Goal: Task Accomplishment & Management: Use online tool/utility

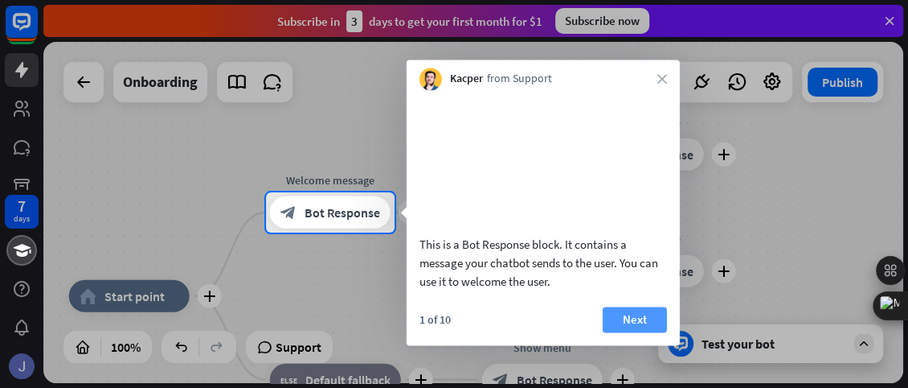
click at [637, 332] on button "Next" at bounding box center [635, 319] width 64 height 26
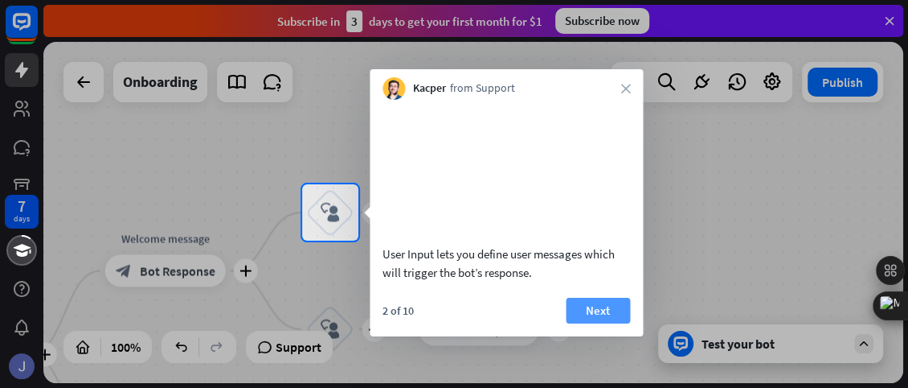
click at [609, 323] on button "Next" at bounding box center [598, 310] width 64 height 26
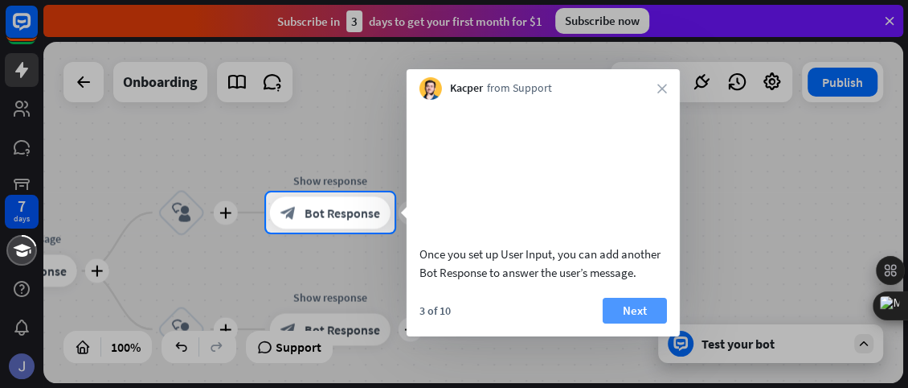
click at [630, 323] on button "Next" at bounding box center [635, 310] width 64 height 26
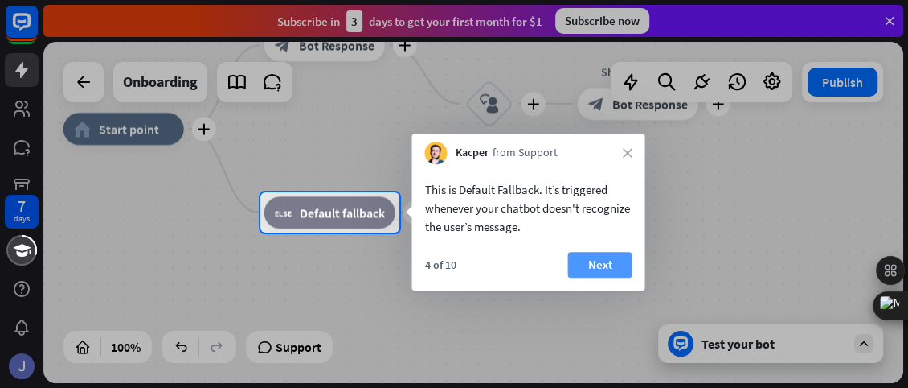
click at [598, 263] on button "Next" at bounding box center [600, 265] width 64 height 26
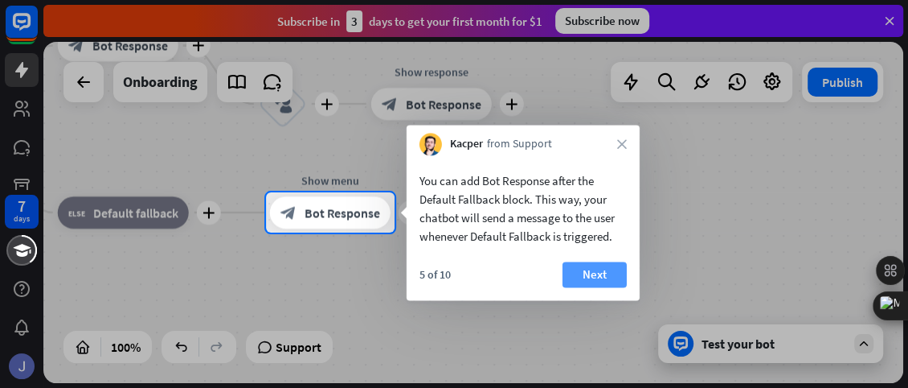
click at [604, 277] on button "Next" at bounding box center [595, 274] width 64 height 26
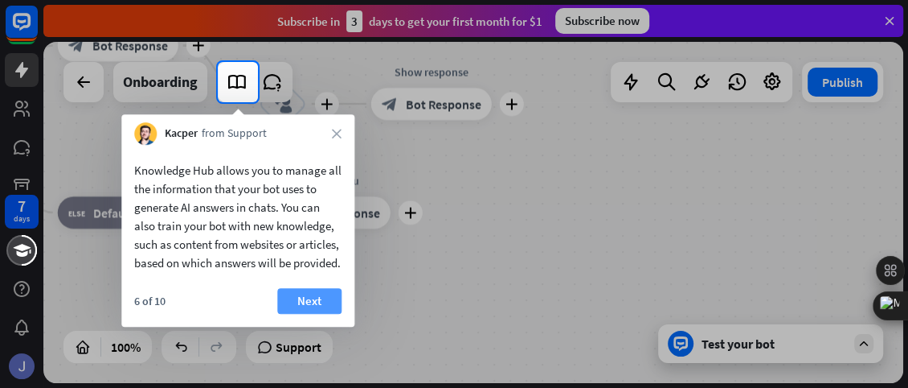
click at [307, 313] on button "Next" at bounding box center [309, 301] width 64 height 26
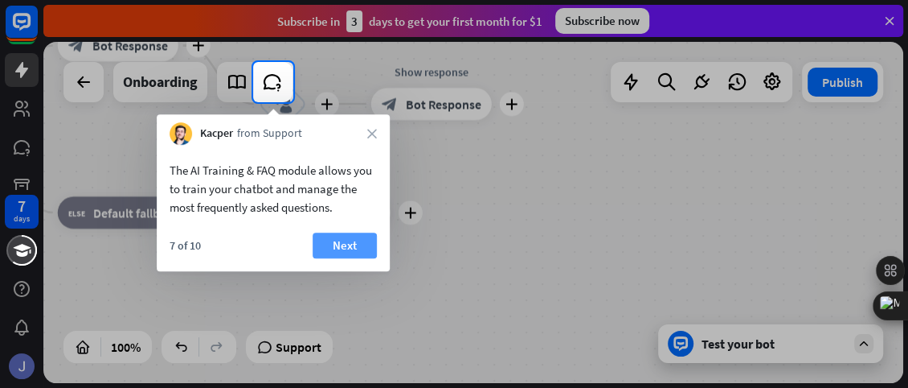
click at [336, 252] on button "Next" at bounding box center [345, 245] width 64 height 26
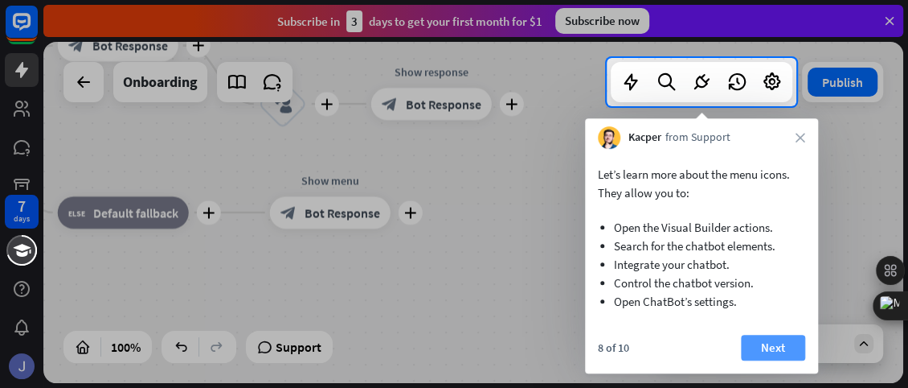
click at [778, 354] on button "Next" at bounding box center [773, 347] width 64 height 26
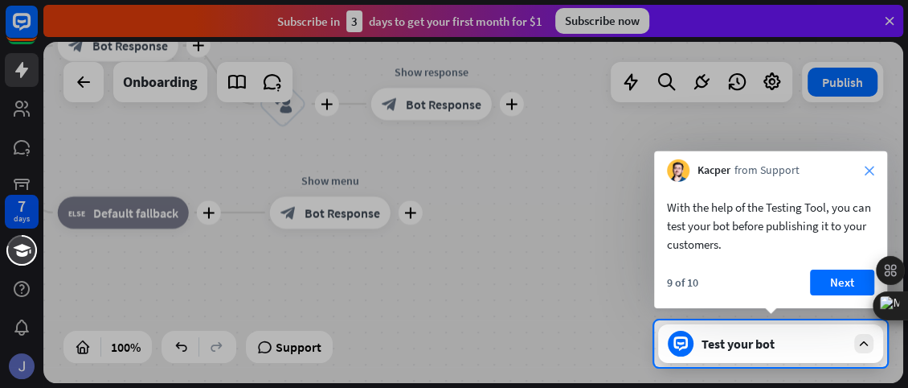
click at [866, 166] on icon "close" at bounding box center [870, 171] width 10 height 10
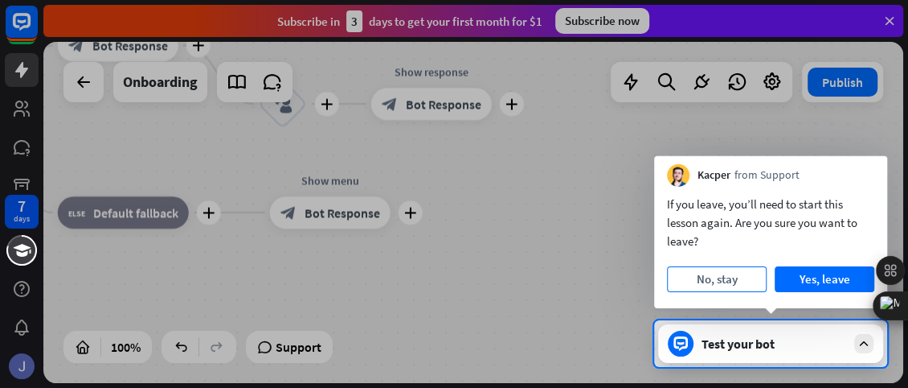
click at [710, 280] on button "No, stay" at bounding box center [717, 279] width 100 height 26
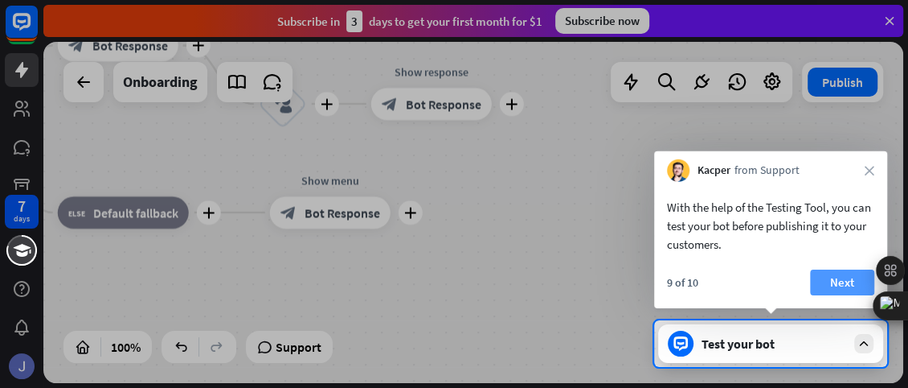
click at [846, 274] on button "Next" at bounding box center [842, 282] width 64 height 26
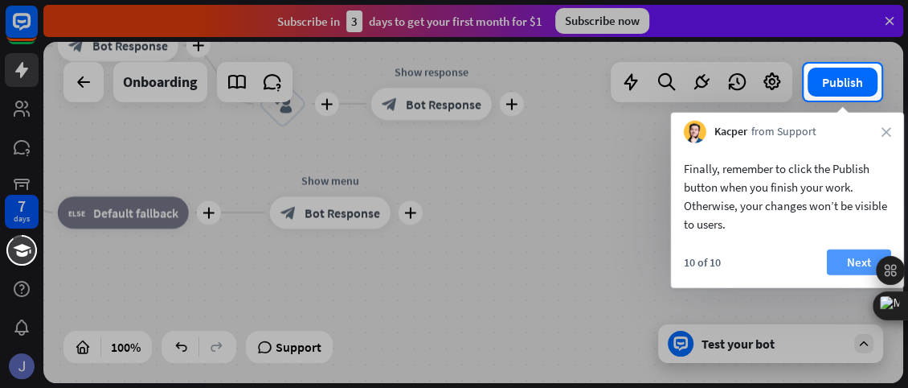
click at [860, 258] on button "Next" at bounding box center [859, 262] width 64 height 26
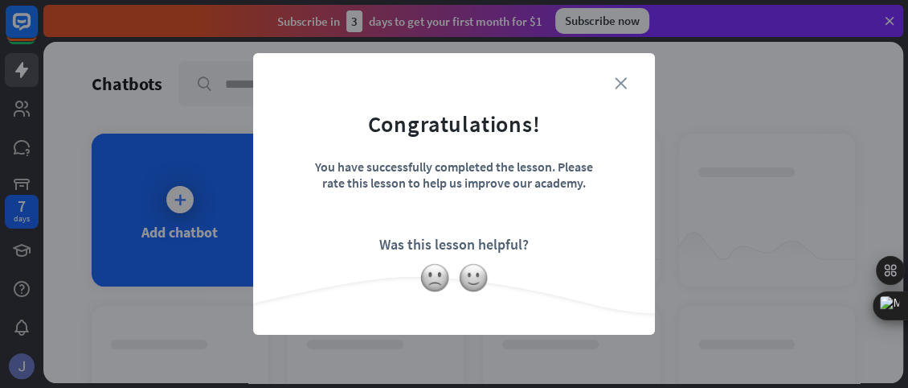
click at [621, 81] on icon "close" at bounding box center [621, 83] width 12 height 12
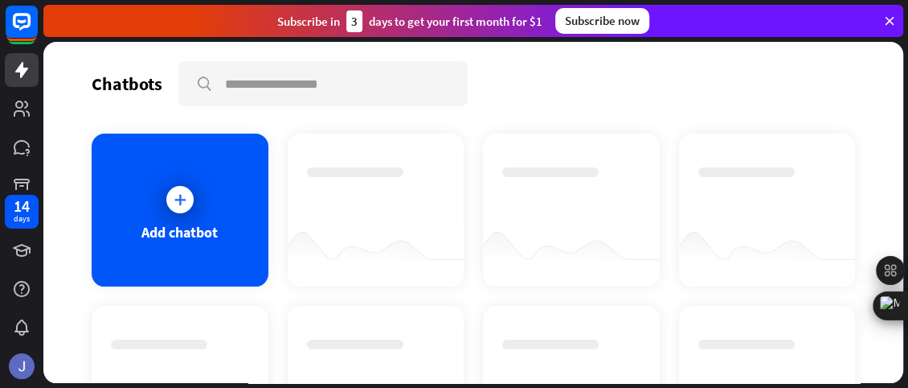
click at [191, 211] on div at bounding box center [180, 199] width 40 height 40
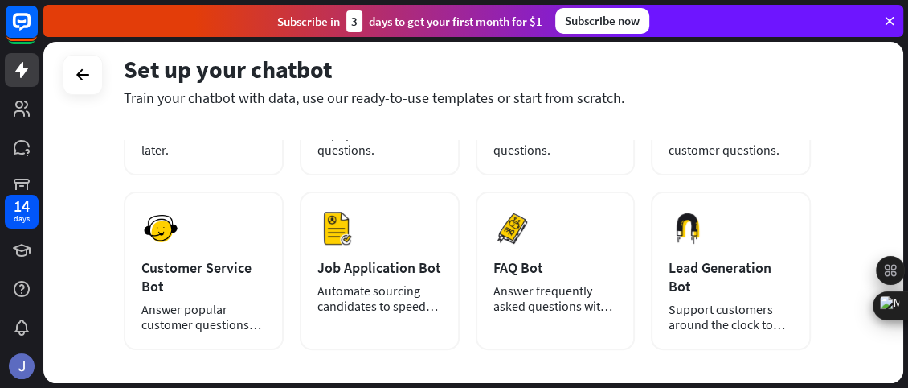
scroll to position [203, 0]
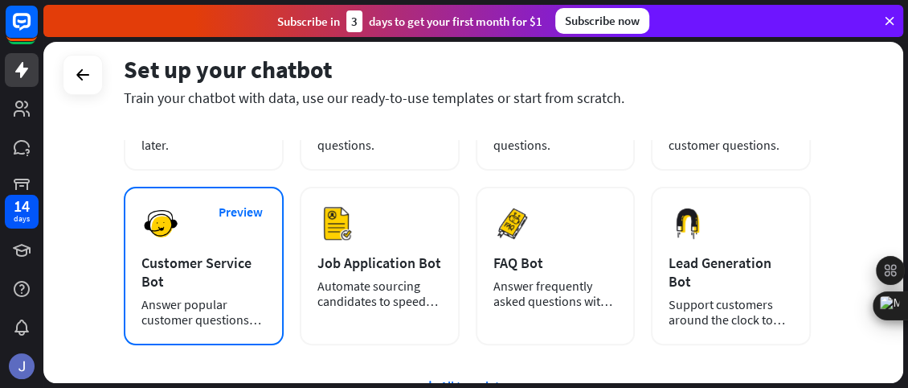
click at [256, 240] on div "Preview Customer Service Bot Answer popular customer questions 24/7." at bounding box center [204, 266] width 160 height 158
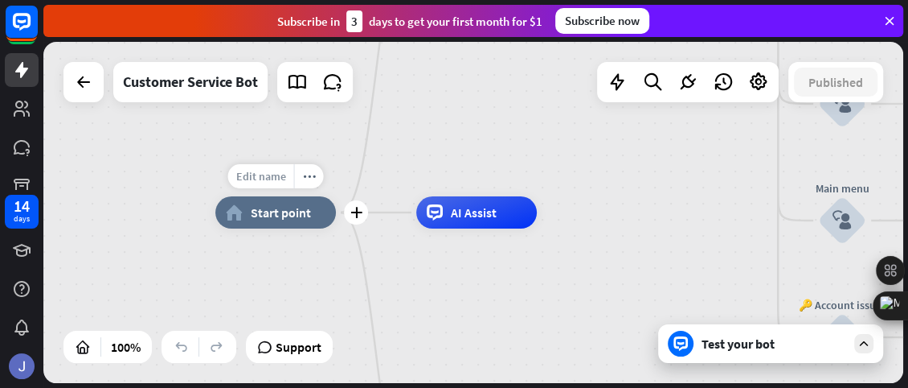
click at [275, 181] on span "Edit name" at bounding box center [261, 176] width 50 height 14
click at [395, 260] on div "home_2 Start point Welcome message block_bot_response Bot Response 🔙 Main menu …" at bounding box center [645, 382] width 860 height 341
click at [509, 180] on icon "more_horiz" at bounding box center [510, 176] width 13 height 12
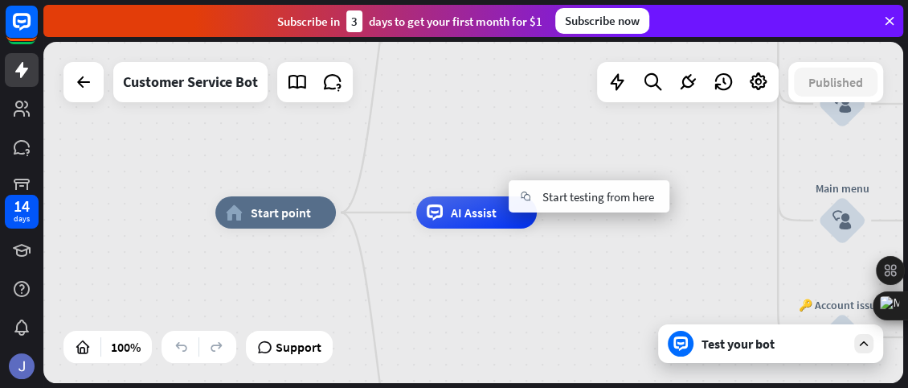
click at [501, 262] on div "home_2 Start point Welcome message block_bot_response Bot Response 🔙 Main menu …" at bounding box center [645, 382] width 860 height 341
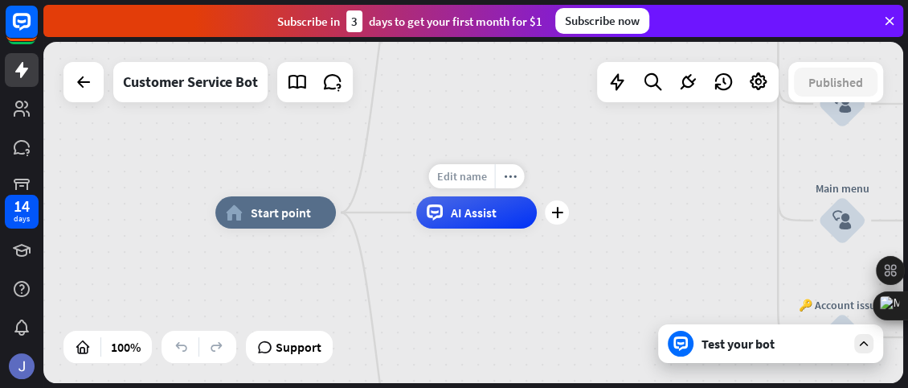
click at [474, 182] on span "Edit name" at bounding box center [462, 176] width 50 height 14
type input "*"
type input "**********"
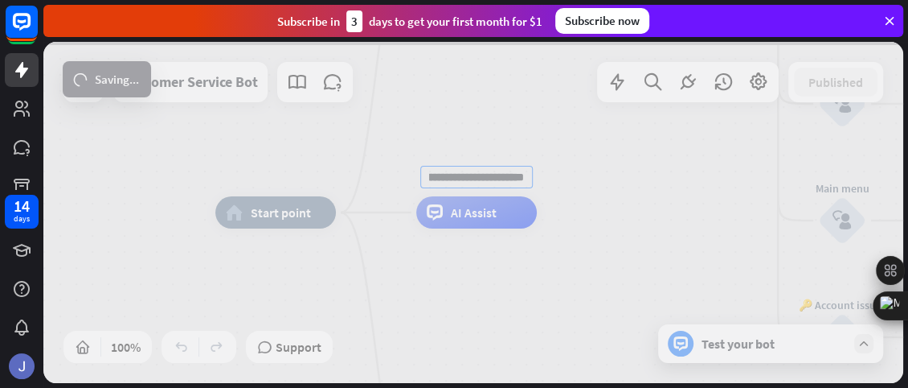
scroll to position [0, 0]
click at [535, 245] on div "home_2 Start point Welcome message block_bot_response Bot Response 🔙 Main menu …" at bounding box center [473, 212] width 860 height 341
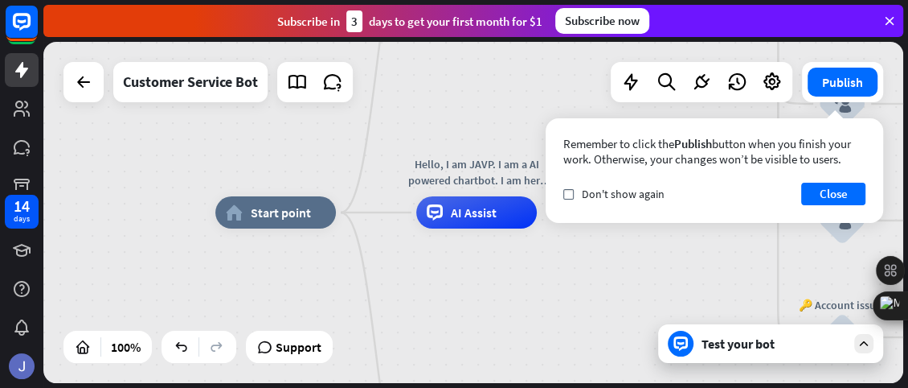
click at [639, 274] on div "home_2 Start point Welcome message block_bot_response Bot Response 🔙 Main menu …" at bounding box center [645, 382] width 860 height 341
click at [303, 178] on icon "more_horiz" at bounding box center [309, 176] width 13 height 12
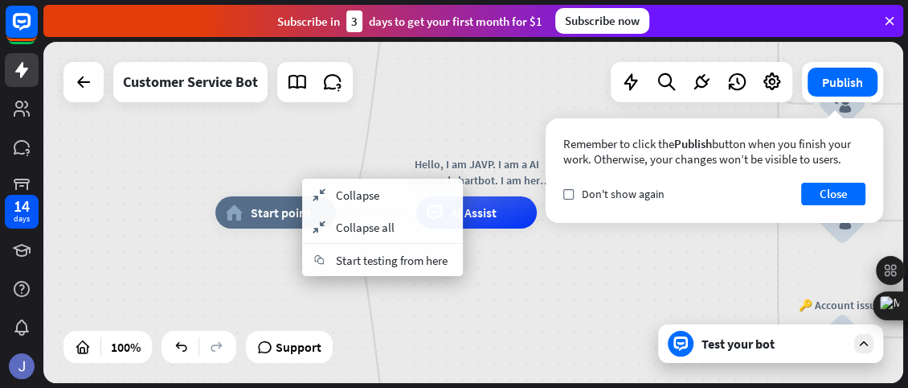
click at [443, 317] on div "home_2 Start point Welcome message block_bot_response Bot Response 🔙 Main menu …" at bounding box center [645, 382] width 860 height 341
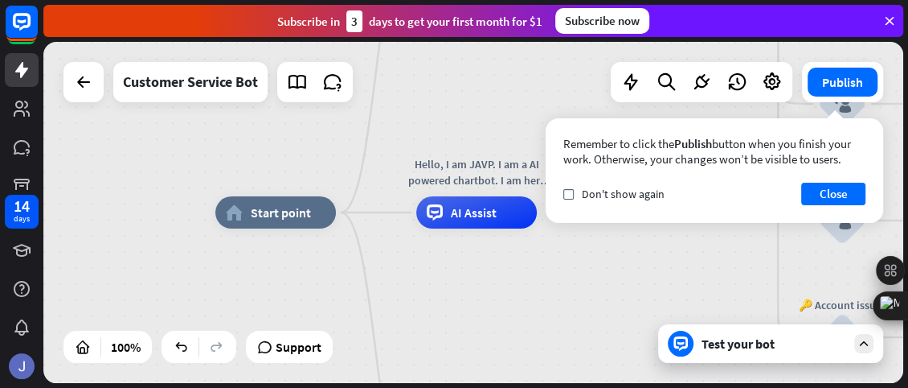
click at [486, 297] on div "home_2 Start point Welcome message block_bot_response Bot Response 🔙 Main menu …" at bounding box center [645, 382] width 860 height 341
click at [839, 190] on button "Close" at bounding box center [834, 193] width 64 height 23
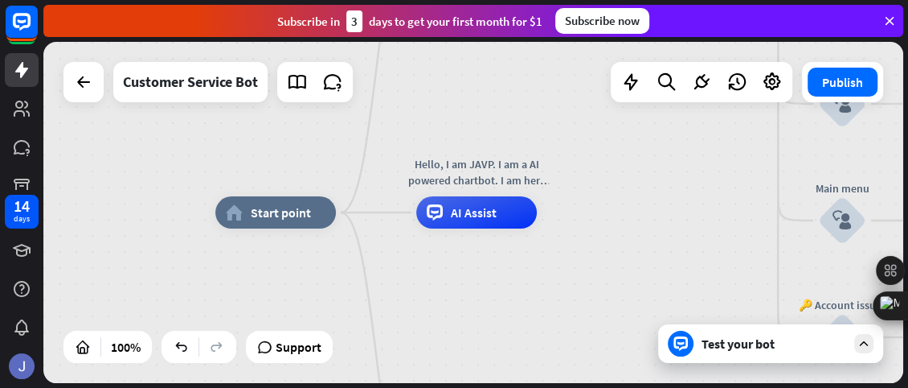
click at [822, 342] on div "Test your bot" at bounding box center [774, 343] width 145 height 16
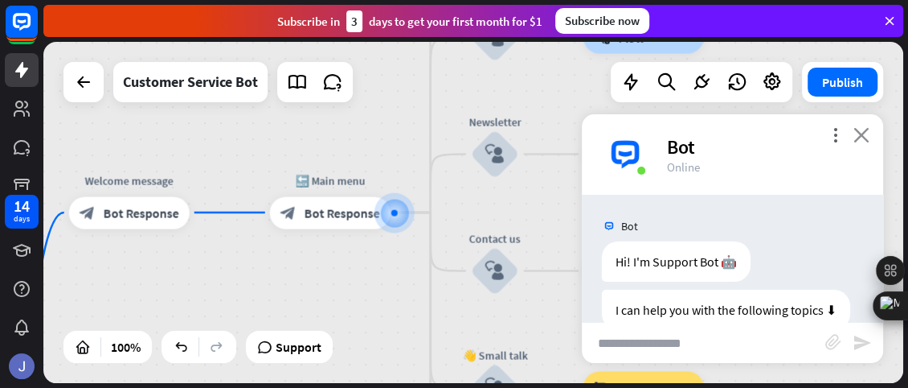
click at [868, 140] on icon "close" at bounding box center [862, 134] width 16 height 15
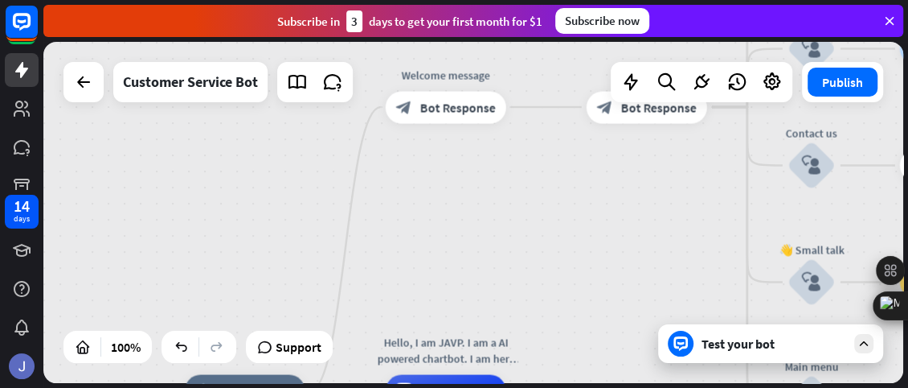
drag, startPoint x: 353, startPoint y: 308, endPoint x: 670, endPoint y: 203, distance: 333.8
click at [670, 203] on div "home_2 Start point Welcome message block_bot_response Bot Response 🔙 Main menu …" at bounding box center [473, 212] width 860 height 341
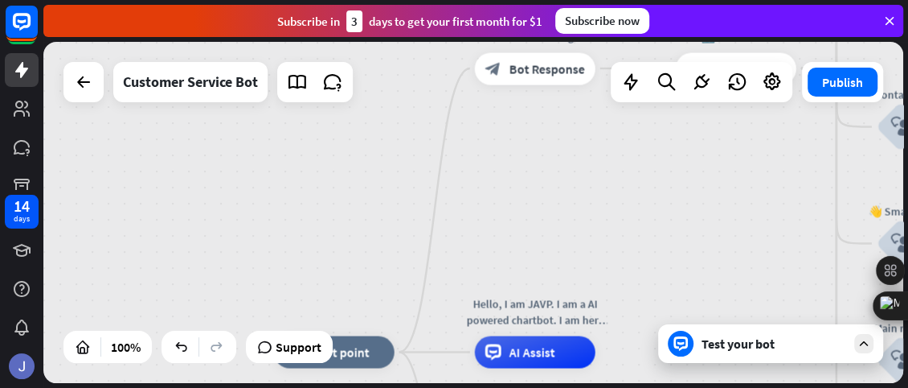
drag, startPoint x: 529, startPoint y: 209, endPoint x: 627, endPoint y: 147, distance: 116.0
click at [627, 147] on div "home_2 Start point Welcome message block_bot_response Bot Response 🔙 Main menu …" at bounding box center [473, 212] width 860 height 341
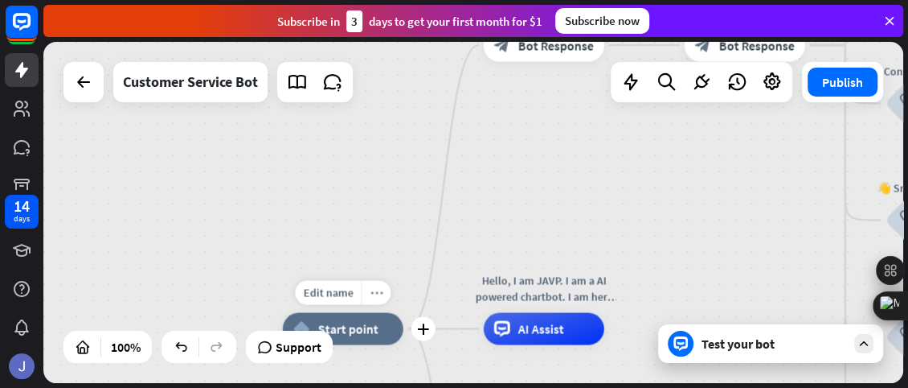
click at [380, 285] on div "more_horiz" at bounding box center [376, 293] width 30 height 24
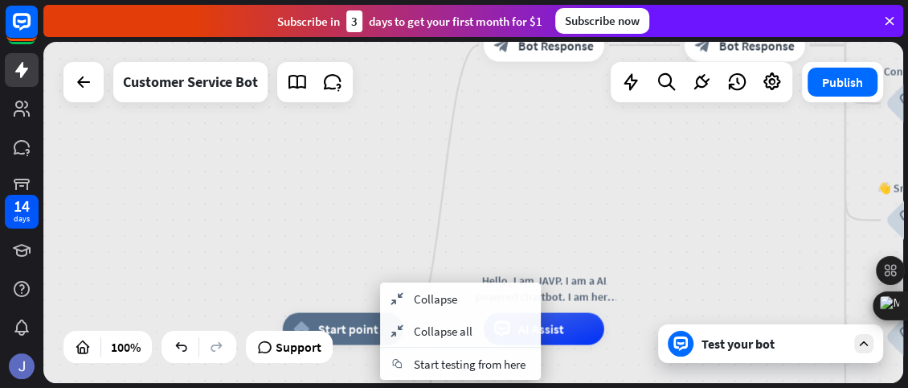
click at [383, 216] on div "home_2 Start point Welcome message block_bot_response Bot Response 🔙 Main menu …" at bounding box center [473, 212] width 860 height 341
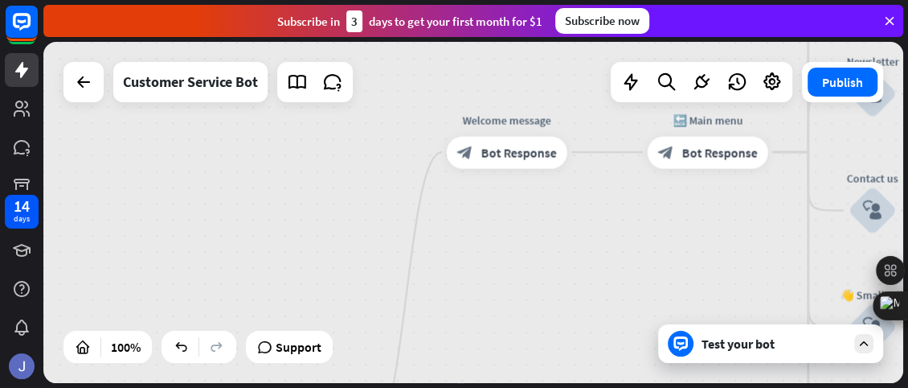
drag, startPoint x: 580, startPoint y: 185, endPoint x: 542, endPoint y: 293, distance: 114.4
click at [542, 293] on div "home_2 Start point Welcome message block_bot_response Bot Response 🔙 Main menu …" at bounding box center [473, 212] width 860 height 341
click at [525, 147] on span "Bot Response" at bounding box center [518, 153] width 76 height 16
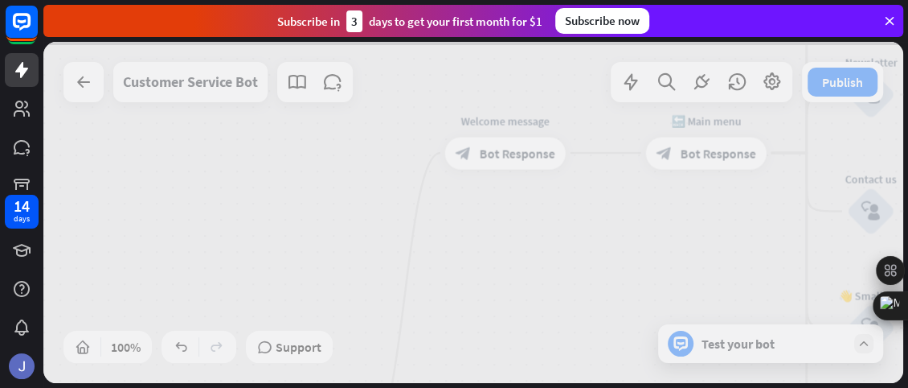
click at [525, 147] on div at bounding box center [473, 212] width 860 height 341
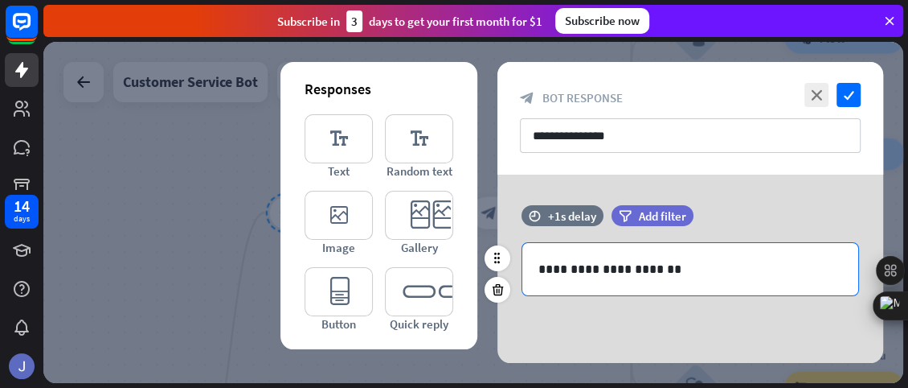
click at [658, 268] on p "**********" at bounding box center [691, 269] width 304 height 20
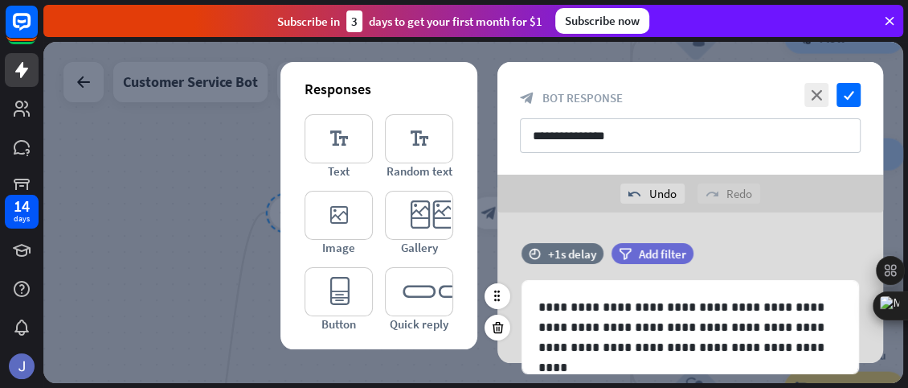
click at [769, 243] on div "filter Add filter" at bounding box center [693, 253] width 162 height 21
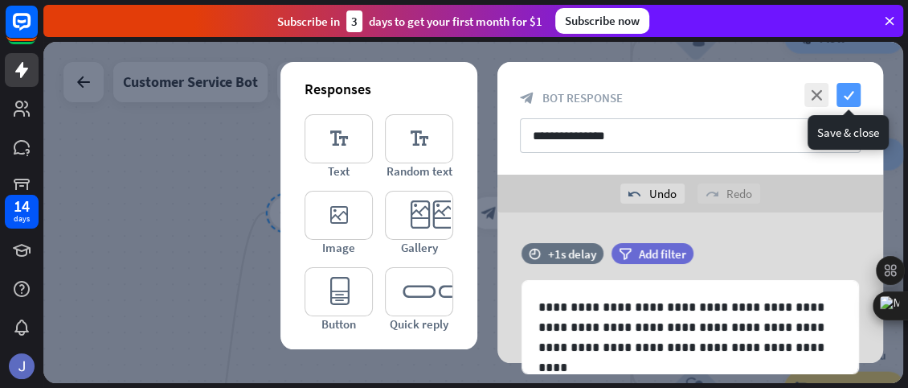
click at [859, 98] on icon "check" at bounding box center [849, 95] width 24 height 24
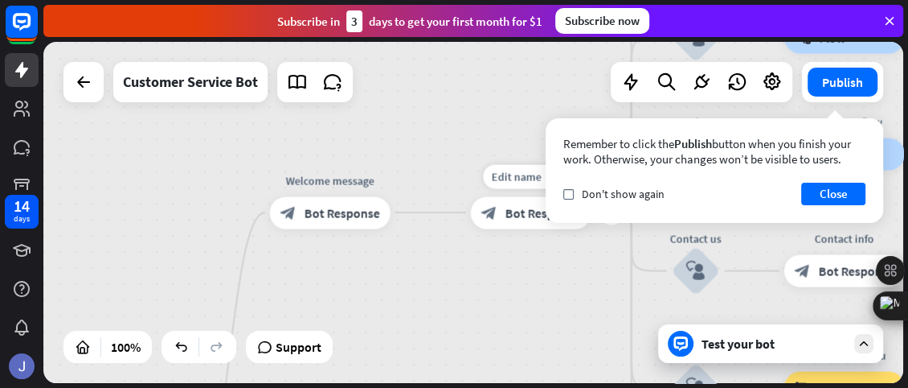
click at [516, 205] on span "Bot Response" at bounding box center [544, 212] width 76 height 16
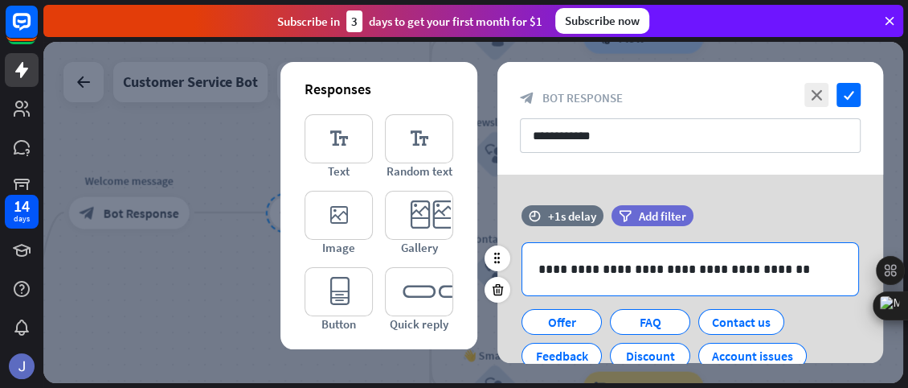
click at [779, 269] on p "**********" at bounding box center [691, 269] width 304 height 20
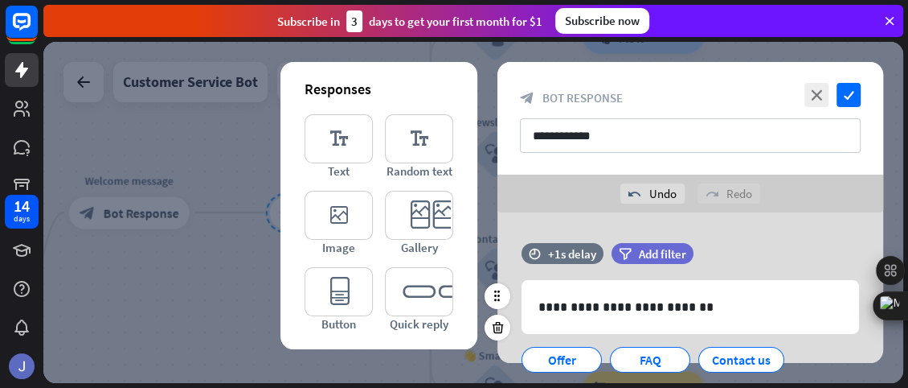
drag, startPoint x: 868, startPoint y: 362, endPoint x: 868, endPoint y: 344, distance: 17.7
click at [868, 344] on div "**********" at bounding box center [691, 360] width 386 height 160
click at [761, 262] on div "filter Add filter" at bounding box center [693, 253] width 162 height 21
click at [847, 85] on icon "check" at bounding box center [849, 95] width 24 height 24
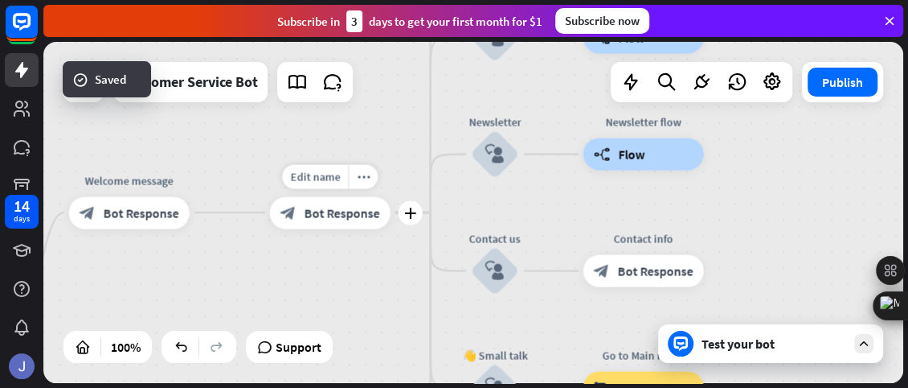
click at [311, 215] on span "Bot Response" at bounding box center [343, 212] width 76 height 16
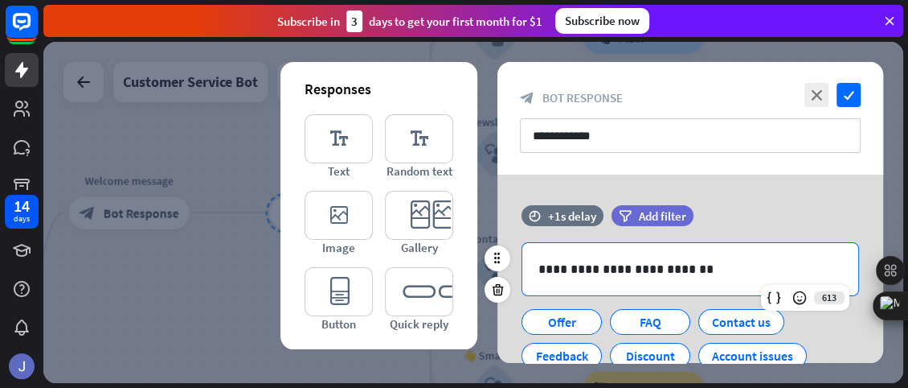
drag, startPoint x: 851, startPoint y: 334, endPoint x: 851, endPoint y: 289, distance: 45.8
click at [851, 289] on div "**********" at bounding box center [691, 322] width 338 height 160
click at [563, 326] on div "Offer" at bounding box center [561, 322] width 53 height 24
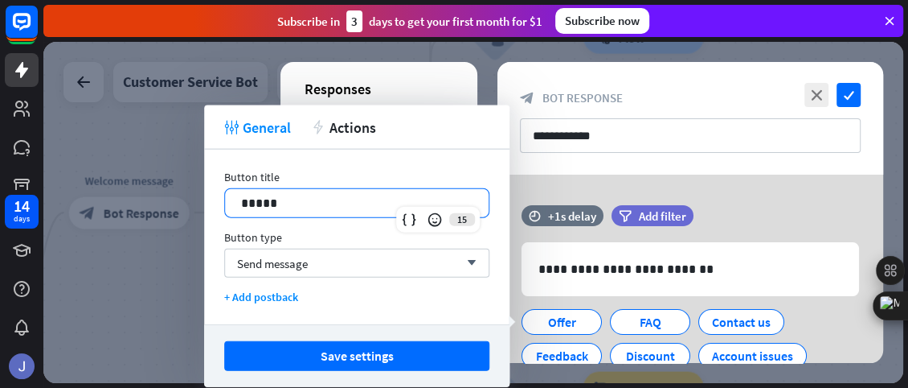
click at [305, 208] on p "*****" at bounding box center [357, 203] width 232 height 20
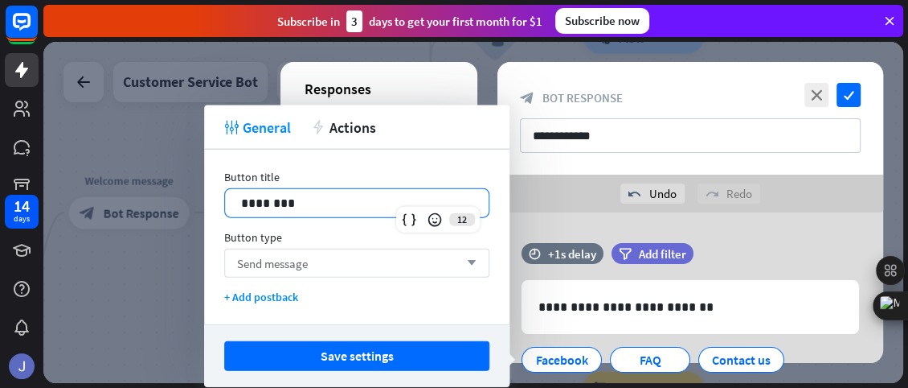
click at [396, 255] on div "Send message arrow_down" at bounding box center [356, 262] width 265 height 29
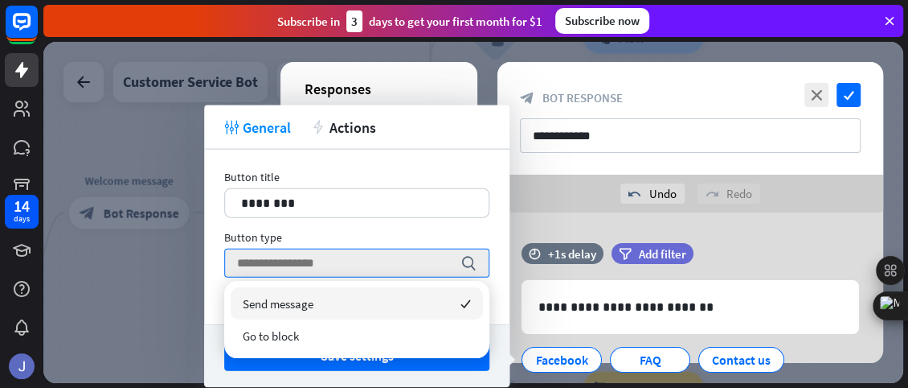
click at [395, 236] on div "Button type" at bounding box center [356, 237] width 265 height 14
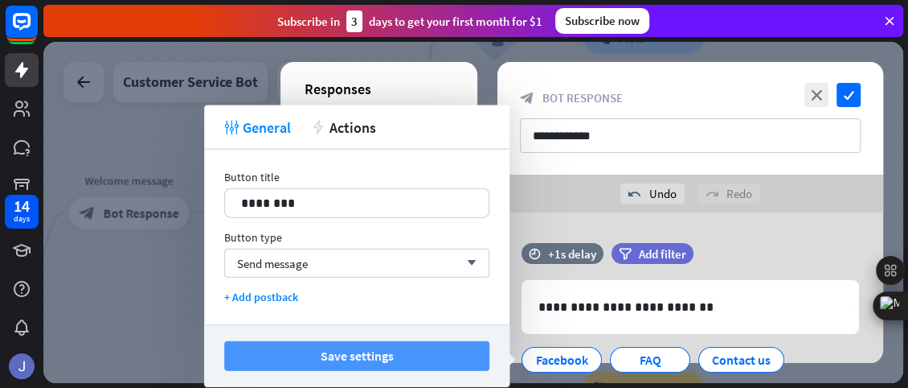
click at [383, 355] on button "Save settings" at bounding box center [356, 356] width 265 height 30
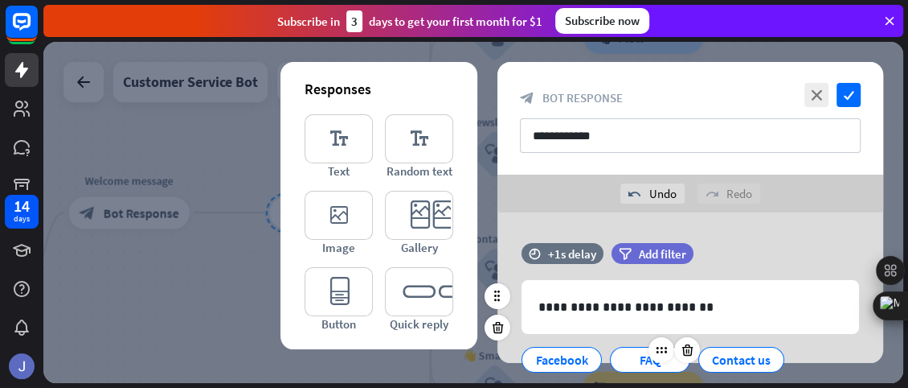
click at [640, 366] on div "FAQ" at bounding box center [650, 359] width 53 height 24
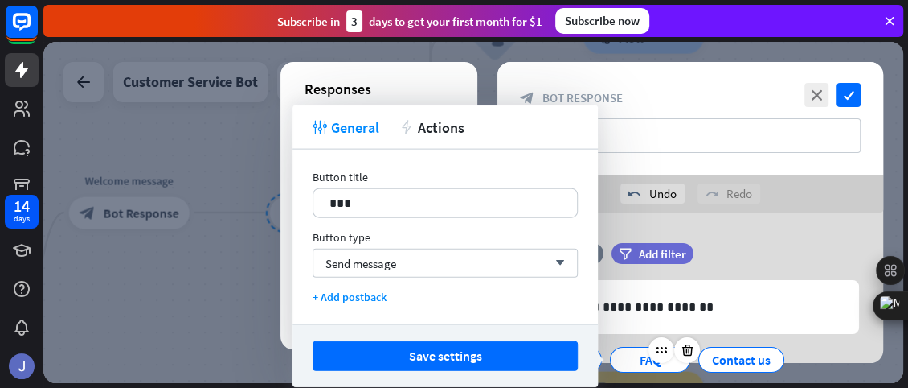
click at [640, 366] on div "FAQ" at bounding box center [650, 359] width 53 height 24
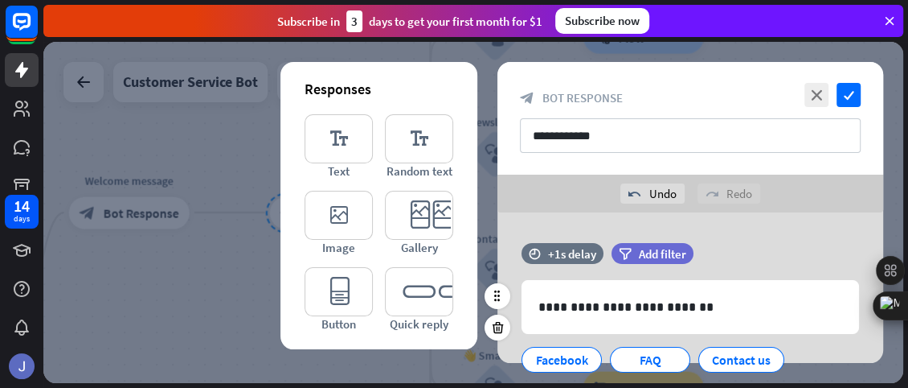
click at [748, 254] on div "filter Add filter" at bounding box center [693, 253] width 162 height 21
click at [663, 356] on div at bounding box center [662, 350] width 26 height 26
click at [850, 88] on icon "check" at bounding box center [849, 95] width 24 height 24
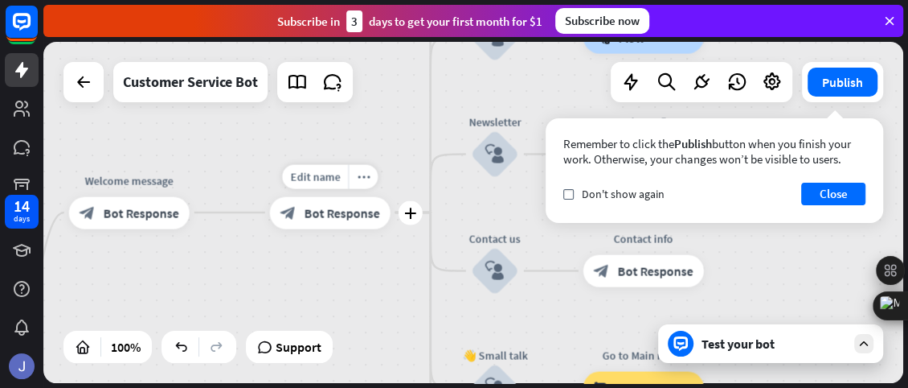
click at [344, 215] on span "Bot Response" at bounding box center [343, 212] width 76 height 16
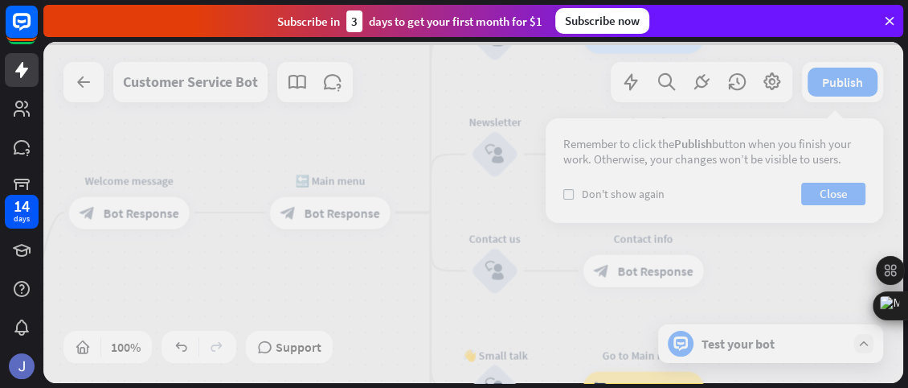
click at [344, 215] on div at bounding box center [473, 212] width 860 height 341
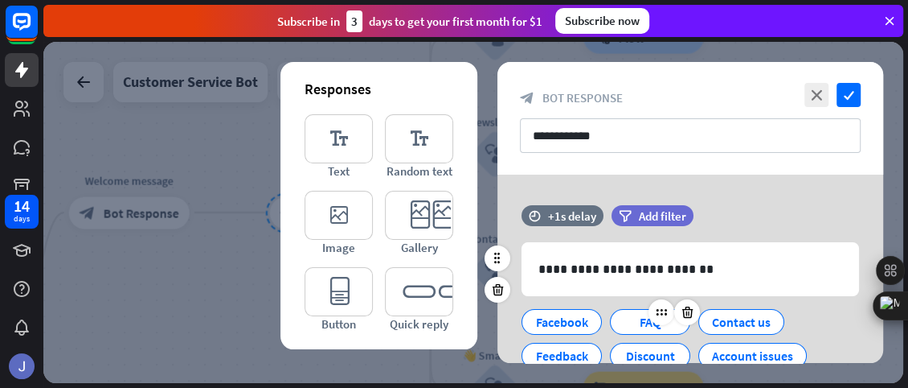
click at [641, 323] on div "FAQ" at bounding box center [650, 322] width 53 height 24
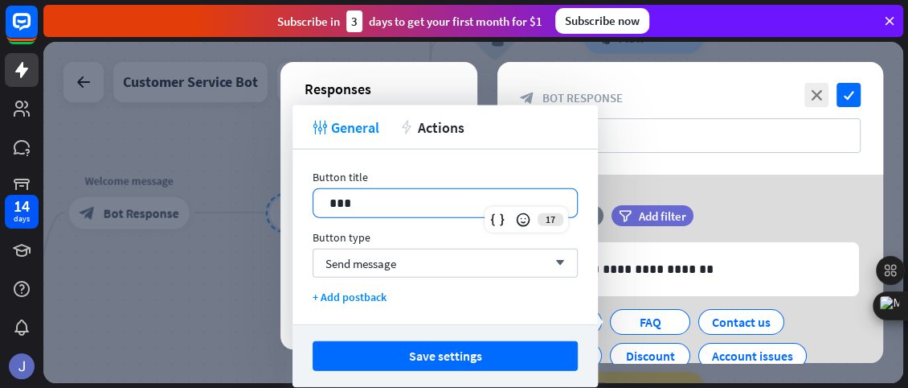
click at [368, 204] on p "***" at bounding box center [446, 203] width 232 height 20
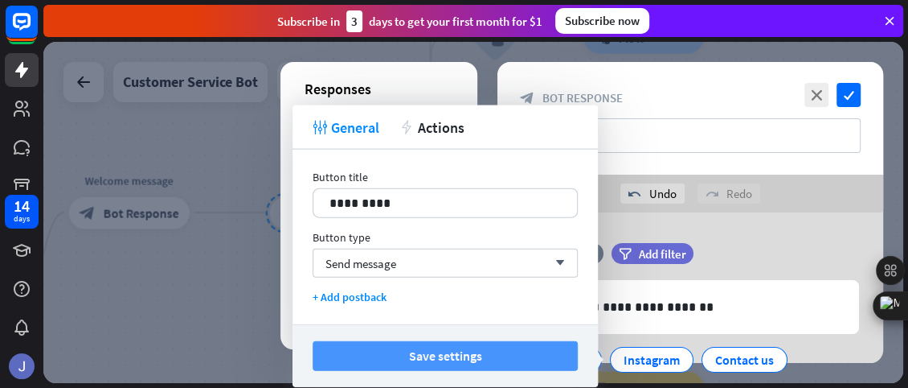
click at [405, 358] on button "Save settings" at bounding box center [445, 356] width 265 height 30
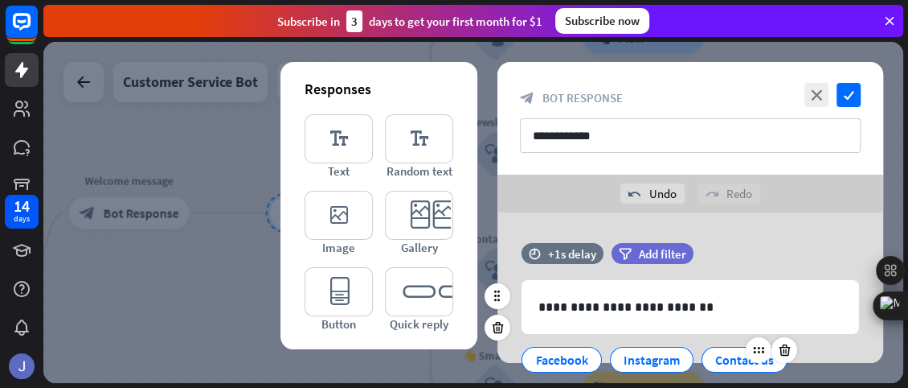
click at [746, 359] on div at bounding box center [771, 350] width 51 height 26
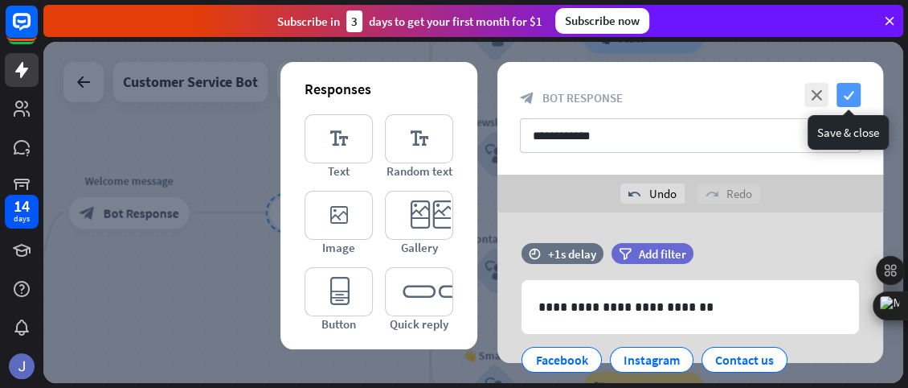
click at [849, 98] on icon "check" at bounding box center [849, 95] width 24 height 24
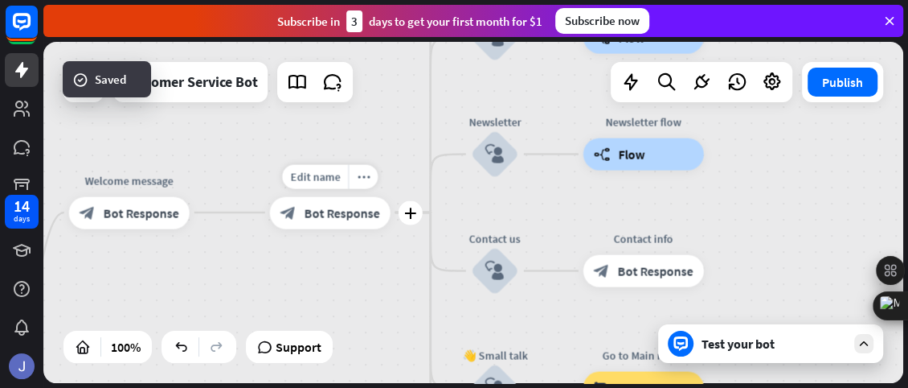
click at [327, 221] on div "block_bot_response Bot Response" at bounding box center [330, 212] width 121 height 32
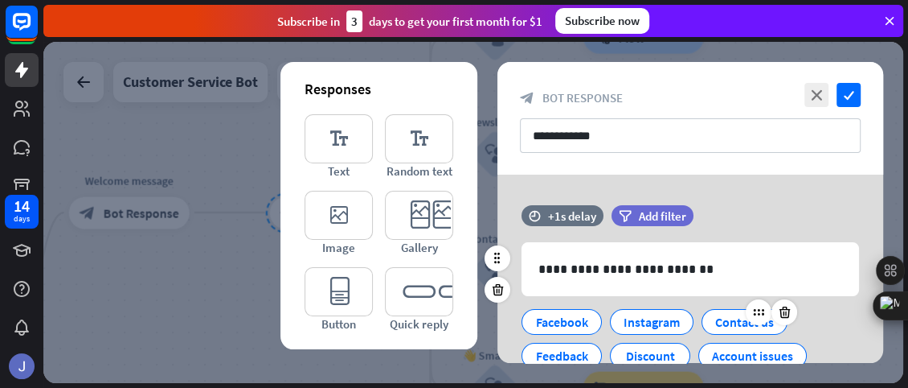
click at [758, 326] on div "Contact us" at bounding box center [745, 322] width 59 height 24
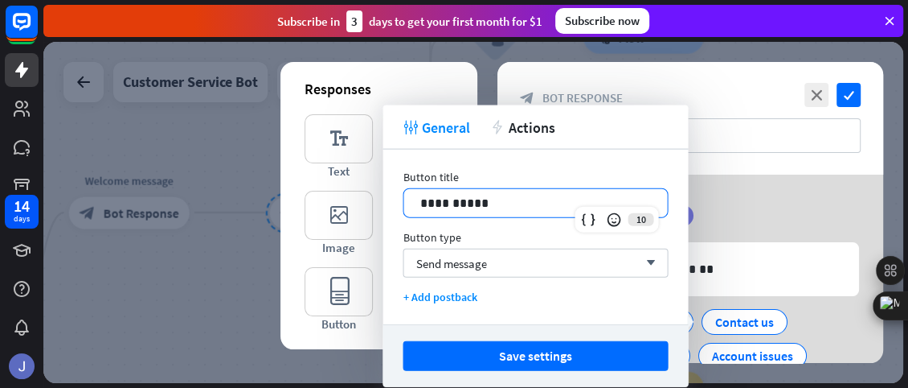
click at [511, 203] on p "**********" at bounding box center [536, 203] width 232 height 20
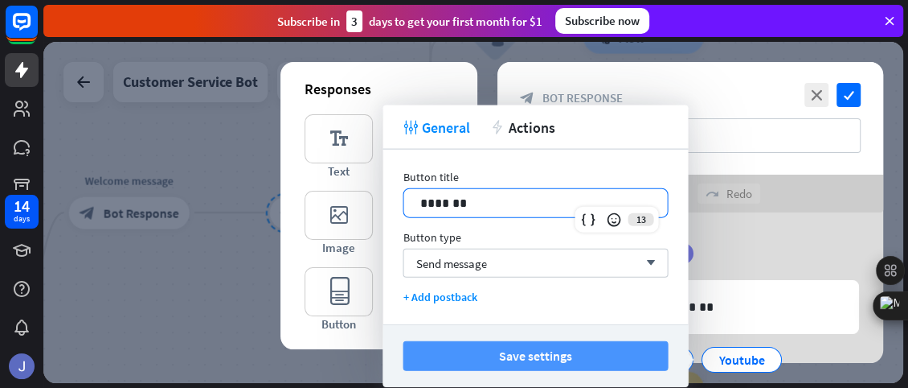
click at [490, 355] on button "Save settings" at bounding box center [535, 356] width 265 height 30
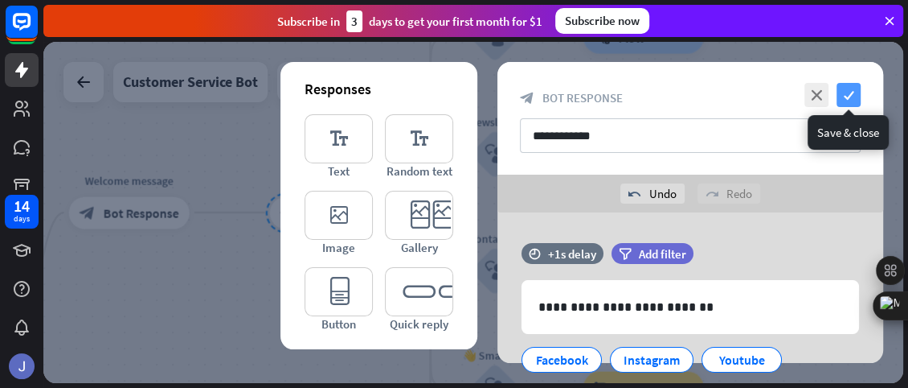
click at [848, 100] on icon "check" at bounding box center [849, 95] width 24 height 24
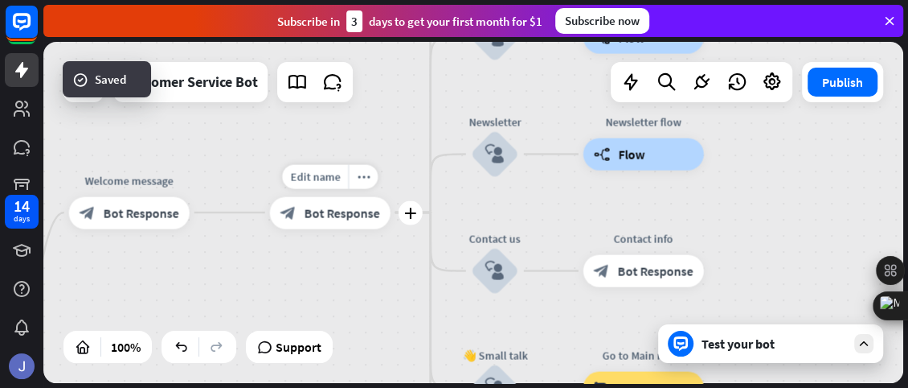
click at [335, 224] on div "block_bot_response Bot Response" at bounding box center [330, 212] width 121 height 32
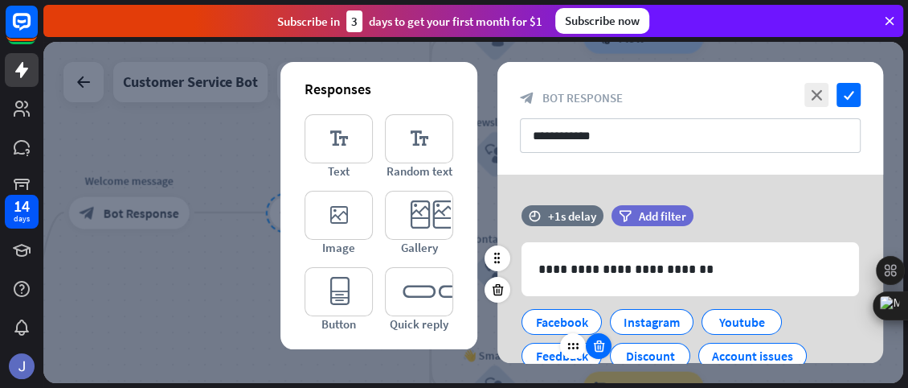
click at [597, 348] on icon at bounding box center [599, 345] width 15 height 14
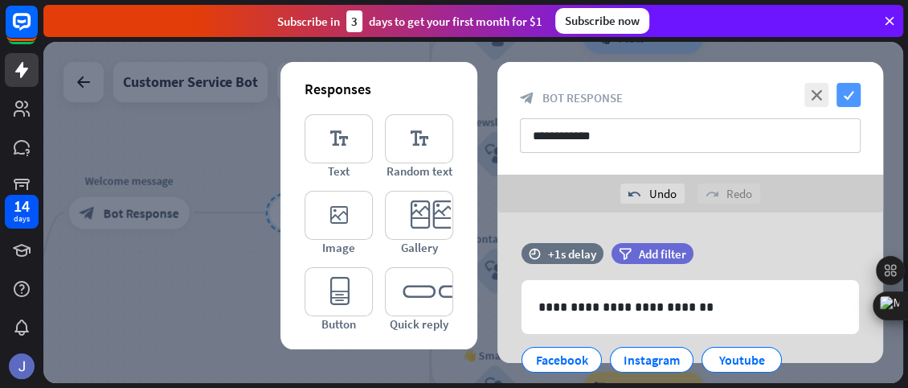
click at [848, 94] on icon "check" at bounding box center [849, 95] width 24 height 24
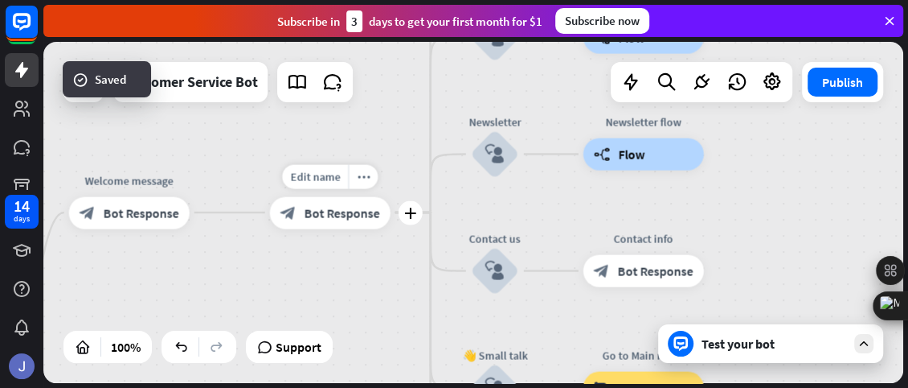
click at [331, 215] on span "Bot Response" at bounding box center [343, 212] width 76 height 16
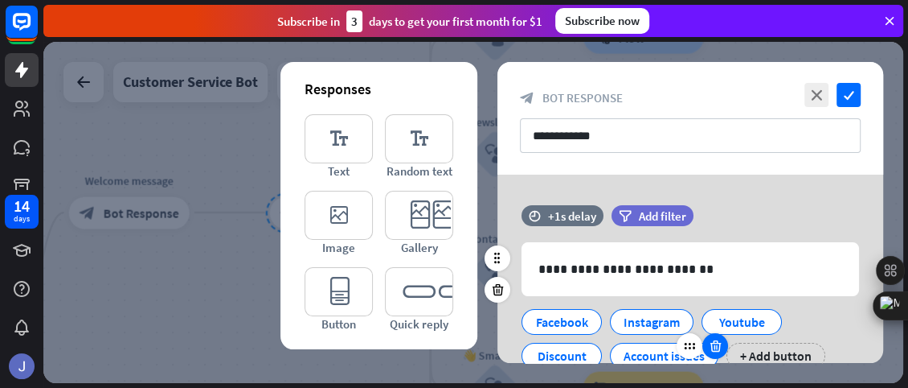
click at [710, 346] on icon at bounding box center [715, 345] width 15 height 14
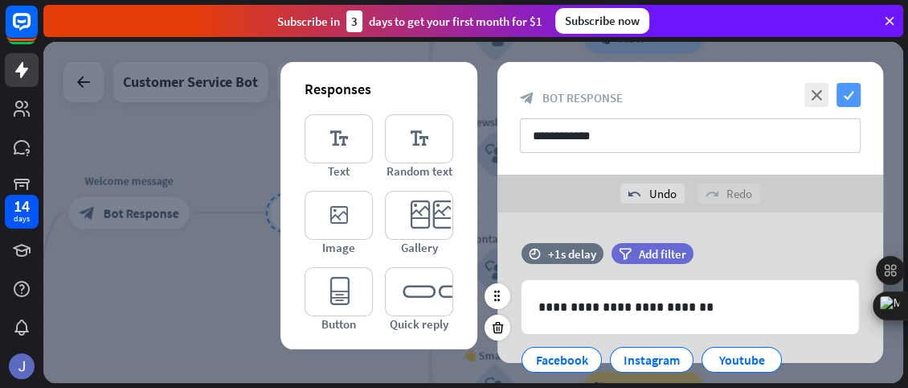
click at [851, 86] on icon "check" at bounding box center [849, 95] width 24 height 24
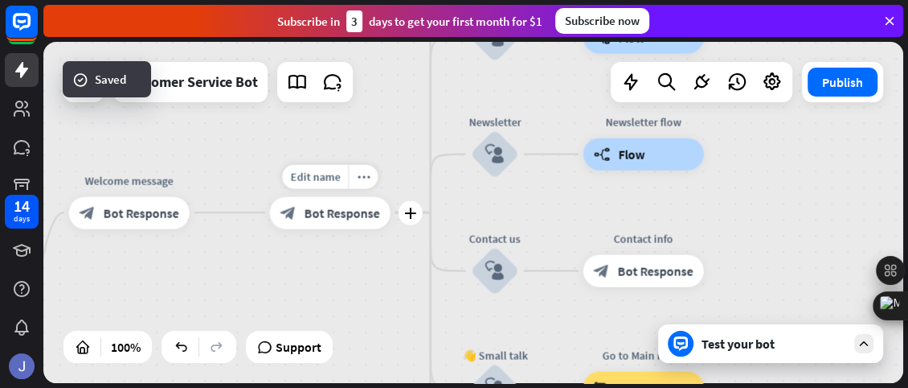
click at [337, 205] on span "Bot Response" at bounding box center [343, 212] width 76 height 16
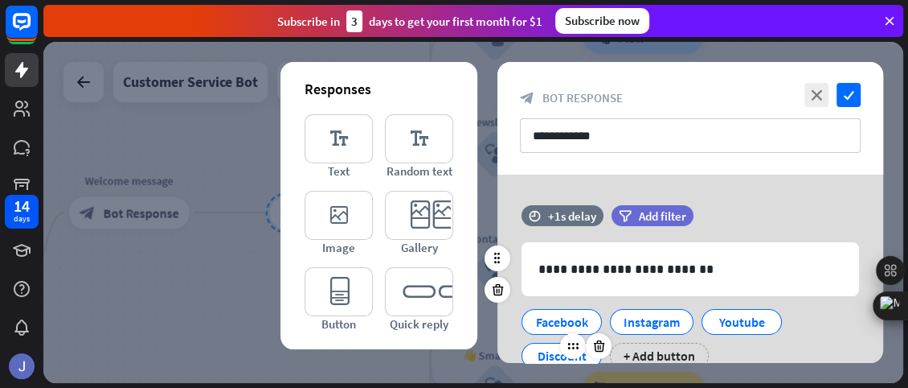
click at [588, 354] on div at bounding box center [585, 346] width 51 height 26
click at [597, 351] on icon at bounding box center [599, 345] width 15 height 14
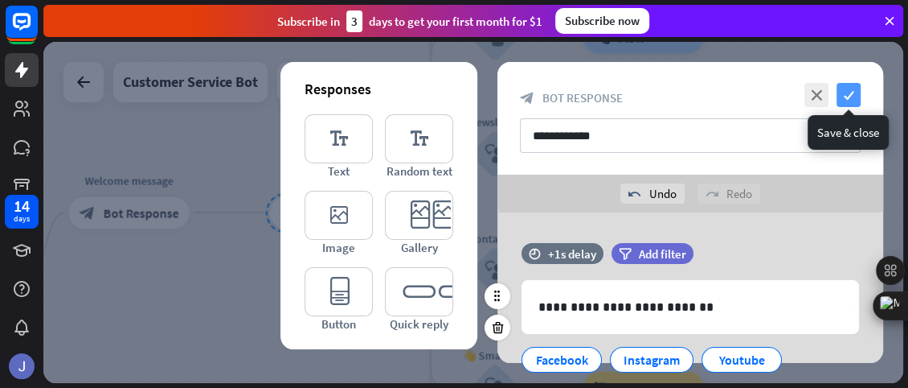
click at [854, 84] on icon "check" at bounding box center [849, 95] width 24 height 24
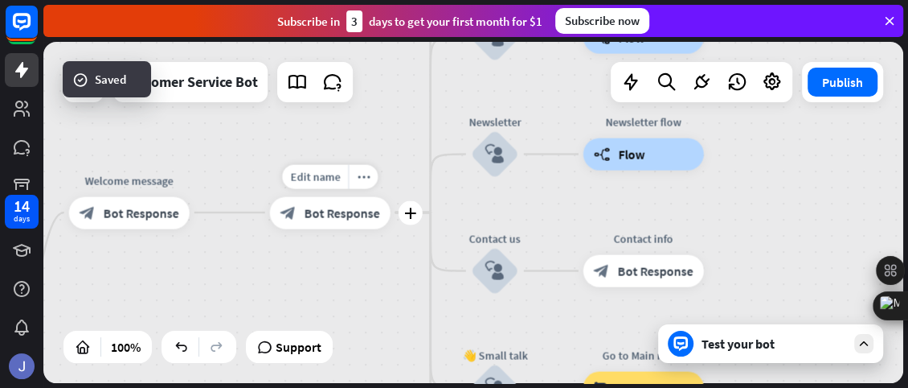
click at [314, 211] on span "Bot Response" at bounding box center [343, 212] width 76 height 16
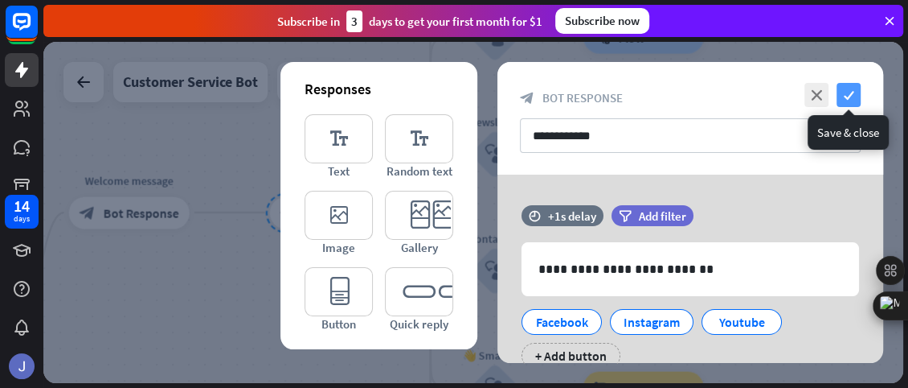
click at [842, 86] on icon "check" at bounding box center [849, 95] width 24 height 24
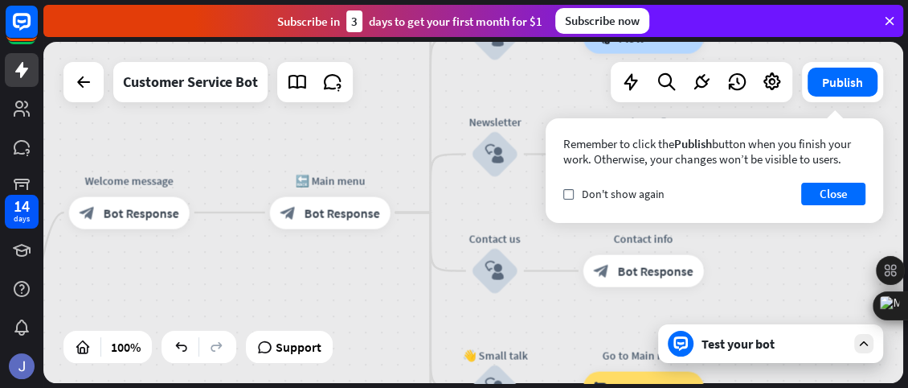
click at [390, 338] on div "home_2 Start point Welcome message block_bot_response Bot Response 🔙 Main menu …" at bounding box center [473, 212] width 860 height 341
click at [837, 193] on button "Close" at bounding box center [834, 193] width 64 height 23
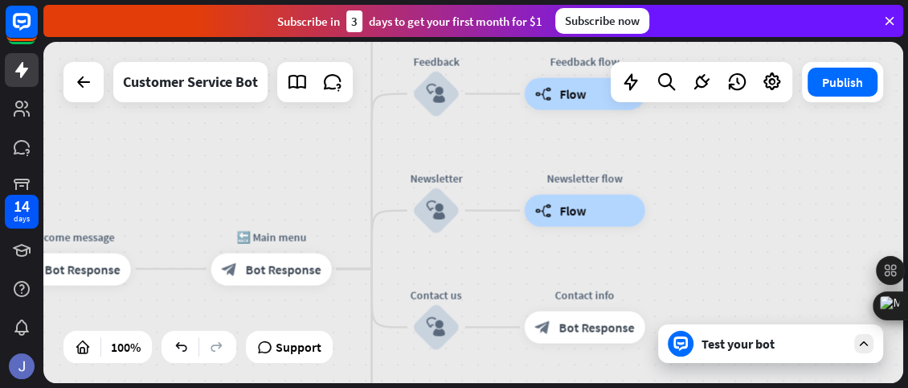
drag, startPoint x: 844, startPoint y: 255, endPoint x: 785, endPoint y: 311, distance: 81.3
click at [785, 311] on div "home_2 Start point Welcome message block_bot_response Bot Response 🔙 Main menu …" at bounding box center [473, 212] width 860 height 341
click at [580, 109] on div "builder_tree Flow" at bounding box center [585, 94] width 121 height 32
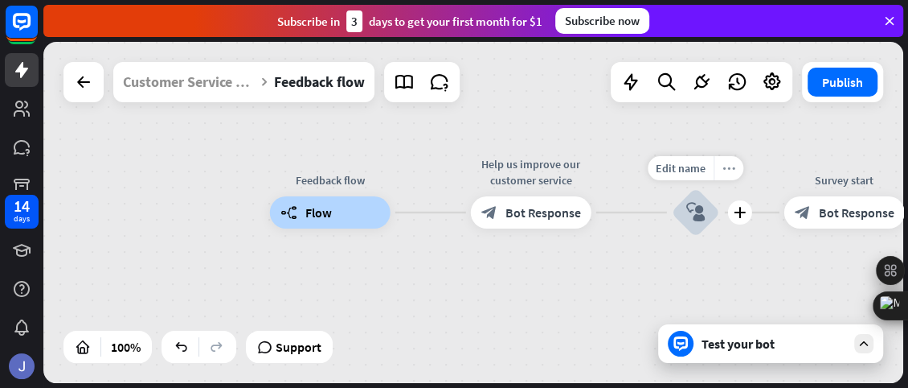
click at [728, 170] on icon "more_horiz" at bounding box center [729, 168] width 13 height 12
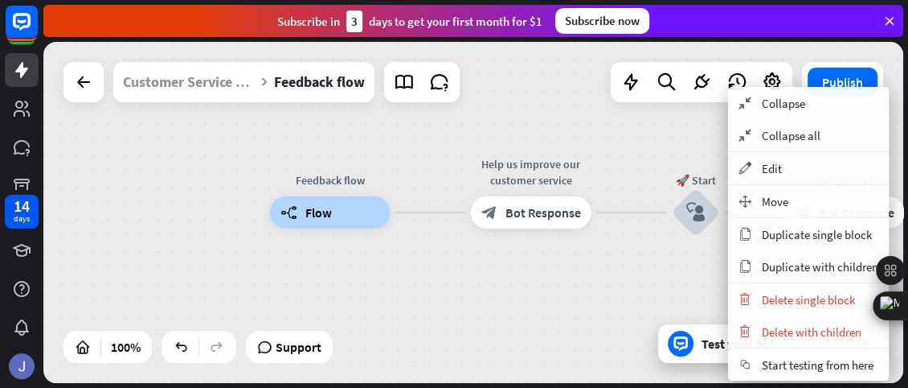
click at [630, 287] on div "Feedback flow builder_tree Flow Help us improve our customer service block_bot_…" at bounding box center [700, 382] width 860 height 341
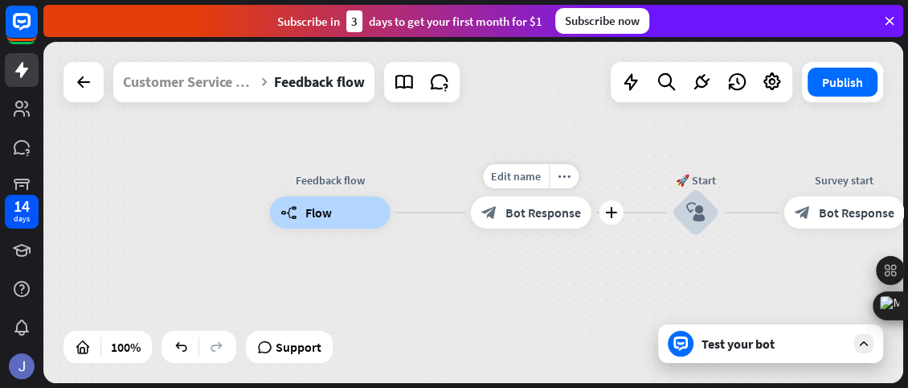
click at [519, 203] on div "block_bot_response Bot Response" at bounding box center [531, 212] width 121 height 32
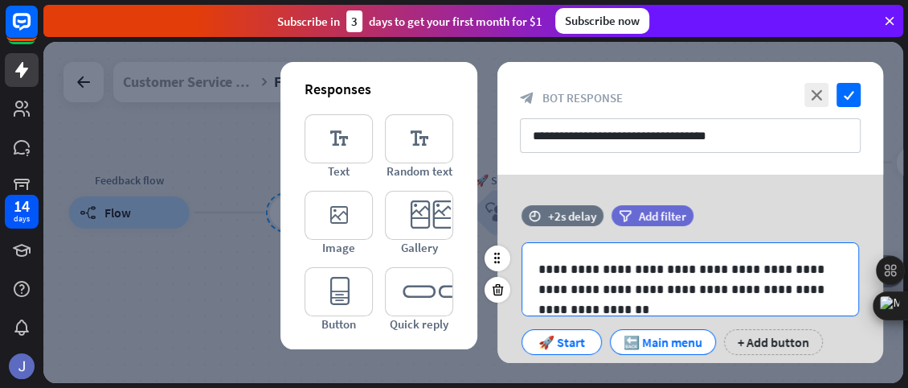
click at [821, 296] on p "**********" at bounding box center [691, 279] width 304 height 40
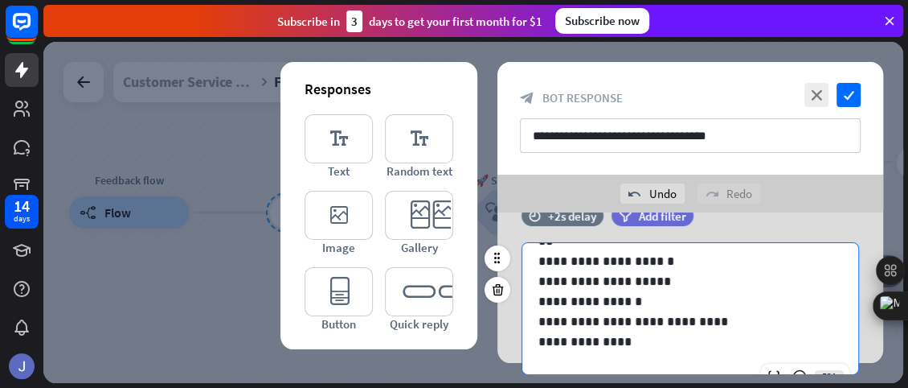
scroll to position [45, 0]
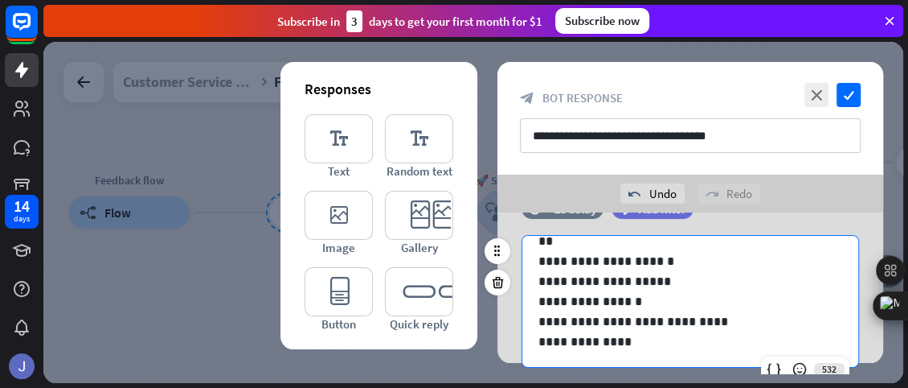
click at [579, 335] on p "**********" at bounding box center [685, 341] width 292 height 20
click at [630, 343] on p "**********" at bounding box center [685, 341] width 292 height 20
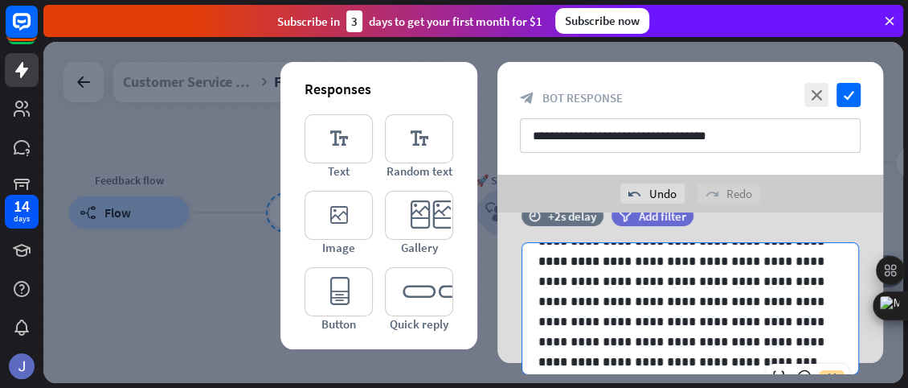
scroll to position [289, 0]
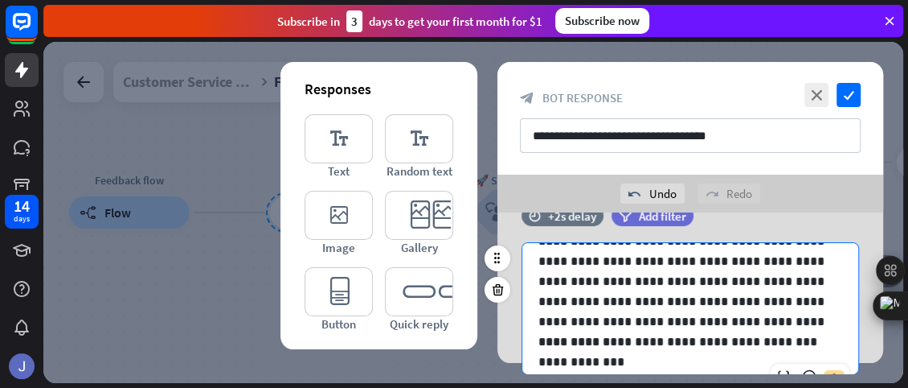
click at [798, 349] on p "**********" at bounding box center [685, 341] width 292 height 20
click at [766, 338] on p "**********" at bounding box center [685, 341] width 292 height 20
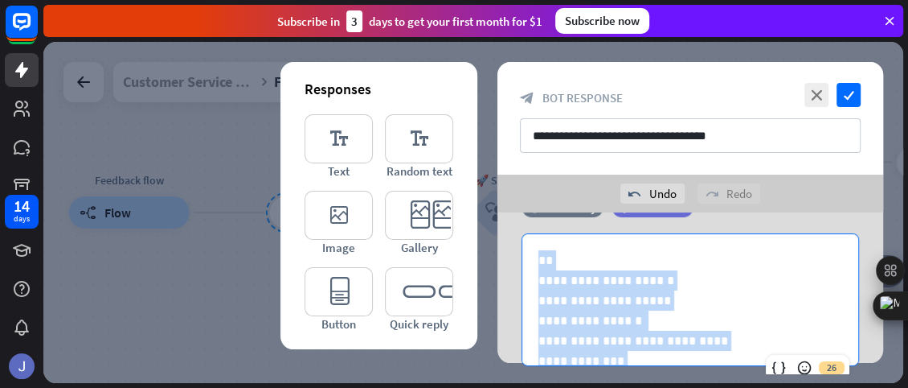
scroll to position [0, 0]
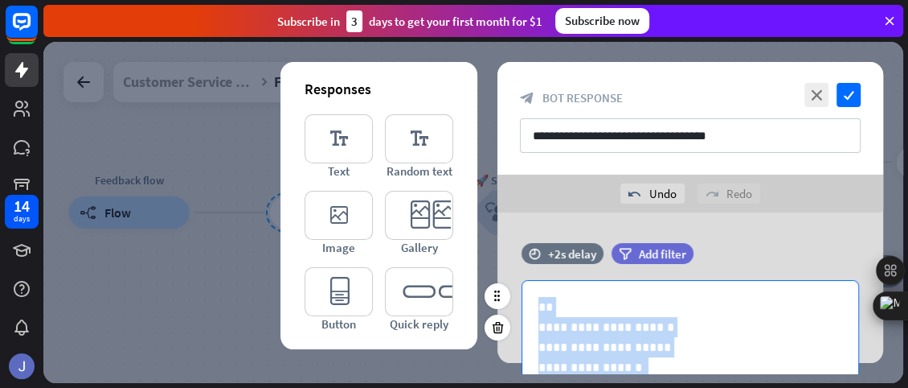
drag, startPoint x: 593, startPoint y: 337, endPoint x: 536, endPoint y: 302, distance: 66.0
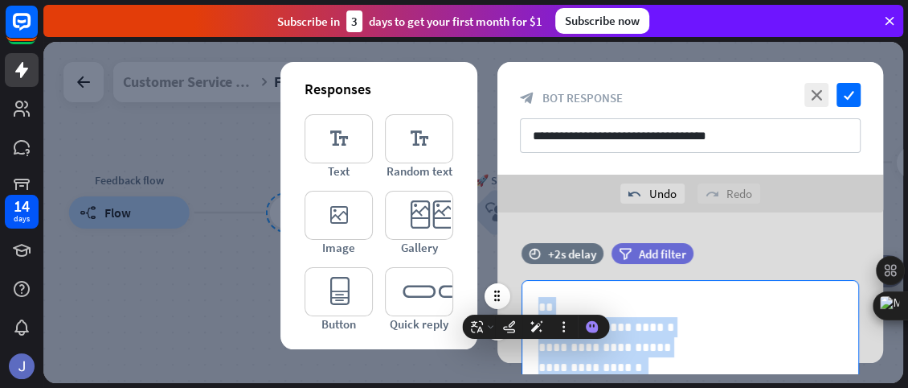
copy div "**********"
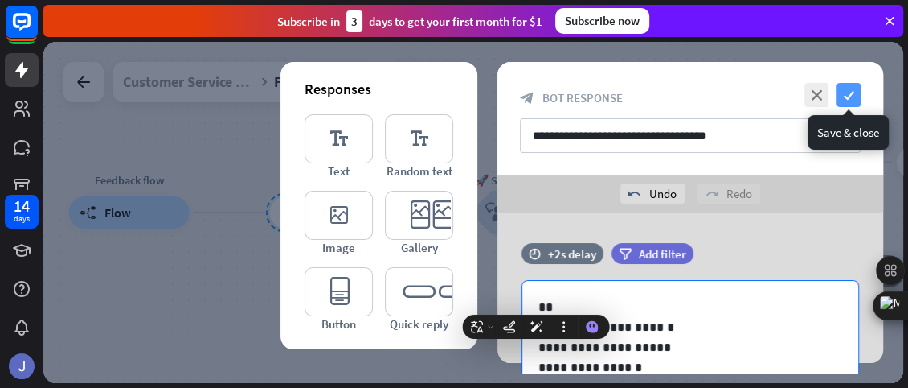
click at [849, 94] on icon "check" at bounding box center [849, 95] width 24 height 24
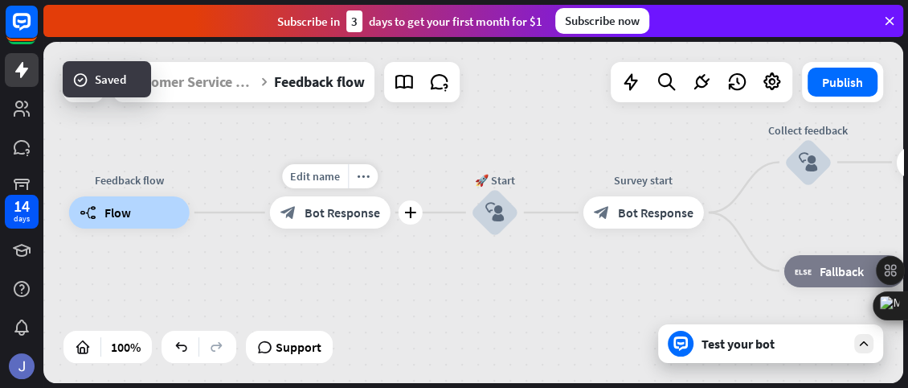
click at [328, 213] on span "Bot Response" at bounding box center [343, 212] width 76 height 16
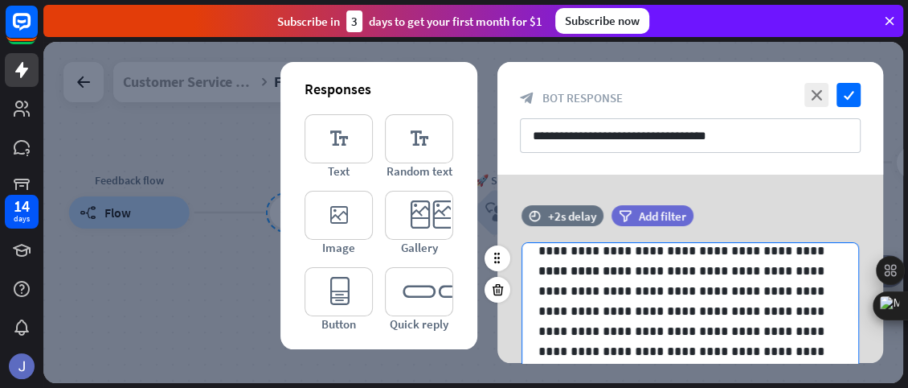
scroll to position [322, 0]
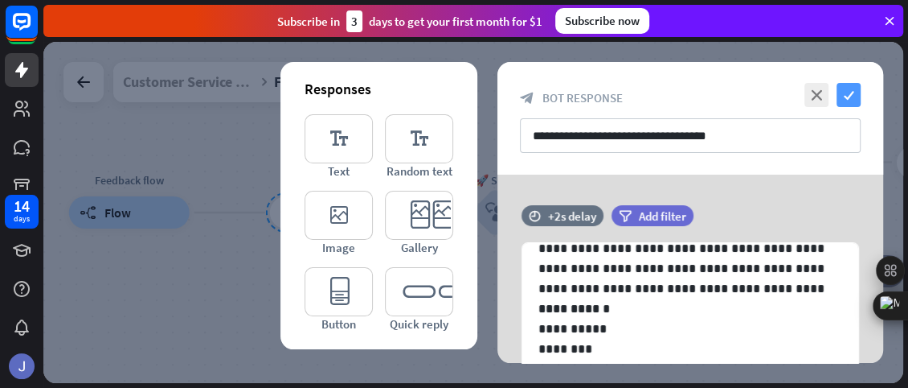
click at [850, 90] on icon "check" at bounding box center [849, 95] width 24 height 24
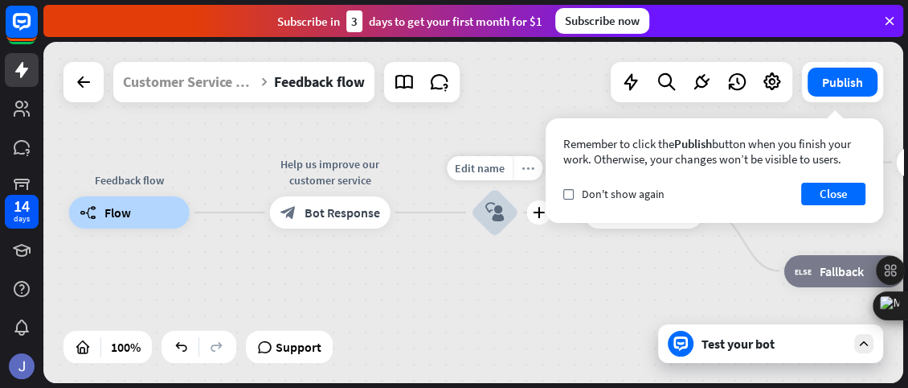
click at [522, 166] on icon "more_horiz" at bounding box center [528, 168] width 13 height 12
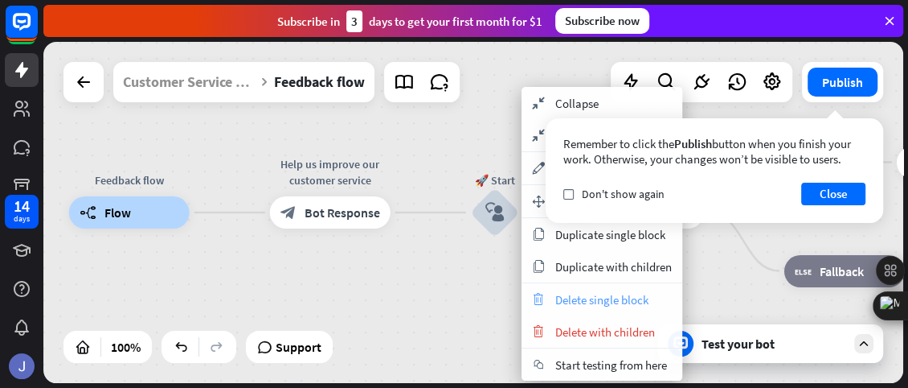
click at [593, 293] on span "Delete single block" at bounding box center [602, 299] width 93 height 15
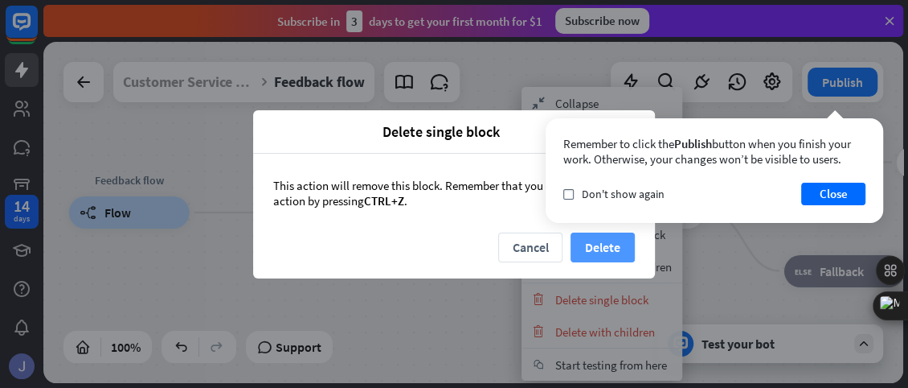
click at [594, 246] on button "Delete" at bounding box center [603, 247] width 64 height 30
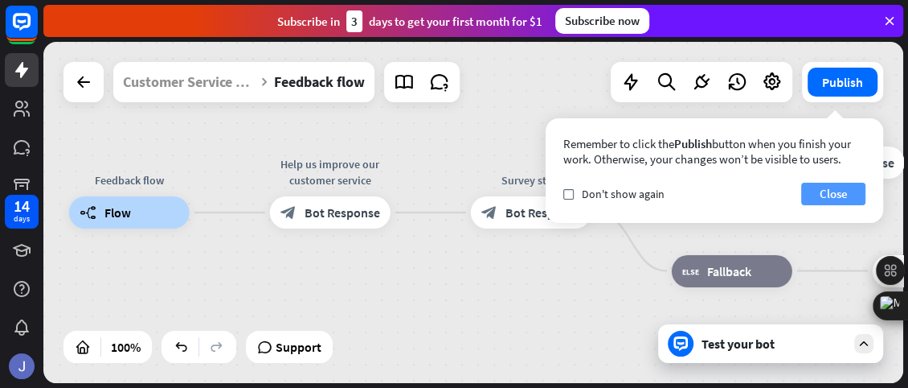
click at [830, 187] on button "Close" at bounding box center [834, 193] width 64 height 23
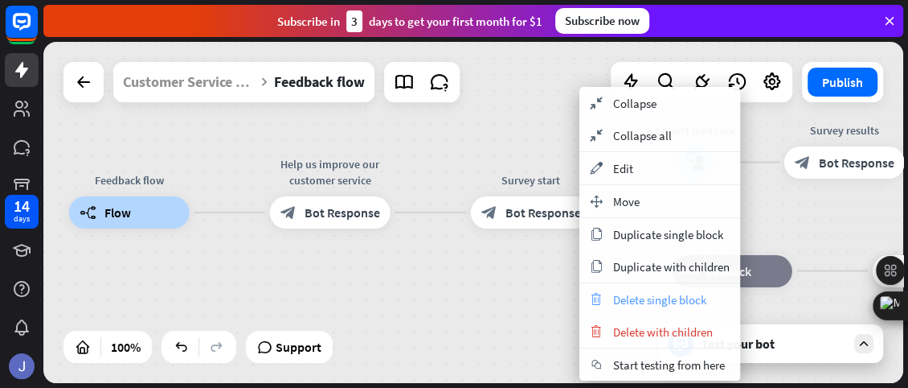
click at [617, 296] on span "Delete single block" at bounding box center [659, 299] width 93 height 15
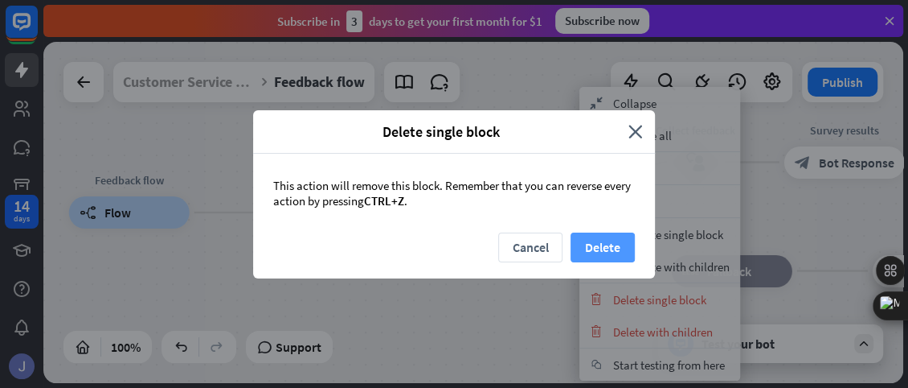
click at [609, 243] on button "Delete" at bounding box center [603, 247] width 64 height 30
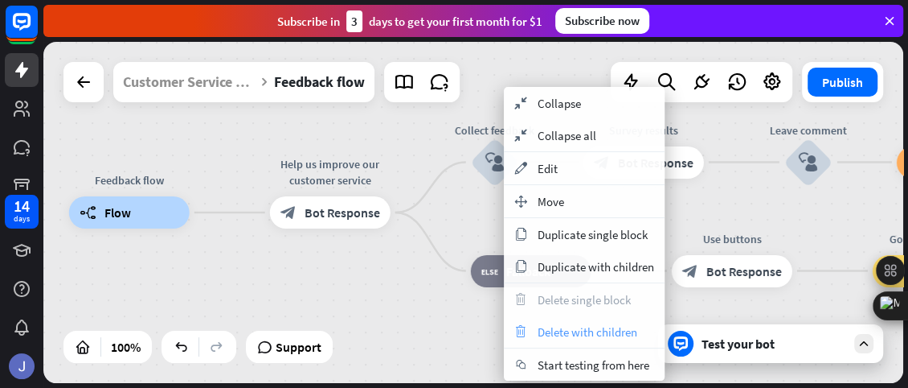
click at [582, 337] on span "Delete with children" at bounding box center [588, 331] width 100 height 15
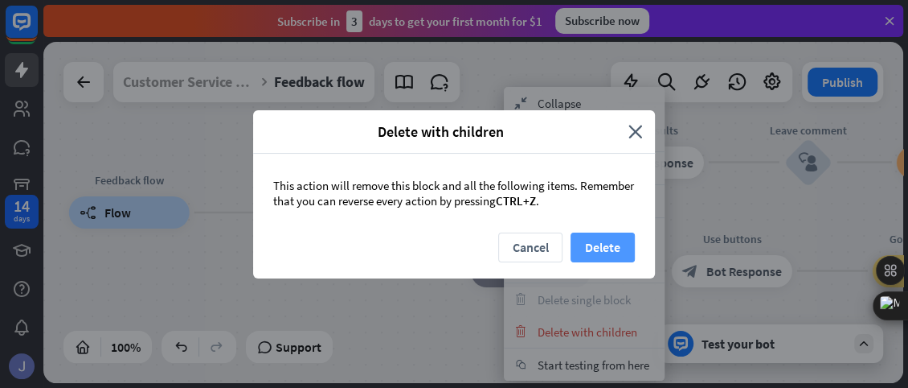
click at [601, 236] on button "Delete" at bounding box center [603, 247] width 64 height 30
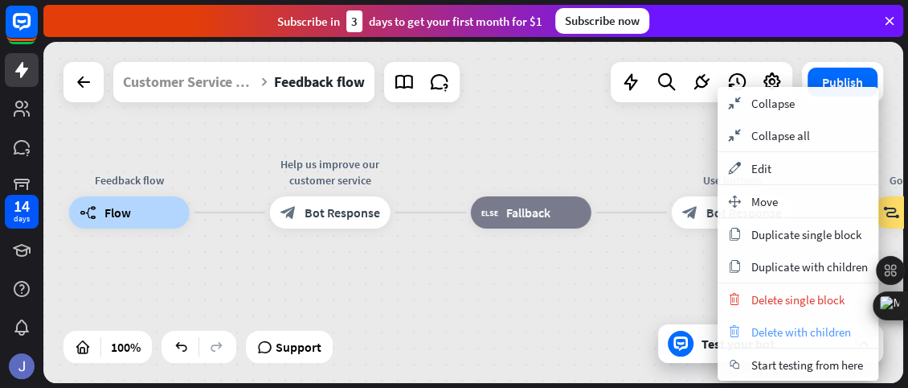
click at [765, 334] on span "Delete with children" at bounding box center [802, 331] width 100 height 15
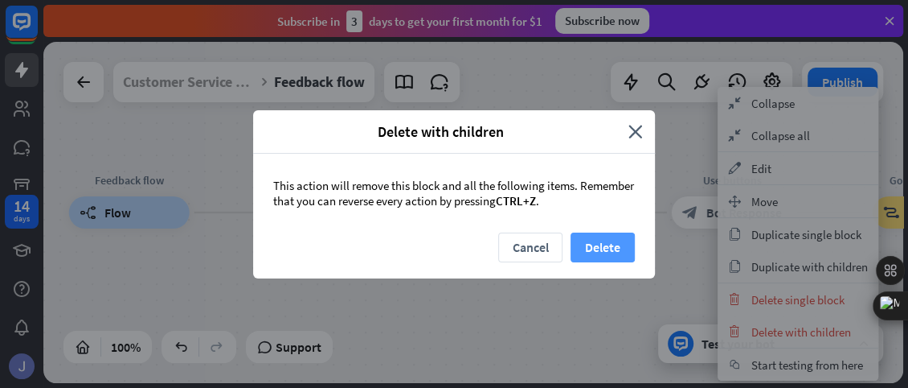
click at [603, 247] on button "Delete" at bounding box center [603, 247] width 64 height 30
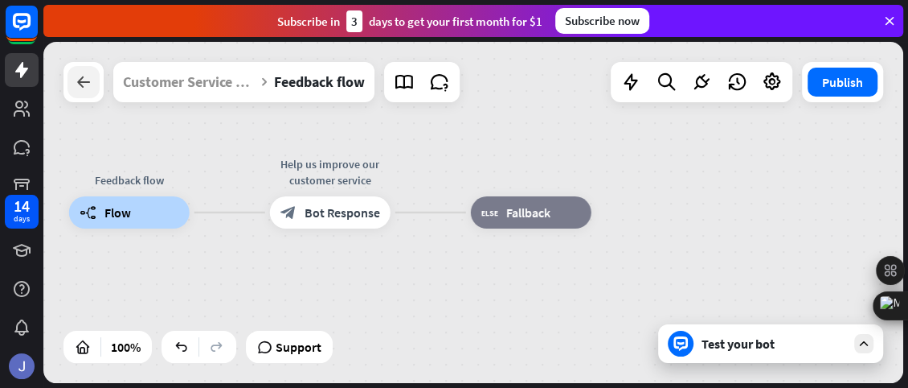
click at [89, 91] on icon at bounding box center [83, 81] width 19 height 19
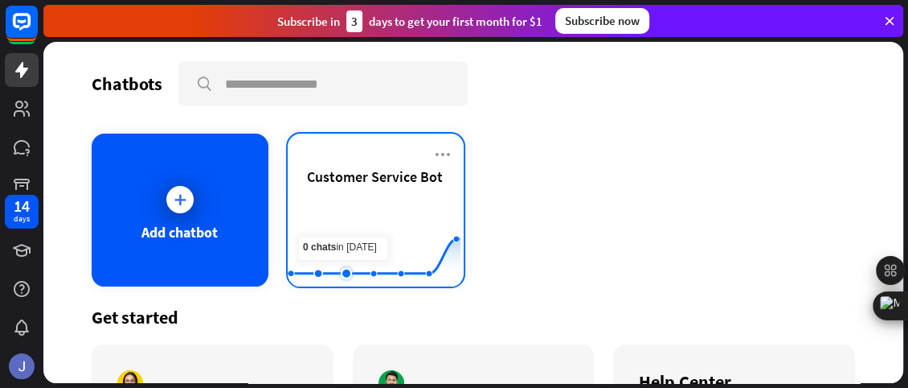
click at [332, 225] on rect at bounding box center [374, 246] width 173 height 100
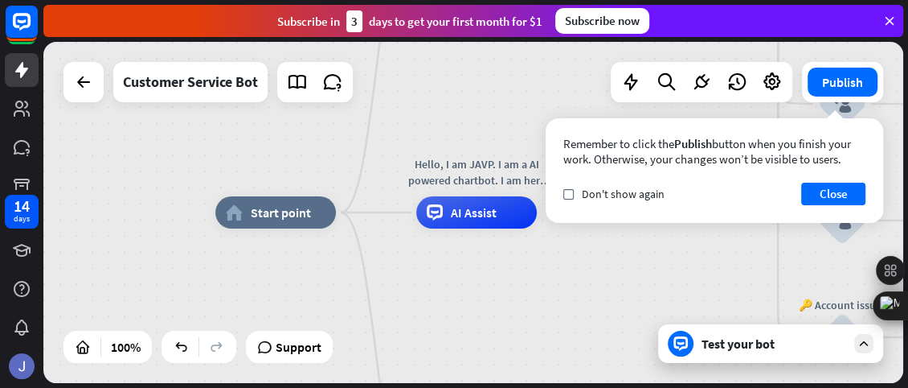
click at [496, 342] on div "home_2 Start point Welcome message block_bot_response Bot Response 🔙 Main menu …" at bounding box center [645, 382] width 860 height 341
click at [826, 192] on button "Close" at bounding box center [834, 193] width 64 height 23
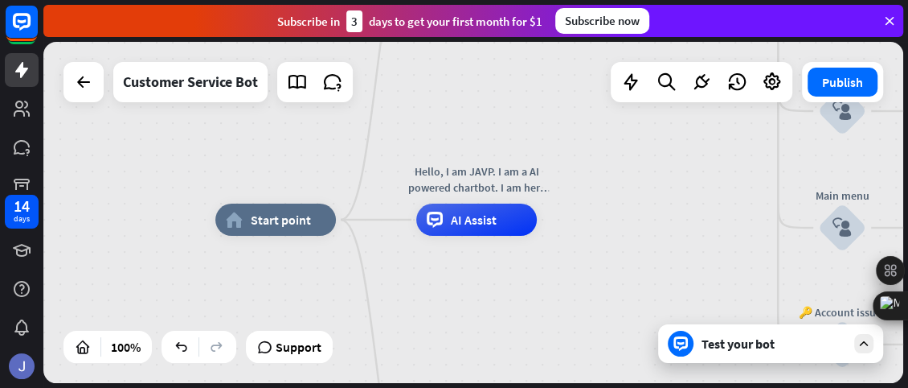
drag, startPoint x: 627, startPoint y: 170, endPoint x: 627, endPoint y: 182, distance: 11.3
click at [627, 182] on div "home_2 Start point Welcome message block_bot_response Bot Response 🔙 Main menu …" at bounding box center [473, 212] width 860 height 341
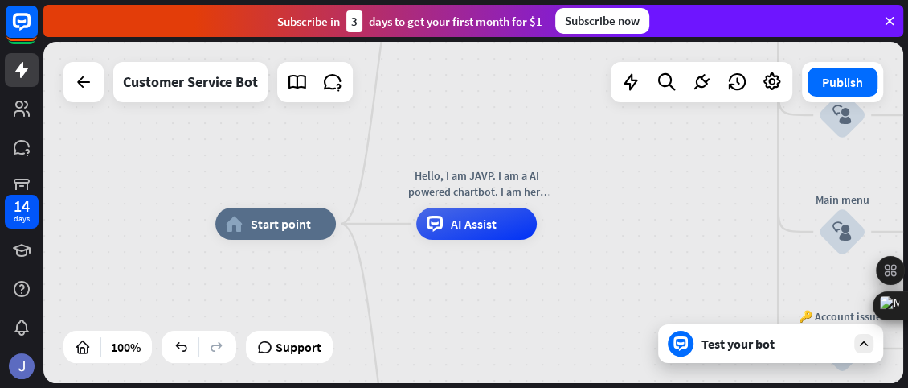
click at [627, 182] on div "home_2 Start point Welcome message block_bot_response Bot Response 🔙 Main menu …" at bounding box center [473, 212] width 860 height 341
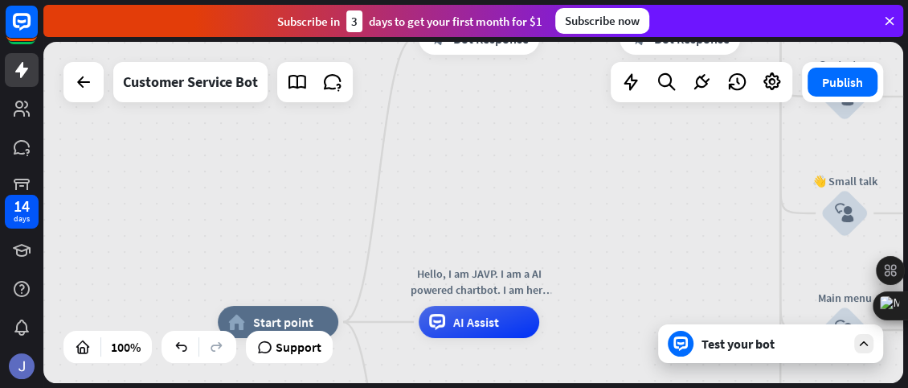
drag, startPoint x: 600, startPoint y: 193, endPoint x: 604, endPoint y: 320, distance: 127.1
click at [604, 320] on div "home_2 Start point Welcome message block_bot_response Bot Response 🔙 Main menu …" at bounding box center [473, 212] width 860 height 341
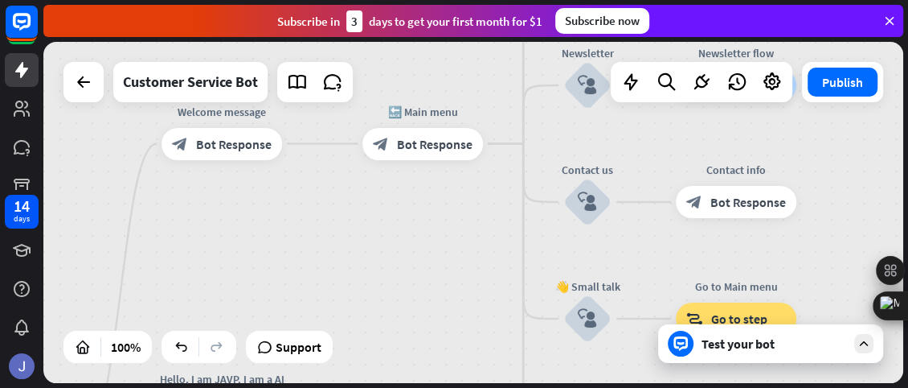
drag, startPoint x: 589, startPoint y: 220, endPoint x: 328, endPoint y: 297, distance: 272.4
click at [328, 297] on div "home_2 Start point Welcome message block_bot_response Bot Response 🔙 Main menu …" at bounding box center [473, 212] width 860 height 341
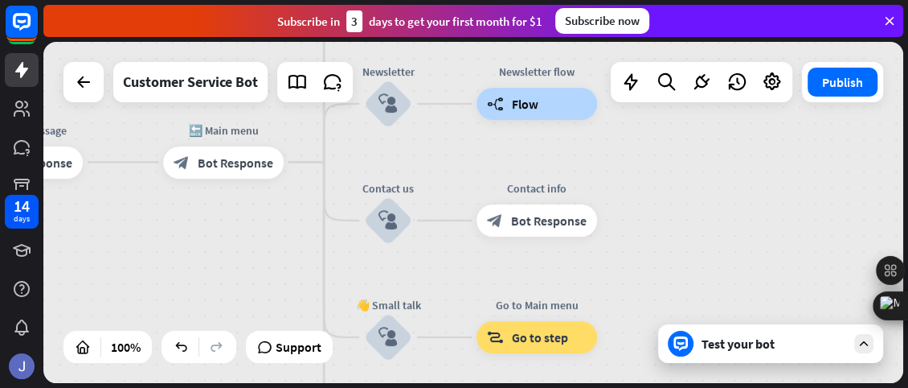
drag, startPoint x: 420, startPoint y: 242, endPoint x: 223, endPoint y: 259, distance: 198.5
click at [223, 259] on div "home_2 Start point Welcome message block_bot_response Bot Response 🔙 Main menu …" at bounding box center [473, 212] width 860 height 341
click at [549, 218] on span "Bot Response" at bounding box center [549, 219] width 76 height 16
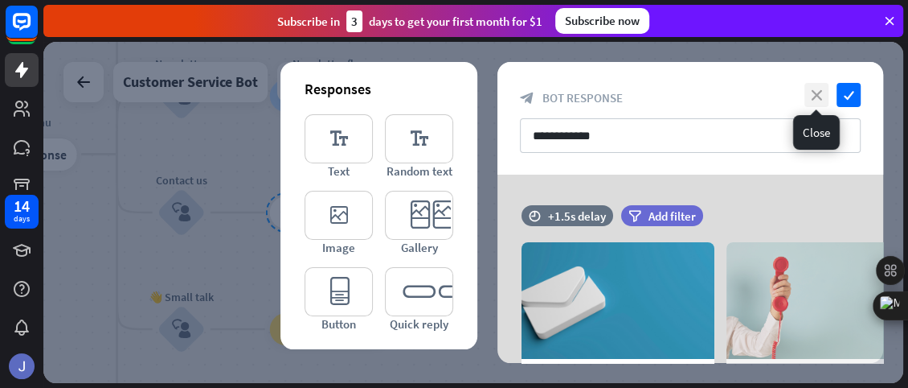
click at [824, 90] on icon "close" at bounding box center [817, 95] width 24 height 24
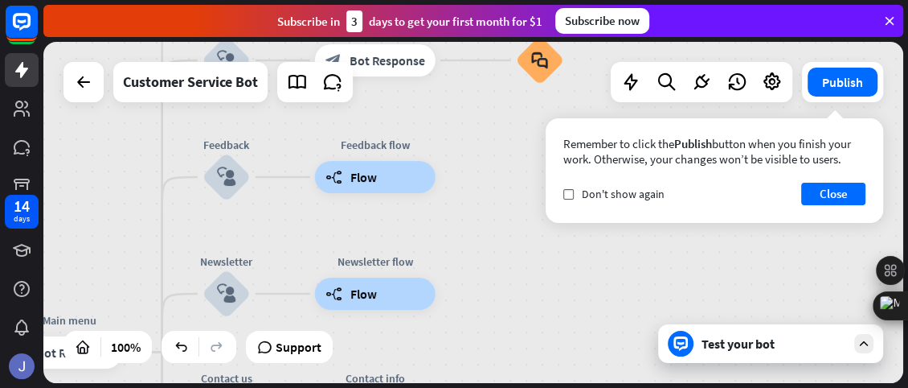
drag, startPoint x: 475, startPoint y: 171, endPoint x: 520, endPoint y: 369, distance: 202.8
click at [520, 369] on div "home_2 Start point Welcome message block_bot_response Bot Response 🔙 Main menu …" at bounding box center [473, 212] width 860 height 341
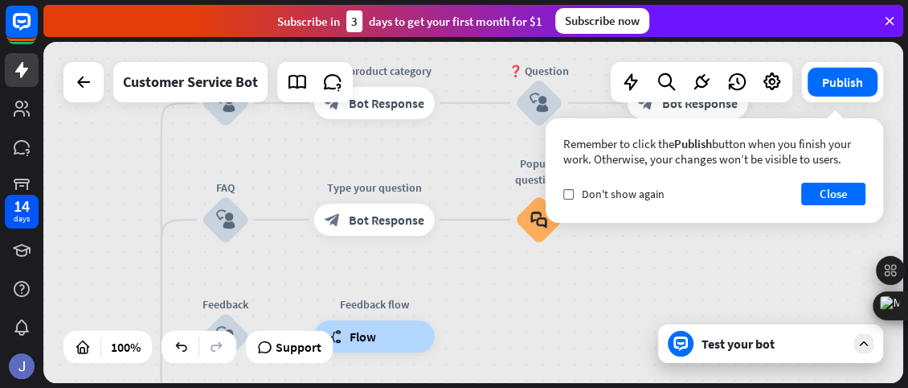
drag, startPoint x: 491, startPoint y: 164, endPoint x: 490, endPoint y: 331, distance: 167.2
click at [490, 331] on div "home_2 Start point Welcome message block_bot_response Bot Response 🔙 Main menu …" at bounding box center [473, 212] width 860 height 341
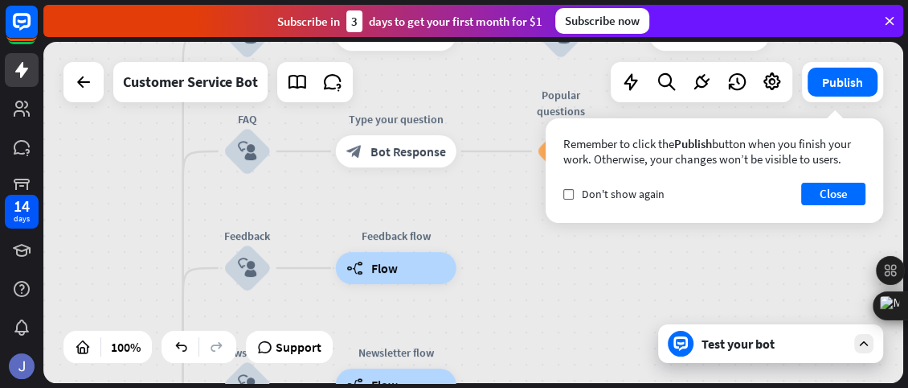
drag, startPoint x: 475, startPoint y: 174, endPoint x: 498, endPoint y: 97, distance: 79.6
click at [498, 97] on div "home_2 Start point Welcome message block_bot_response Bot Response 🔙 Main menu …" at bounding box center [473, 212] width 860 height 341
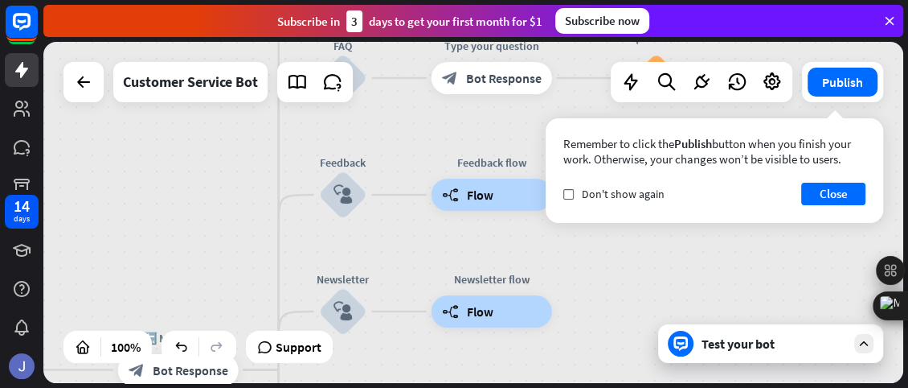
drag, startPoint x: 515, startPoint y: 348, endPoint x: 616, endPoint y: 270, distance: 127.8
click at [616, 270] on div "home_2 Start point Welcome message block_bot_response Bot Response 🔙 Main menu …" at bounding box center [473, 212] width 860 height 341
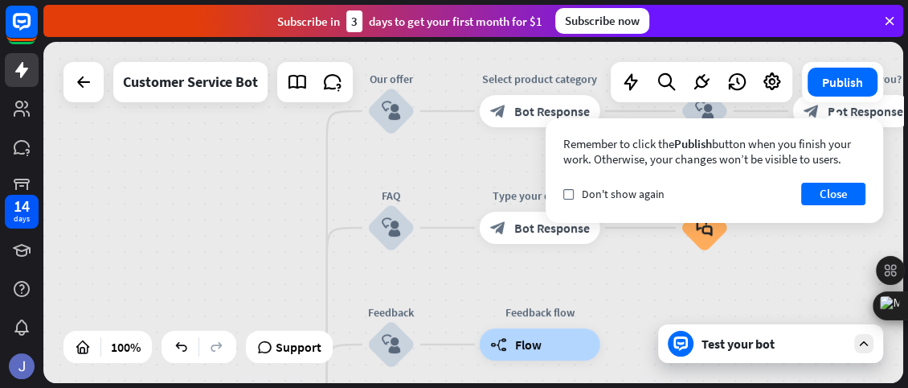
drag, startPoint x: 163, startPoint y: 218, endPoint x: 206, endPoint y: 372, distance: 160.1
click at [206, 372] on div "home_2 Start point Welcome message block_bot_response Bot Response 🔙 Main menu …" at bounding box center [473, 212] width 860 height 341
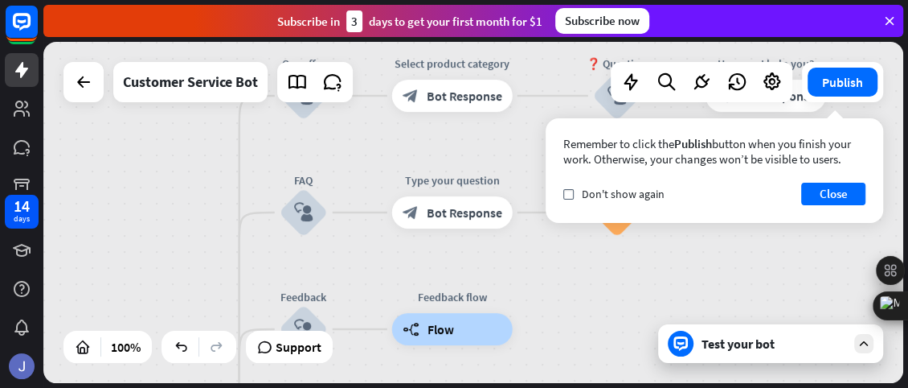
drag, startPoint x: 219, startPoint y: 256, endPoint x: 131, endPoint y: 244, distance: 88.6
click at [131, 244] on div "home_2 Start point Welcome message block_bot_response Bot Response 🔙 Main menu …" at bounding box center [473, 212] width 860 height 341
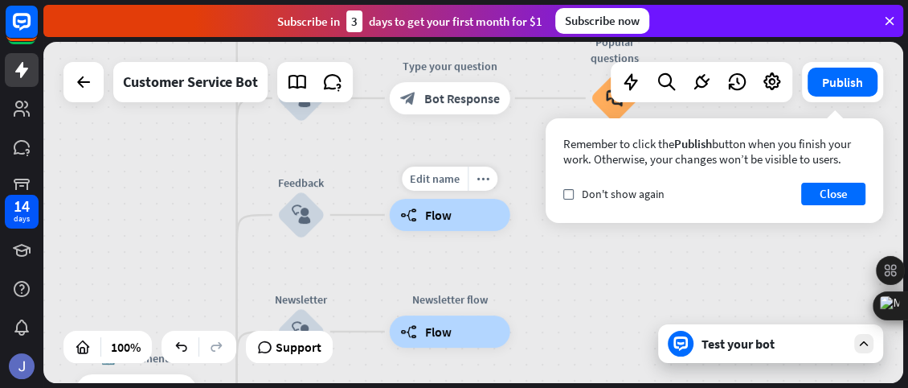
drag, startPoint x: 375, startPoint y: 331, endPoint x: 372, endPoint y: 215, distance: 116.6
click at [390, 215] on div "Edit name more_horiz builder_tree Flow" at bounding box center [450, 215] width 121 height 32
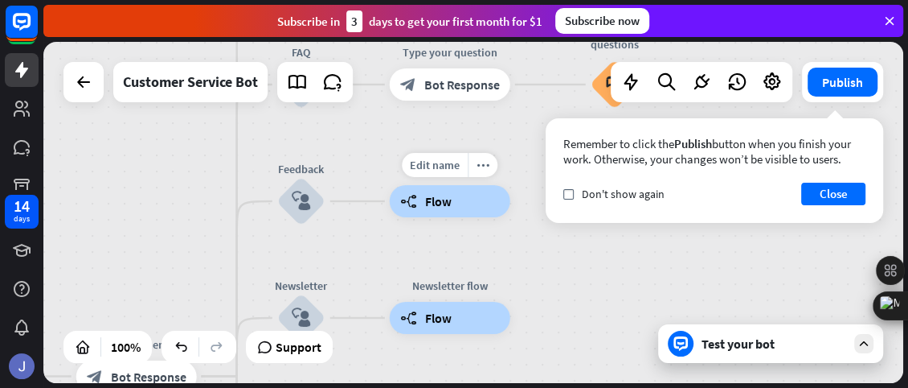
drag, startPoint x: 372, startPoint y: 215, endPoint x: 372, endPoint y: 201, distance: 13.7
click at [390, 201] on div "Edit name more_horiz builder_tree Flow" at bounding box center [450, 201] width 121 height 32
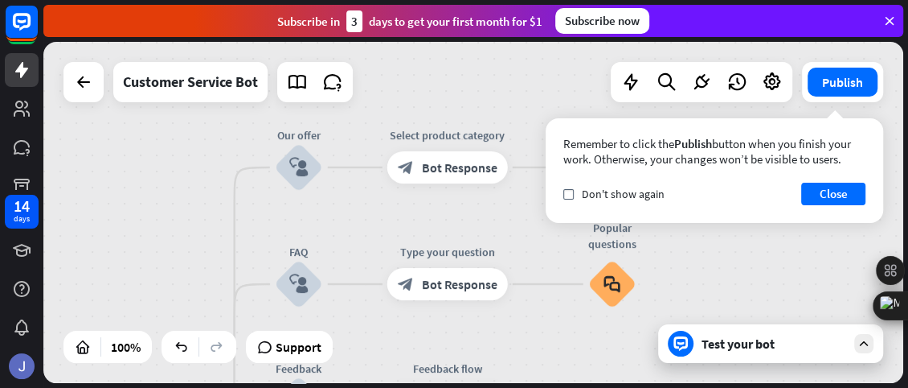
drag, startPoint x: 159, startPoint y: 193, endPoint x: 157, endPoint y: 392, distance: 199.4
click at [157, 387] on html "14 days close Product Help First steps Get started with ChatBot Help Center Fol…" at bounding box center [454, 194] width 908 height 388
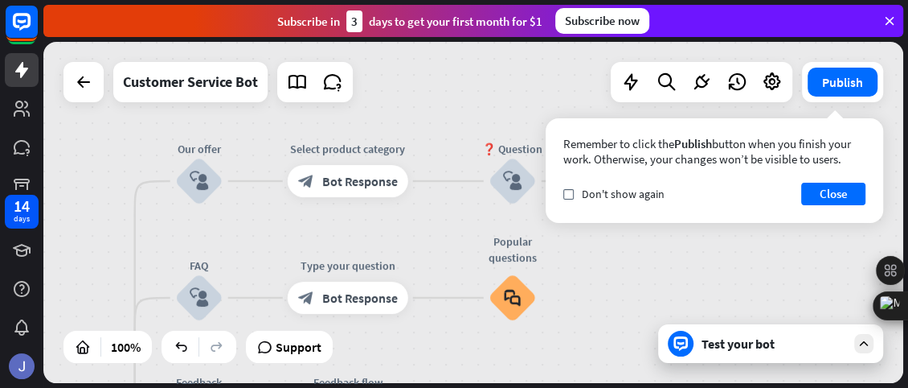
drag, startPoint x: 141, startPoint y: 214, endPoint x: 22, endPoint y: 232, distance: 120.3
click at [22, 232] on div "14 days close Product Help First steps Get started with ChatBot Help Center Fol…" at bounding box center [454, 194] width 908 height 388
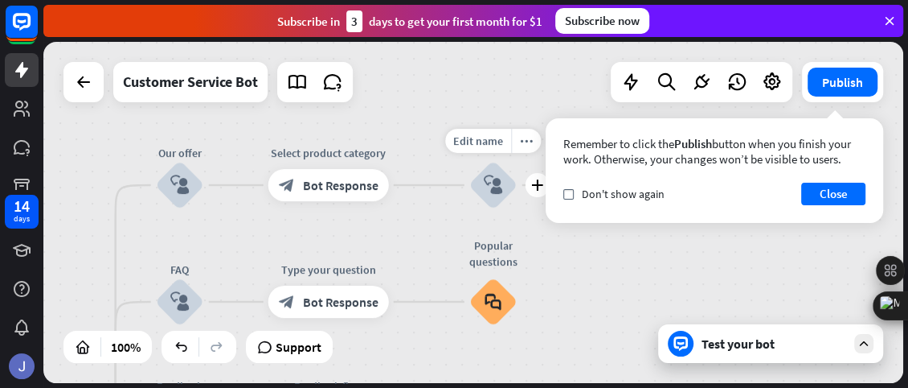
click at [490, 182] on icon "block_user_input" at bounding box center [493, 184] width 19 height 19
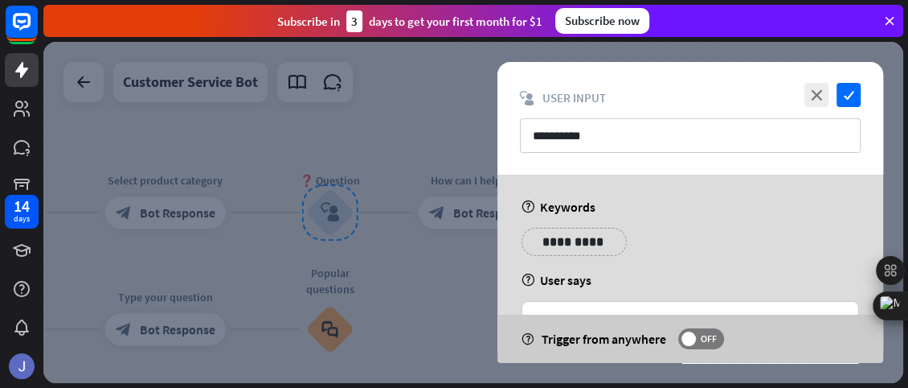
drag, startPoint x: 490, startPoint y: 182, endPoint x: 388, endPoint y: 320, distance: 171.2
click at [388, 320] on div at bounding box center [473, 212] width 860 height 341
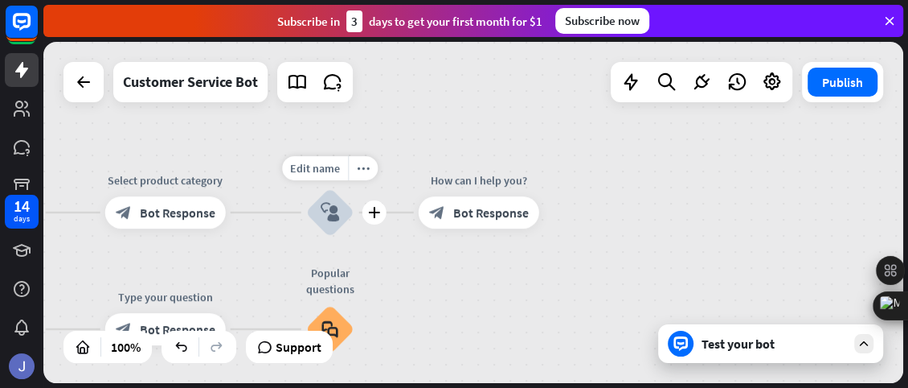
click at [319, 224] on div "block_user_input" at bounding box center [330, 212] width 48 height 48
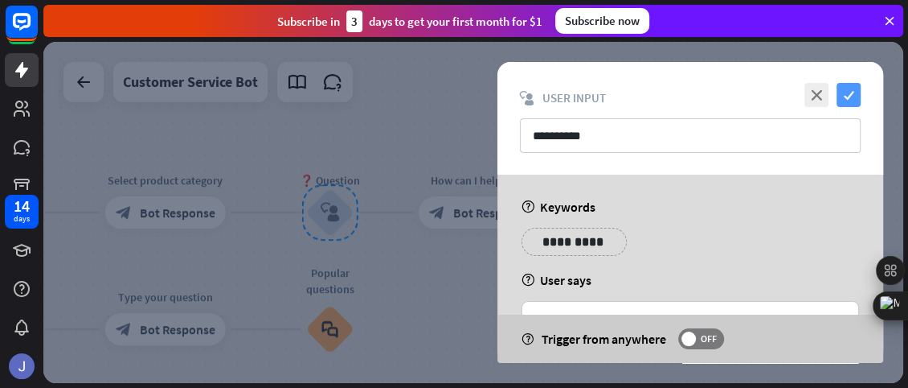
click at [846, 88] on icon "check" at bounding box center [849, 95] width 24 height 24
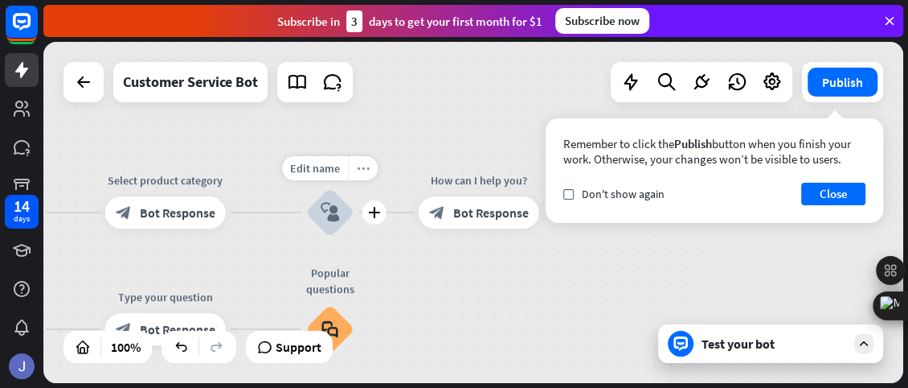
click at [363, 166] on icon "more_horiz" at bounding box center [363, 168] width 13 height 12
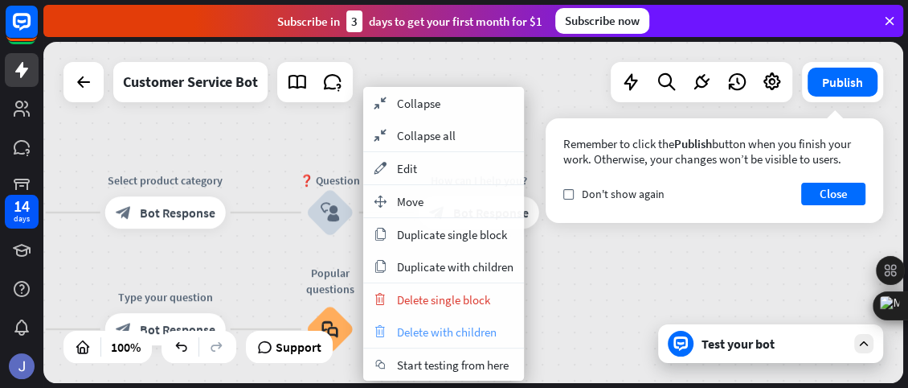
click at [420, 337] on span "Delete with children" at bounding box center [447, 331] width 100 height 15
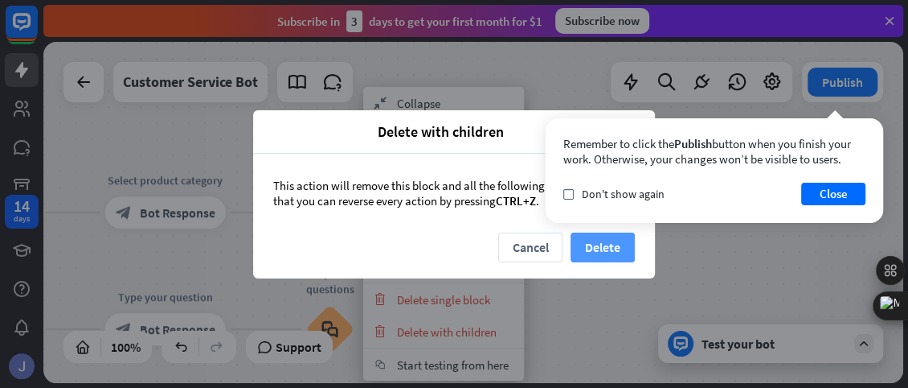
click at [614, 248] on button "Delete" at bounding box center [603, 247] width 64 height 30
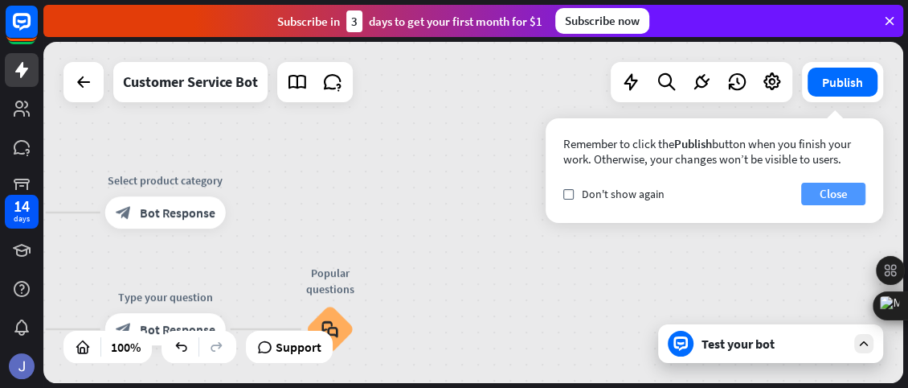
click at [821, 196] on button "Close" at bounding box center [834, 193] width 64 height 23
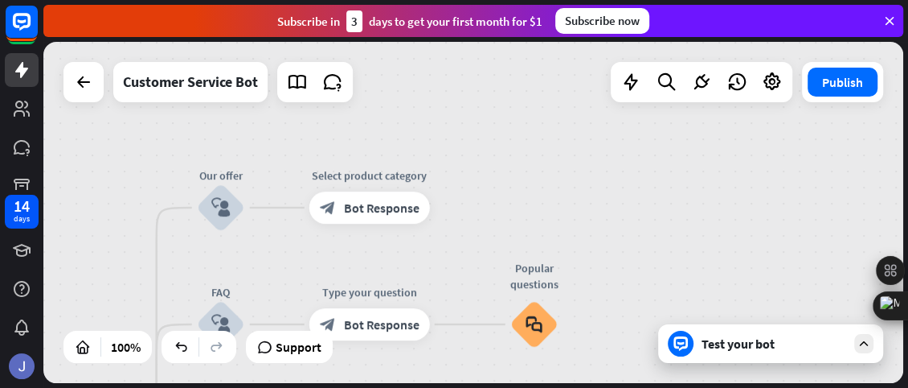
drag, startPoint x: 333, startPoint y: 194, endPoint x: 539, endPoint y: 190, distance: 206.7
click at [539, 190] on div "home_2 Start point Welcome message block_bot_response Bot Response 🔙 Main menu …" at bounding box center [473, 212] width 860 height 341
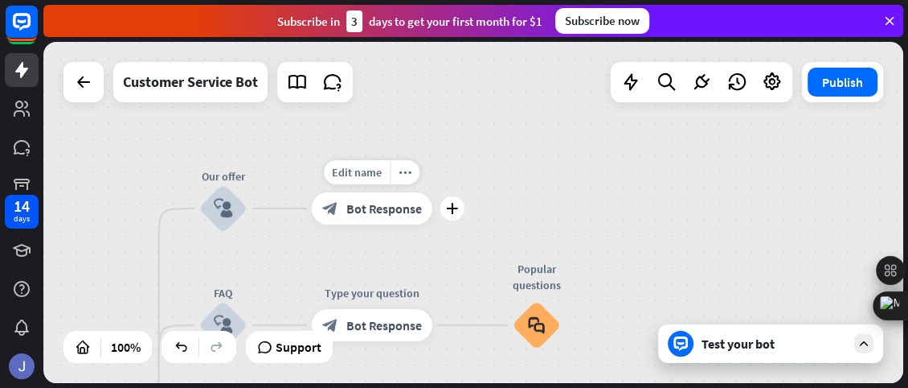
click at [348, 212] on span "Bot Response" at bounding box center [385, 208] width 76 height 16
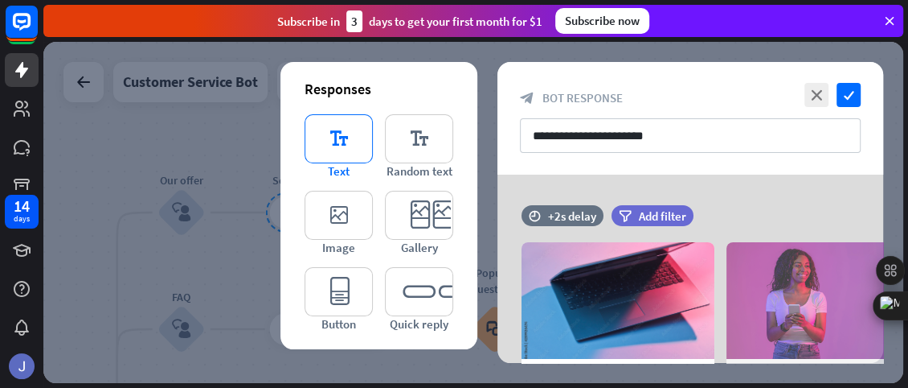
click at [349, 150] on icon "editor_text" at bounding box center [339, 138] width 68 height 49
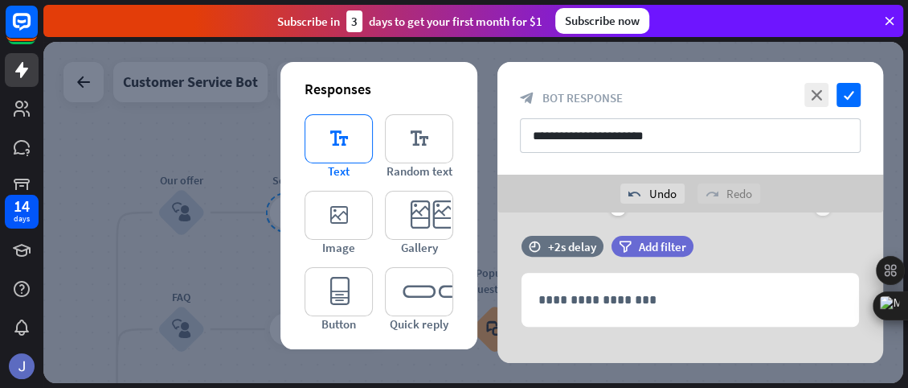
scroll to position [424, 0]
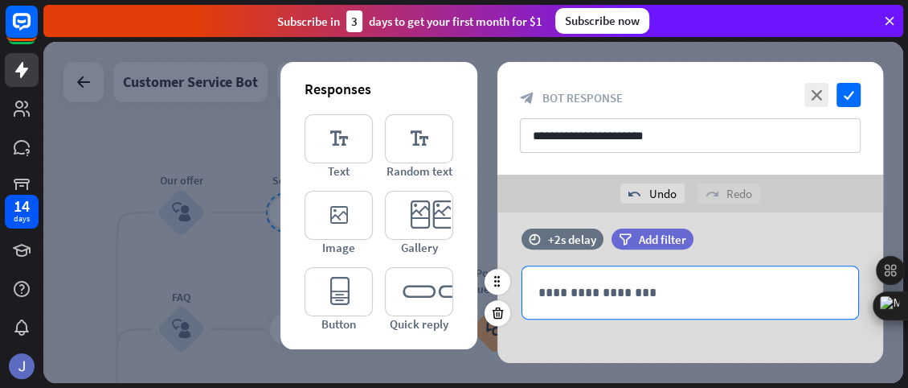
click at [566, 295] on p "**********" at bounding box center [691, 292] width 304 height 20
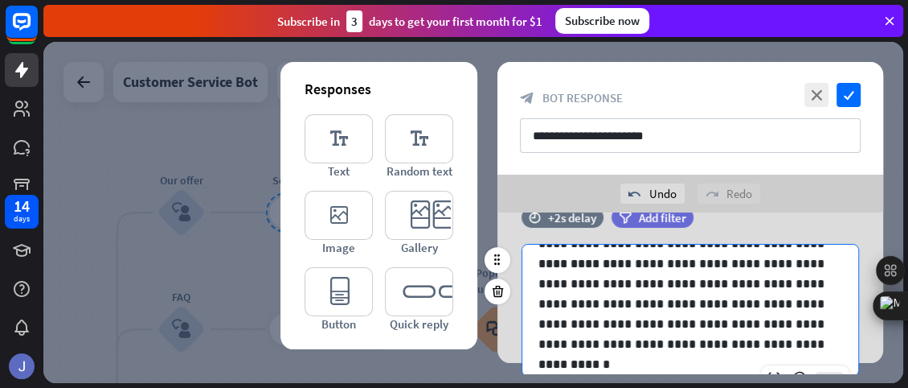
scroll to position [302, 0]
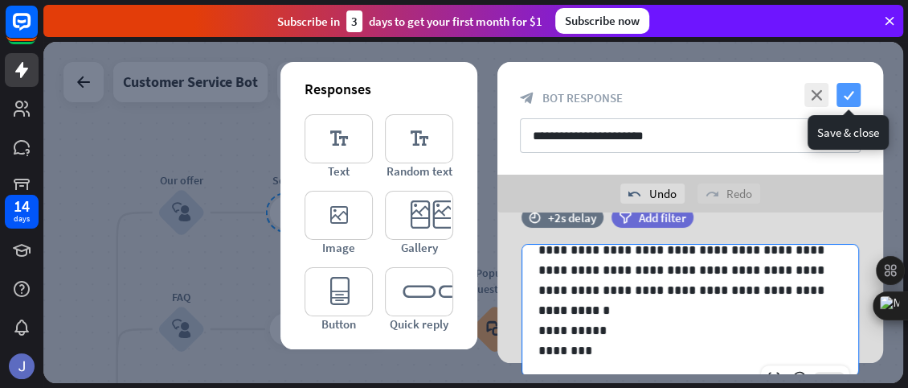
click at [847, 100] on icon "check" at bounding box center [849, 95] width 24 height 24
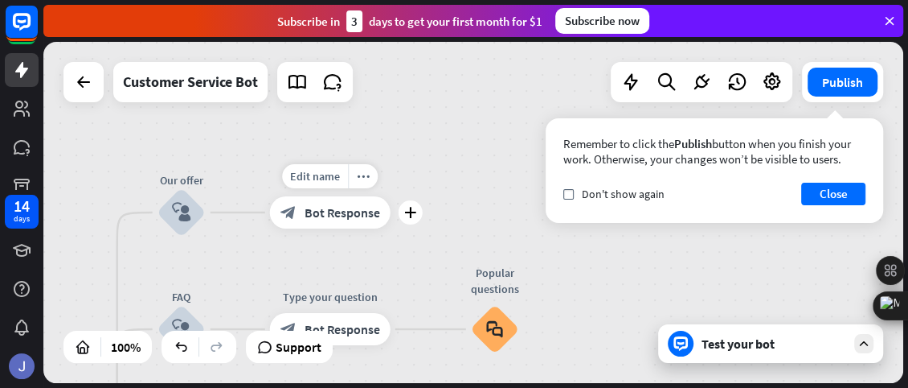
click at [314, 215] on span "Bot Response" at bounding box center [343, 212] width 76 height 16
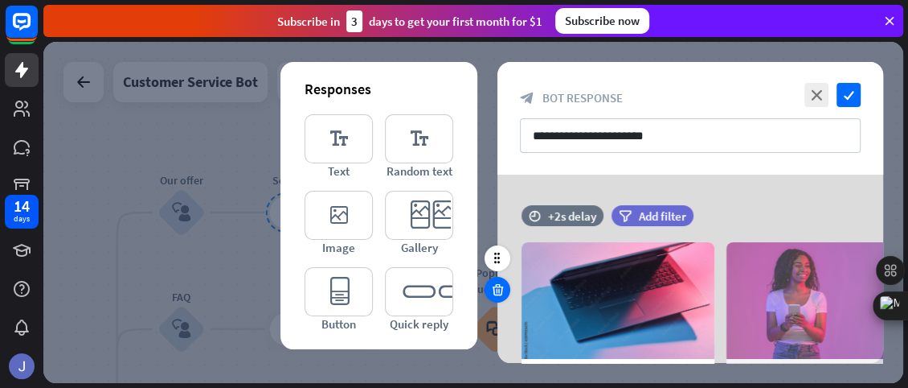
click at [491, 289] on icon at bounding box center [497, 289] width 15 height 14
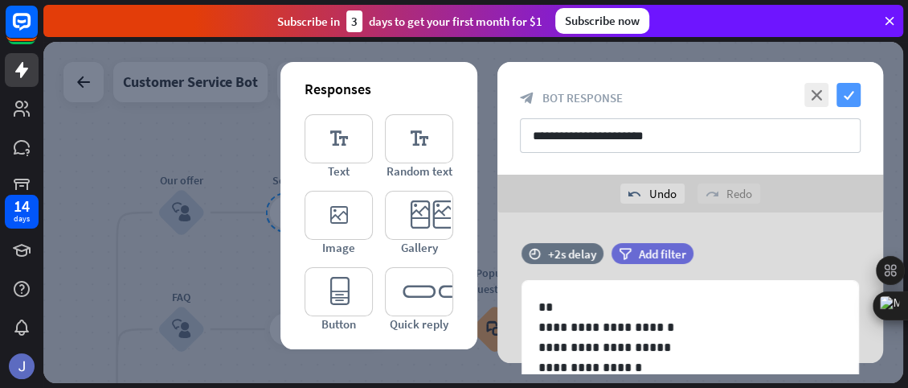
click at [848, 96] on icon "check" at bounding box center [849, 95] width 24 height 24
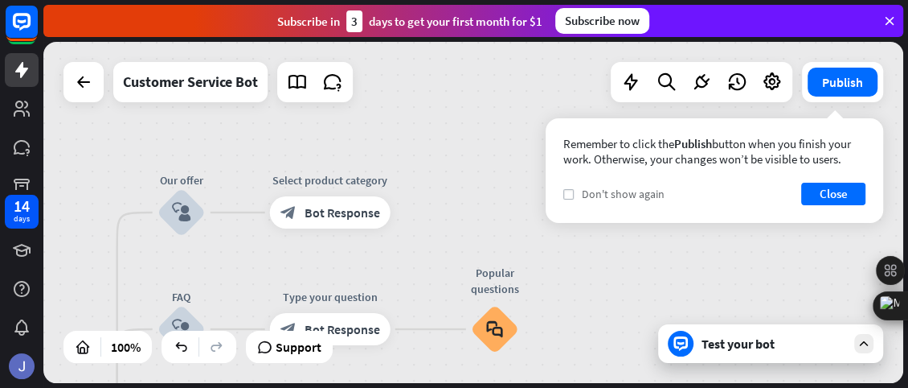
click at [572, 193] on label "check" at bounding box center [569, 194] width 10 height 10
click at [806, 190] on button "Close" at bounding box center [834, 193] width 64 height 23
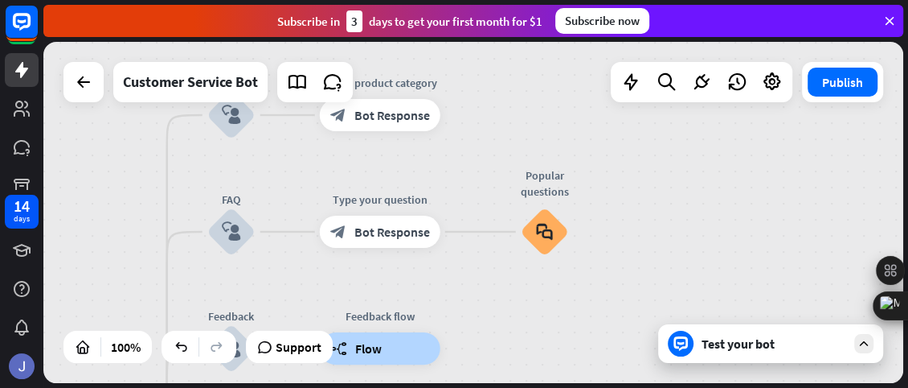
drag, startPoint x: 576, startPoint y: 226, endPoint x: 626, endPoint y: 129, distance: 109.3
click at [626, 129] on div "home_2 Start point Welcome message block_bot_response Bot Response 🔙 Main menu …" at bounding box center [473, 212] width 860 height 341
click at [528, 228] on div "block_faq" at bounding box center [545, 231] width 48 height 48
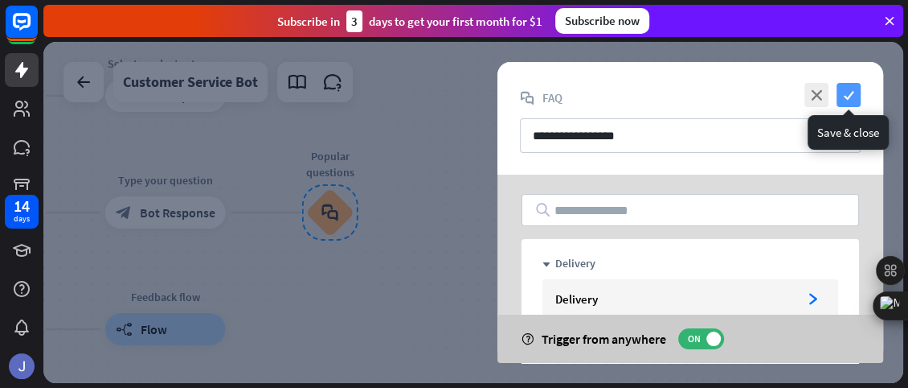
click at [849, 101] on icon "check" at bounding box center [849, 95] width 24 height 24
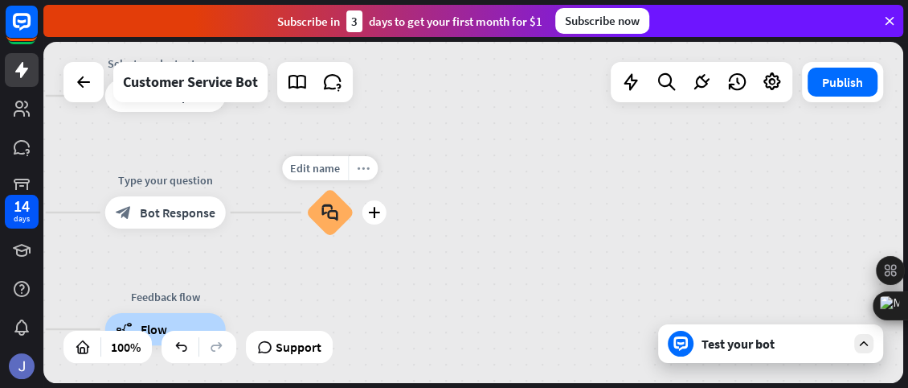
click at [361, 163] on icon "more_horiz" at bounding box center [363, 168] width 13 height 12
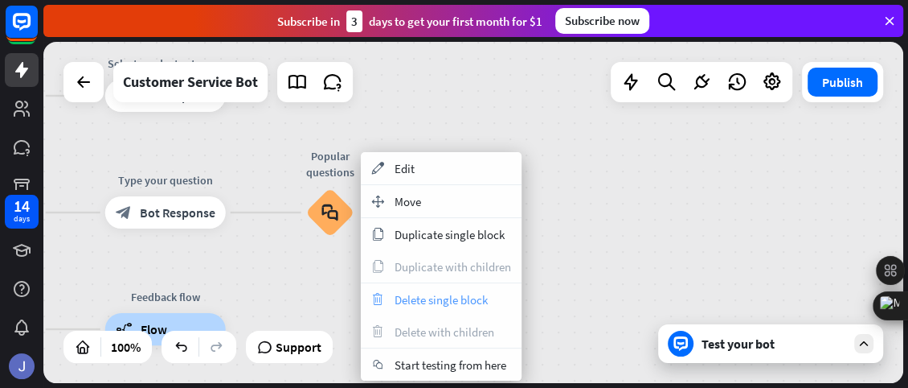
click at [409, 304] on span "Delete single block" at bounding box center [441, 299] width 93 height 15
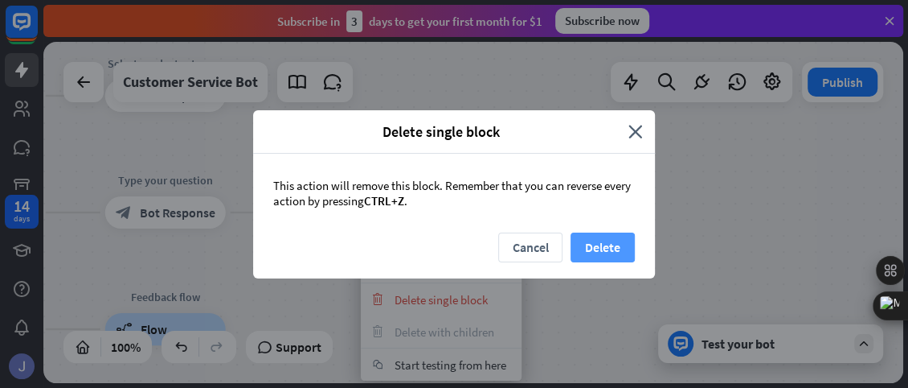
click at [600, 246] on button "Delete" at bounding box center [603, 247] width 64 height 30
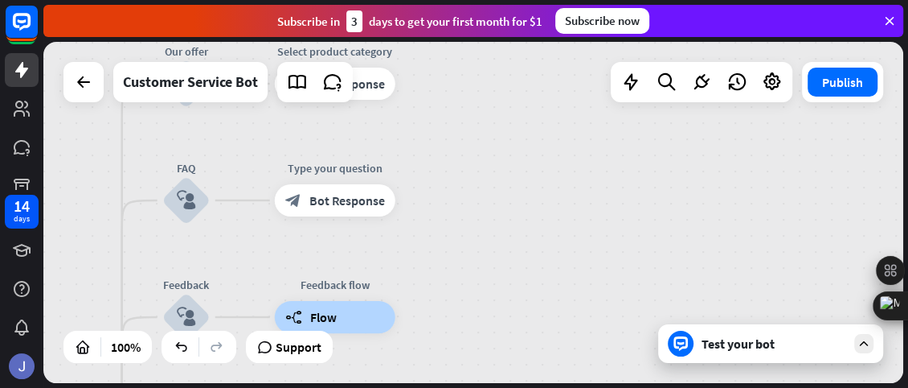
drag, startPoint x: 263, startPoint y: 270, endPoint x: 437, endPoint y: 263, distance: 174.6
click at [437, 263] on div "home_2 Start point Welcome message block_bot_response Bot Response 🔙 Main menu …" at bounding box center [473, 212] width 860 height 341
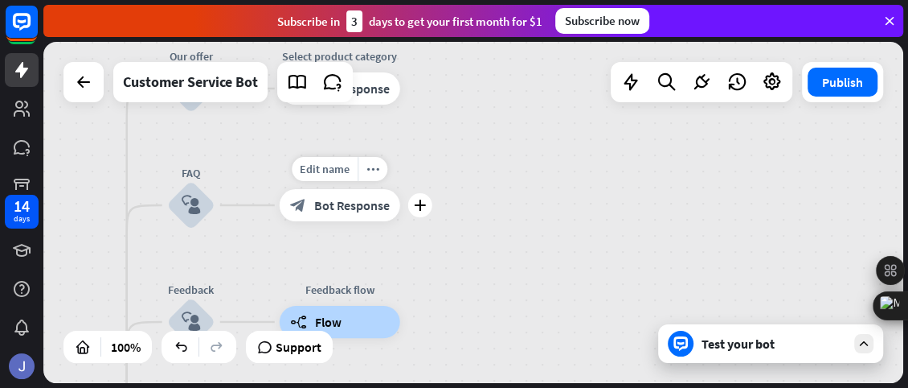
click at [333, 211] on span "Bot Response" at bounding box center [352, 205] width 76 height 16
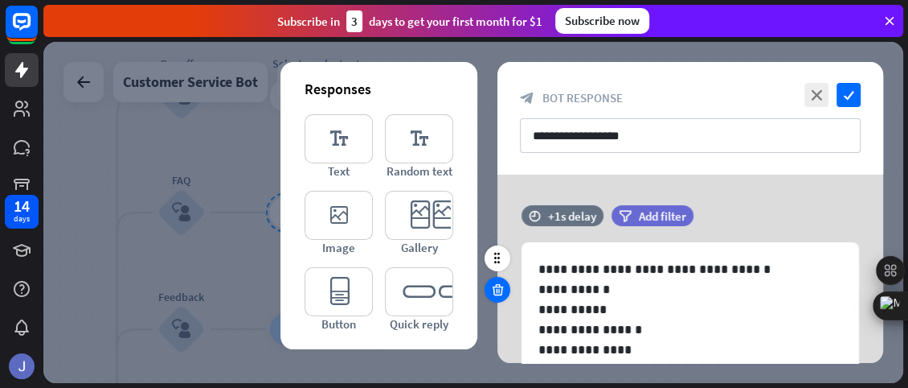
click at [494, 289] on icon at bounding box center [497, 289] width 15 height 14
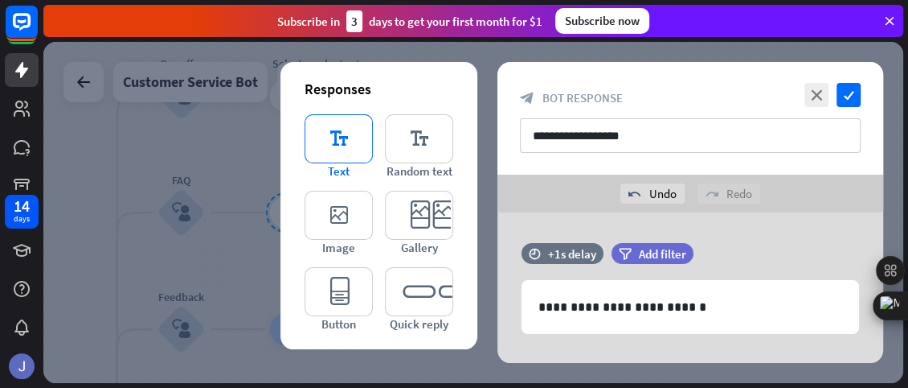
click at [351, 153] on icon "editor_text" at bounding box center [339, 138] width 68 height 49
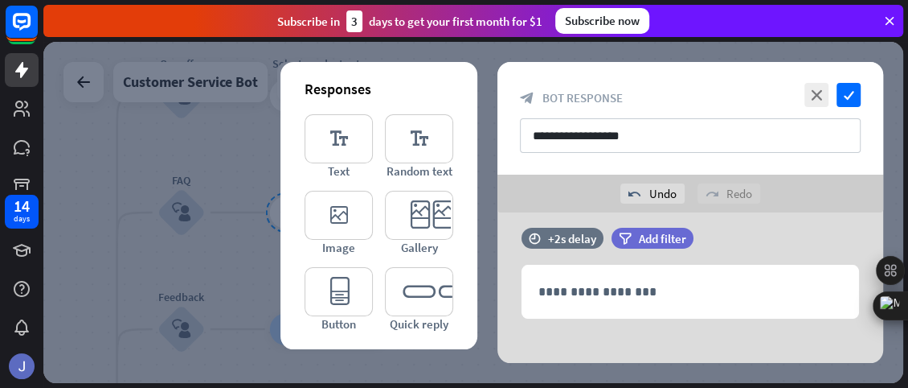
scroll to position [122, 0]
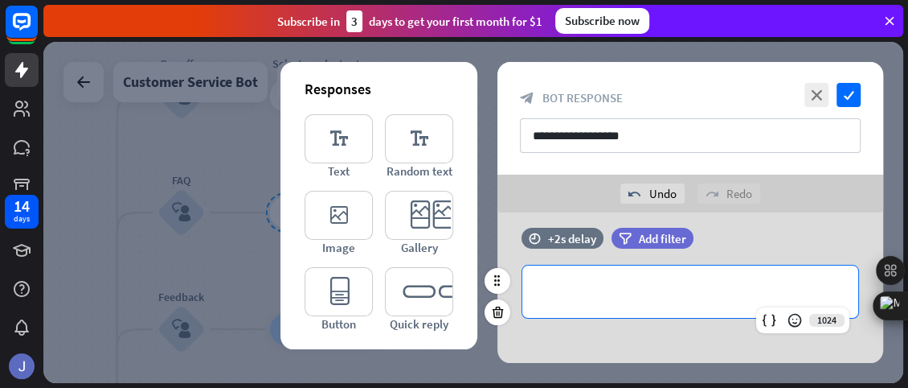
click at [602, 294] on p "**********" at bounding box center [691, 291] width 304 height 20
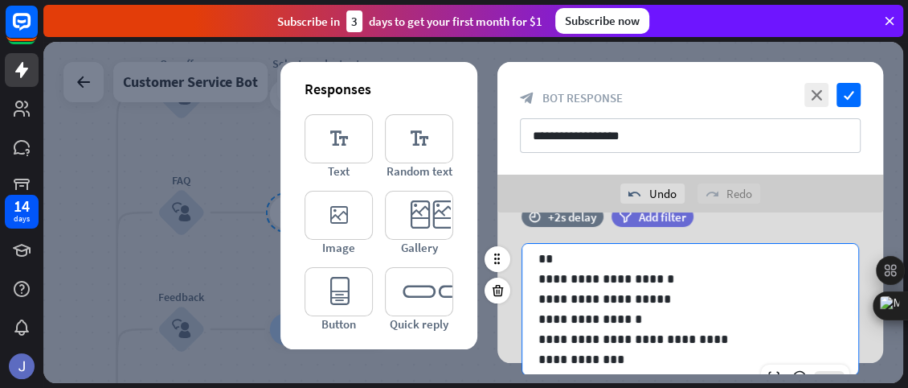
scroll to position [2, 0]
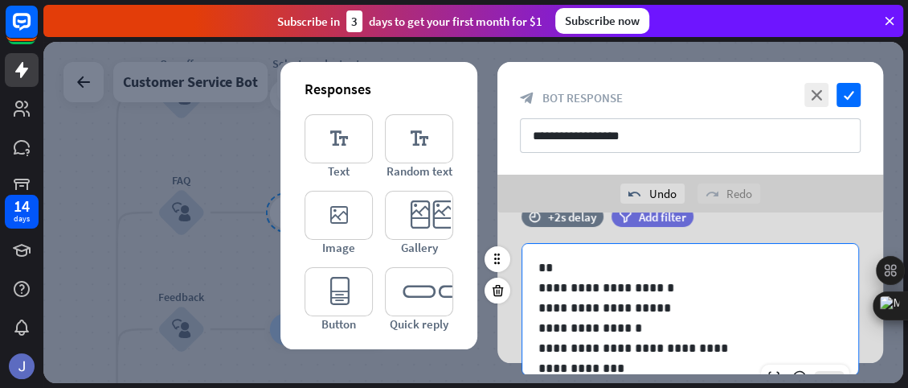
click at [589, 285] on p "**********" at bounding box center [685, 287] width 292 height 20
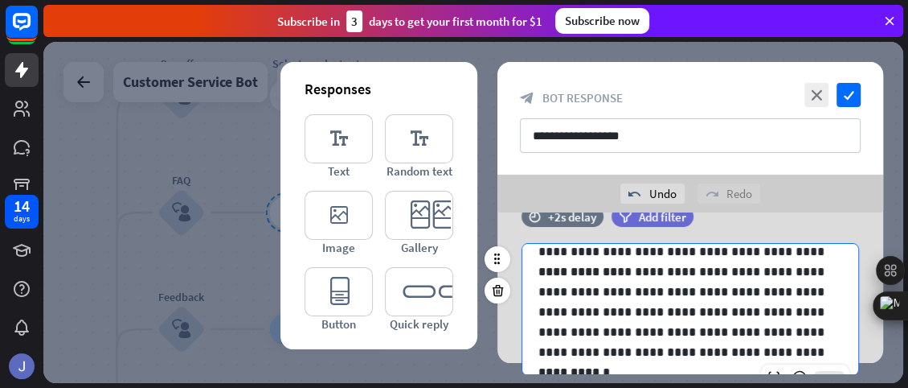
scroll to position [243, 0]
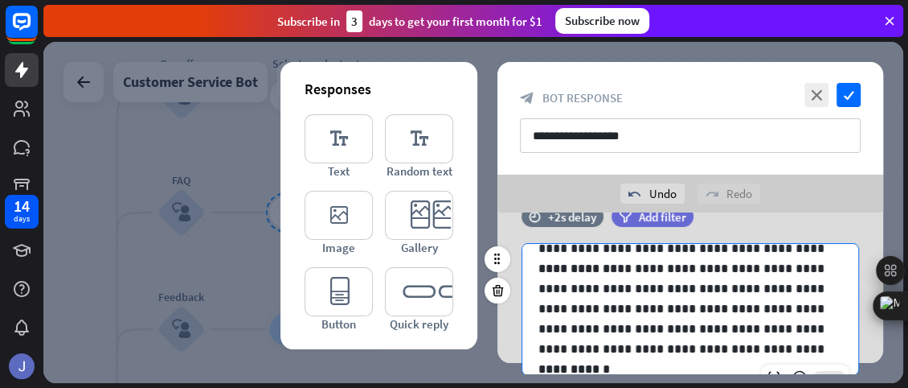
click at [624, 347] on p "**********" at bounding box center [685, 308] width 292 height 100
click at [627, 347] on p "**********" at bounding box center [685, 308] width 292 height 100
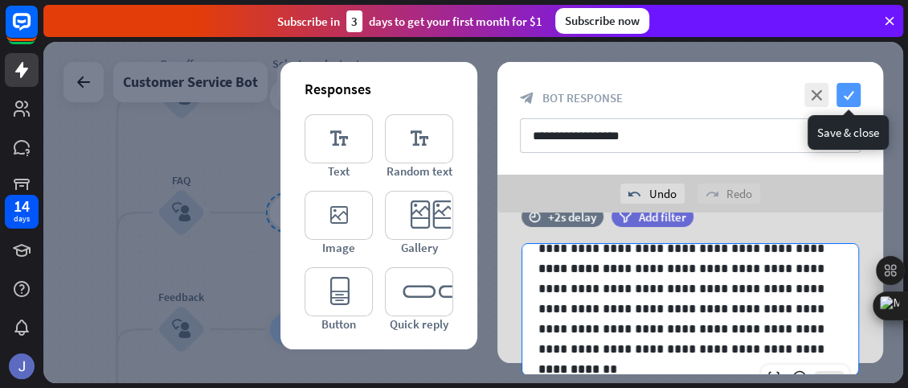
click at [850, 97] on icon "check" at bounding box center [849, 95] width 24 height 24
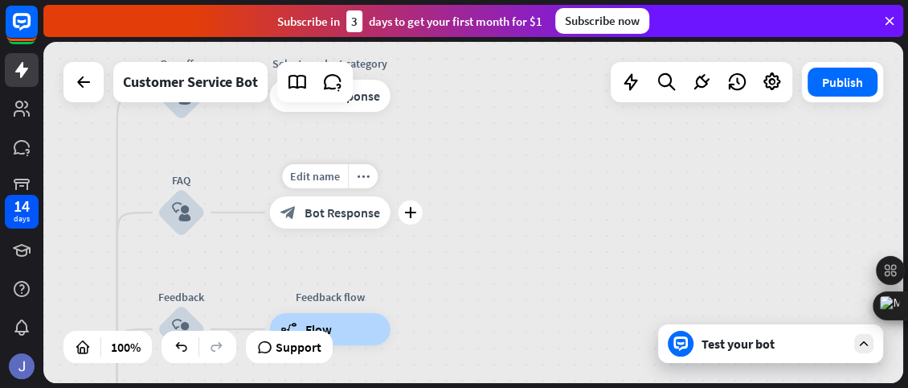
click at [326, 228] on div "Edit name more_horiz plus block_bot_response Bot Response" at bounding box center [330, 212] width 121 height 32
click at [351, 214] on span "Bot Response" at bounding box center [343, 212] width 76 height 16
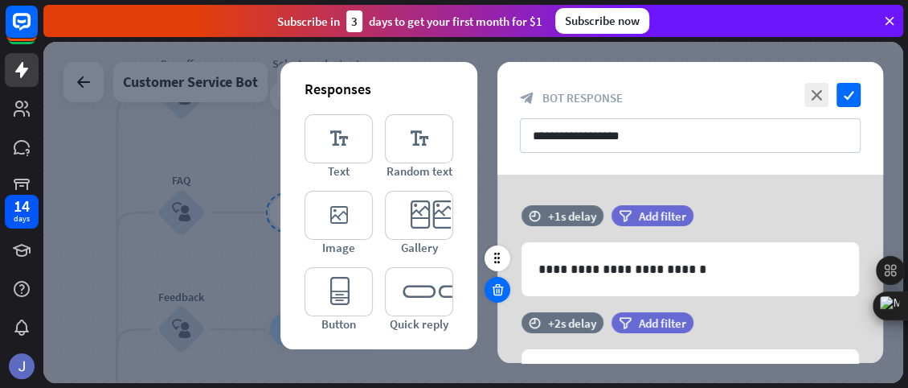
click at [492, 290] on icon at bounding box center [497, 289] width 15 height 14
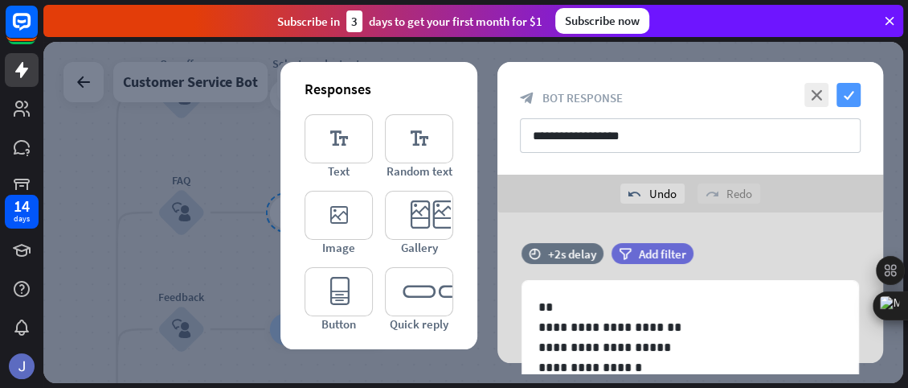
click at [847, 94] on icon "check" at bounding box center [849, 95] width 24 height 24
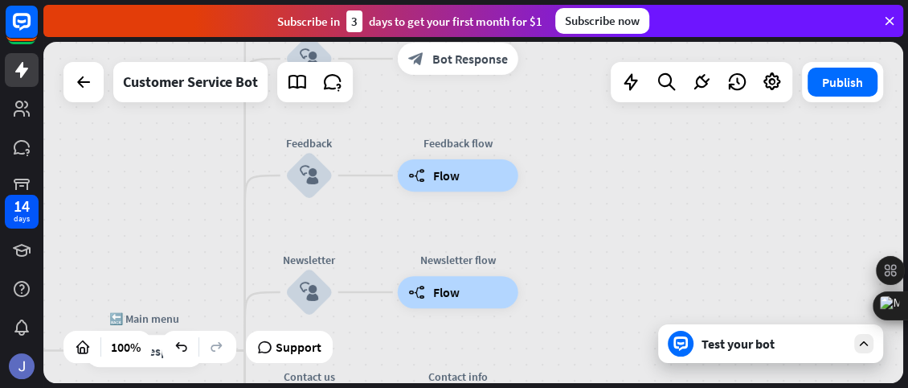
drag, startPoint x: 511, startPoint y: 275, endPoint x: 638, endPoint y: 121, distance: 199.8
click at [638, 121] on div "home_2 Start point Welcome message block_bot_response Bot Response 🔙 Main menu …" at bounding box center [473, 212] width 860 height 341
click at [463, 186] on div "builder_tree Flow" at bounding box center [458, 175] width 121 height 32
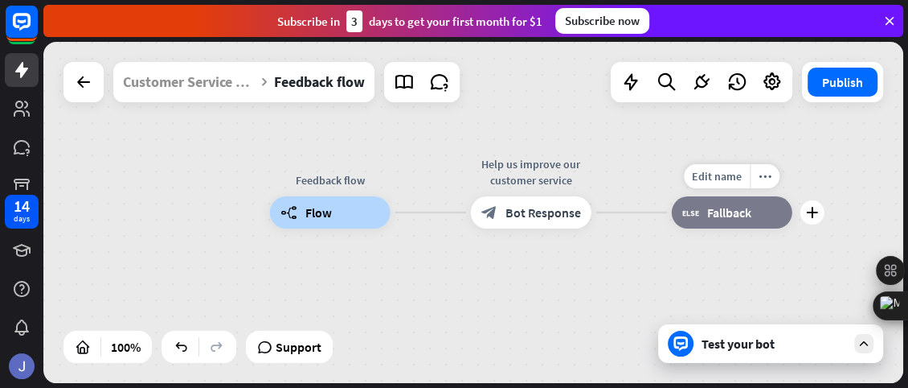
click at [693, 219] on icon "block_fallback" at bounding box center [691, 212] width 17 height 16
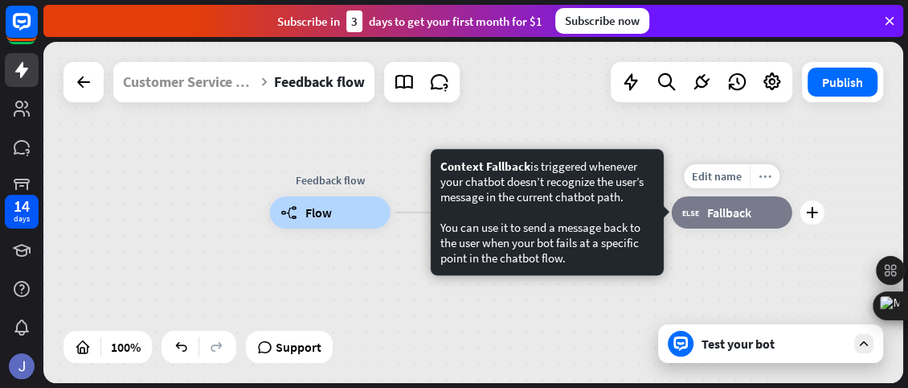
click at [766, 174] on icon "more_horiz" at bounding box center [765, 176] width 13 height 12
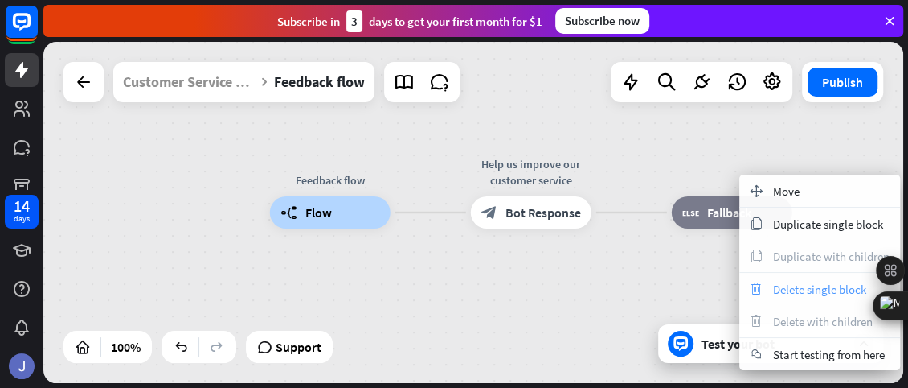
click at [769, 285] on div "trash Delete single block" at bounding box center [820, 289] width 161 height 32
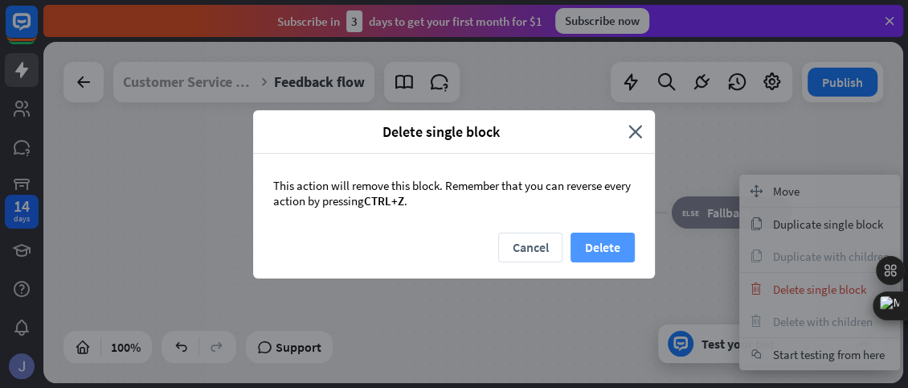
click at [587, 243] on button "Delete" at bounding box center [603, 247] width 64 height 30
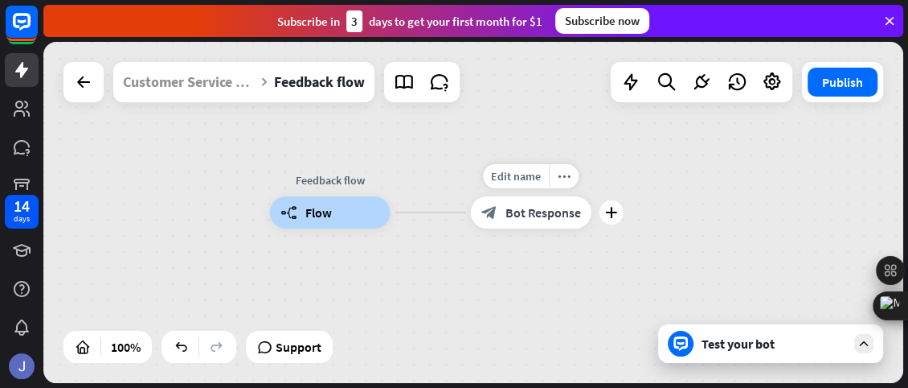
click at [542, 213] on span "Bot Response" at bounding box center [544, 212] width 76 height 16
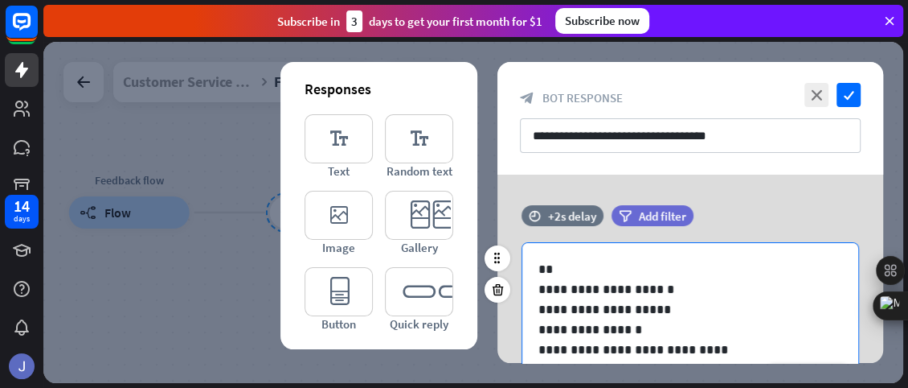
click at [589, 287] on p "**********" at bounding box center [685, 289] width 292 height 20
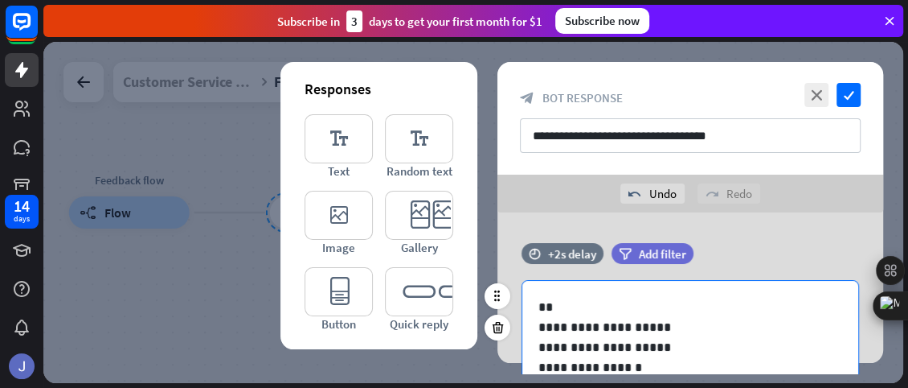
click at [562, 347] on p "**********" at bounding box center [685, 347] width 292 height 20
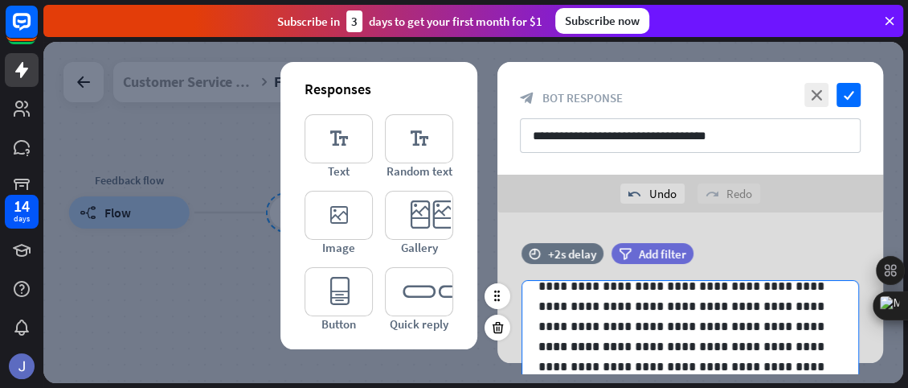
scroll to position [322, 0]
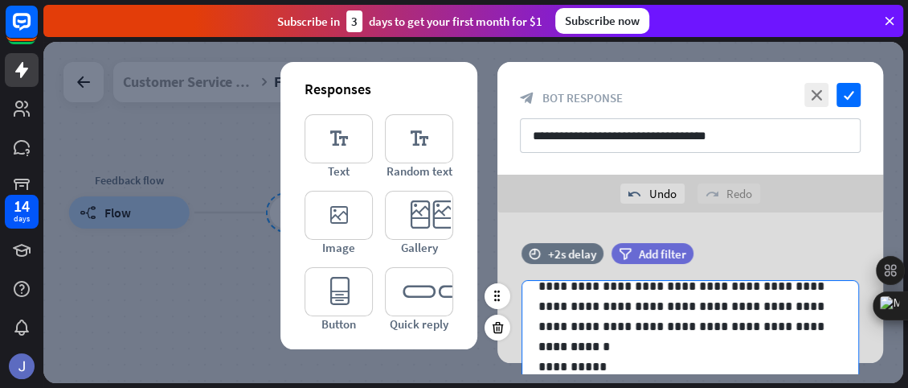
click at [626, 326] on p "**********" at bounding box center [685, 286] width 292 height 100
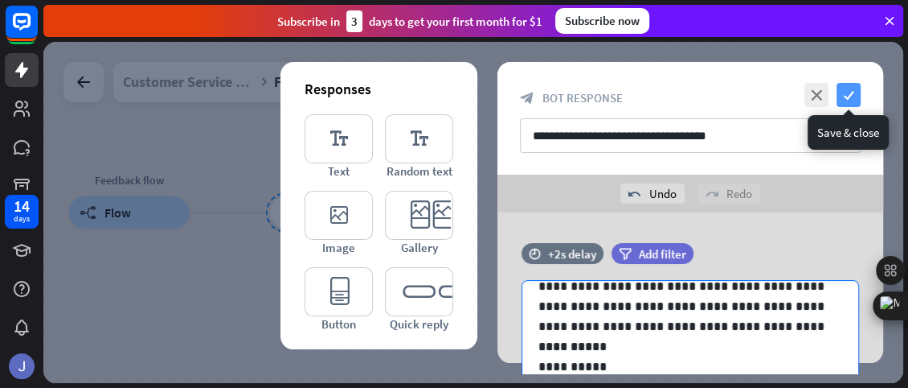
click at [850, 91] on icon "check" at bounding box center [849, 95] width 24 height 24
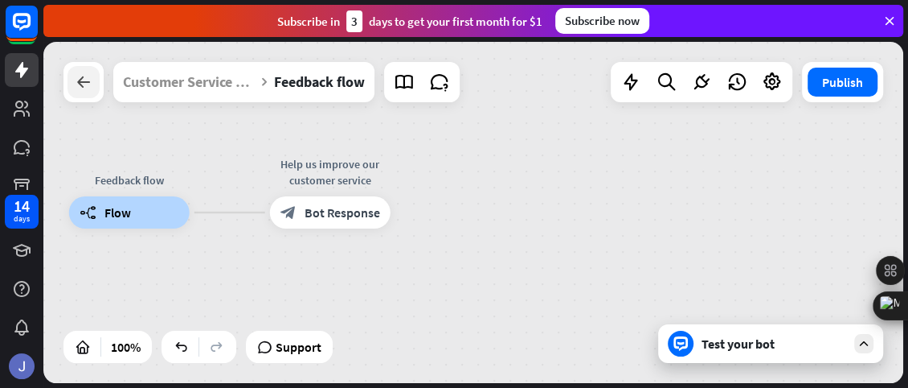
click at [74, 76] on icon at bounding box center [83, 81] width 19 height 19
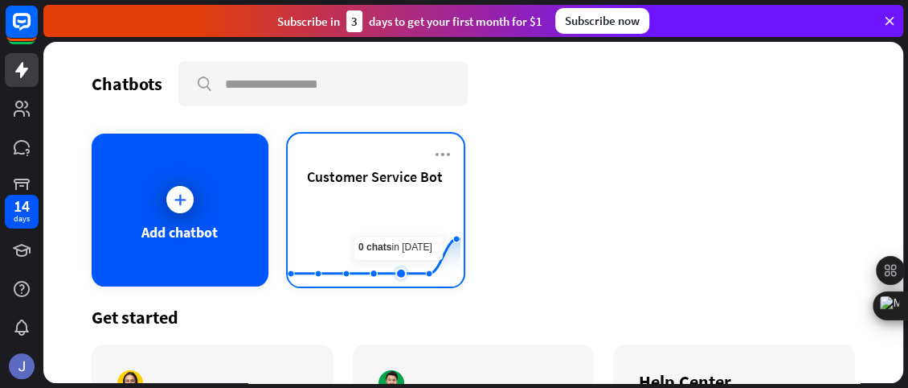
click at [396, 219] on rect at bounding box center [374, 246] width 173 height 100
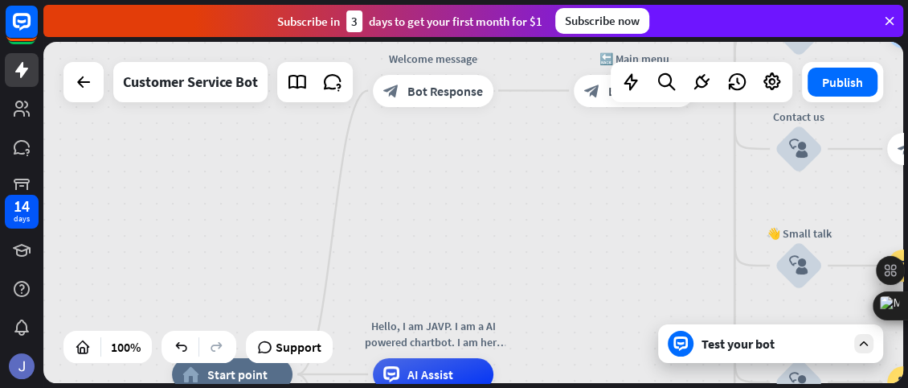
drag, startPoint x: 654, startPoint y: 159, endPoint x: 586, endPoint y: 369, distance: 220.7
click at [586, 369] on div "home_2 Start point Welcome message block_bot_response Bot Response 🔙 Main menu …" at bounding box center [473, 212] width 860 height 341
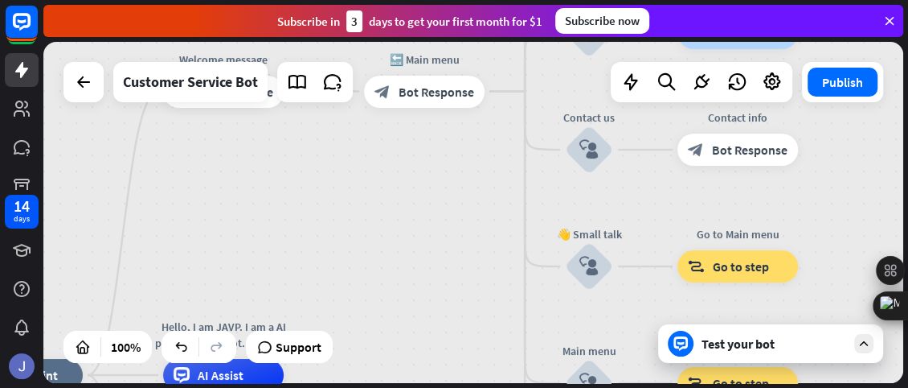
drag, startPoint x: 609, startPoint y: 274, endPoint x: 424, endPoint y: 227, distance: 190.9
click at [424, 227] on div "home_2 Start point Welcome message block_bot_response Bot Response 🔙 Main menu …" at bounding box center [473, 212] width 860 height 341
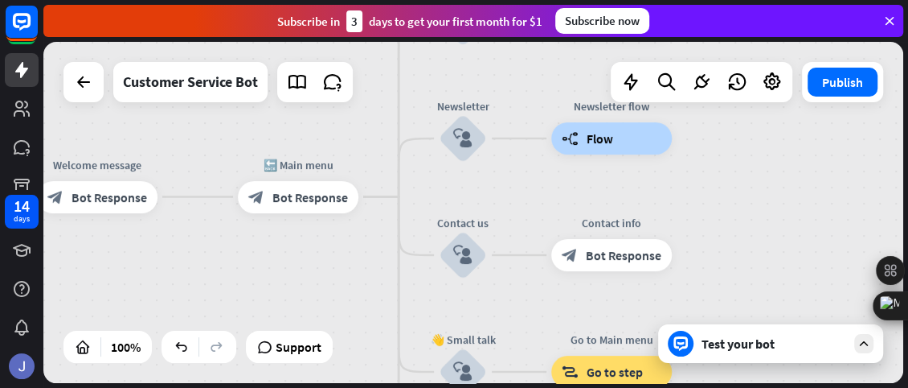
drag, startPoint x: 464, startPoint y: 206, endPoint x: 339, endPoint y: 315, distance: 165.8
click at [339, 315] on div "home_2 Start point Welcome message block_bot_response Bot Response 🔙 Main menu …" at bounding box center [473, 212] width 860 height 341
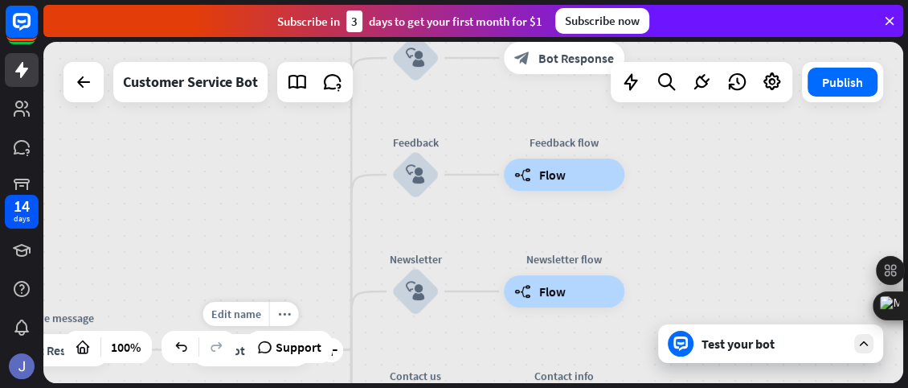
drag, startPoint x: 358, startPoint y: 224, endPoint x: 309, endPoint y: 373, distance: 156.6
click at [309, 366] on div "Edit name more_horiz plus block_bot_response Bot Response" at bounding box center [251, 350] width 121 height 32
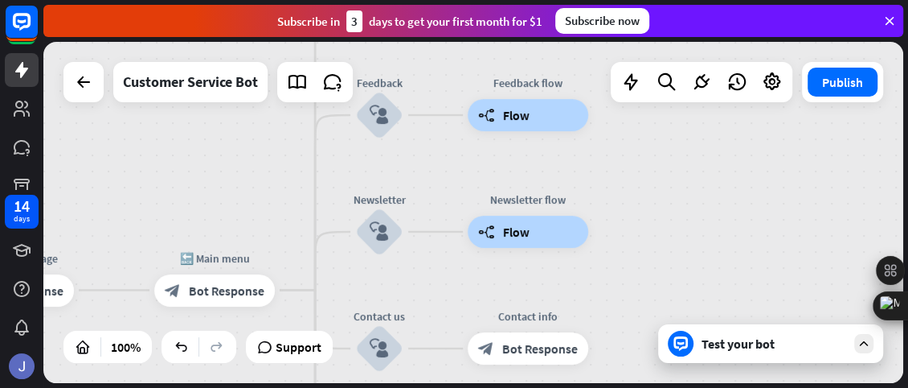
drag, startPoint x: 321, startPoint y: 161, endPoint x: 285, endPoint y: 101, distance: 69.6
click at [285, 101] on div "home_2 Start point Welcome message block_bot_response Bot Response 🔙 Main menu …" at bounding box center [473, 212] width 860 height 341
click at [412, 182] on icon "more_horiz" at bounding box center [413, 188] width 13 height 12
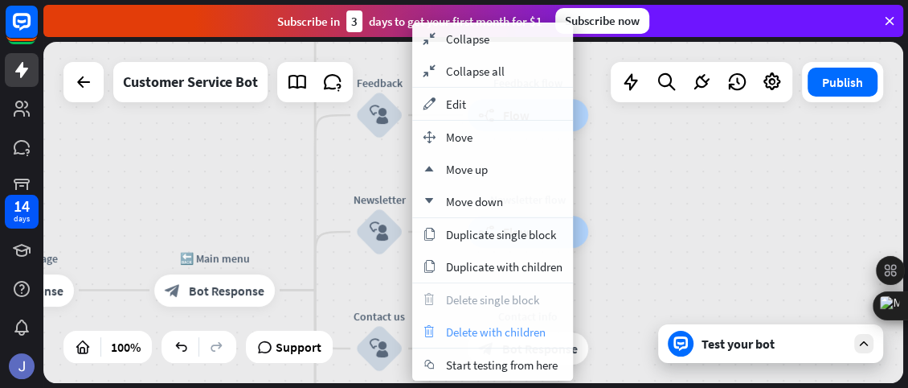
click at [469, 331] on span "Delete with children" at bounding box center [496, 331] width 100 height 15
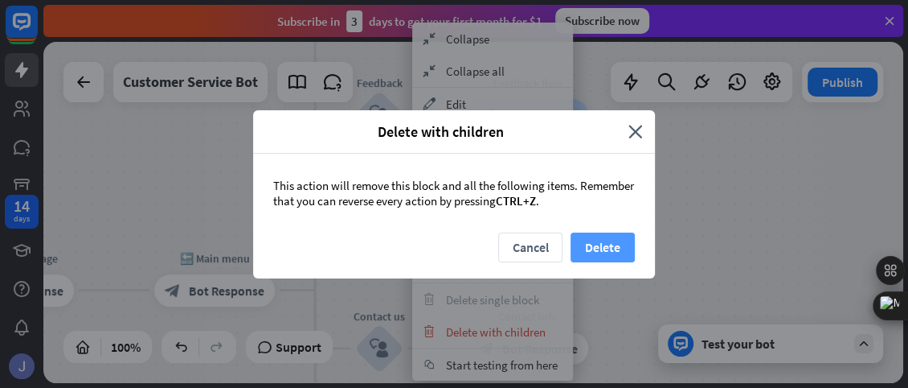
click at [616, 250] on button "Delete" at bounding box center [603, 247] width 64 height 30
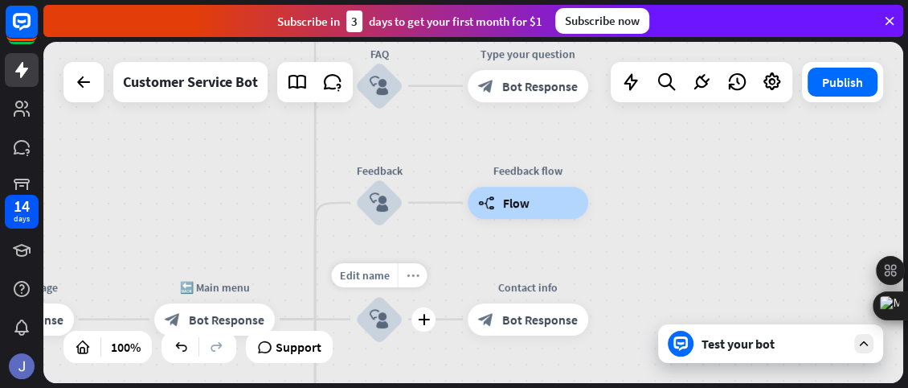
click at [409, 278] on icon "more_horiz" at bounding box center [413, 275] width 13 height 12
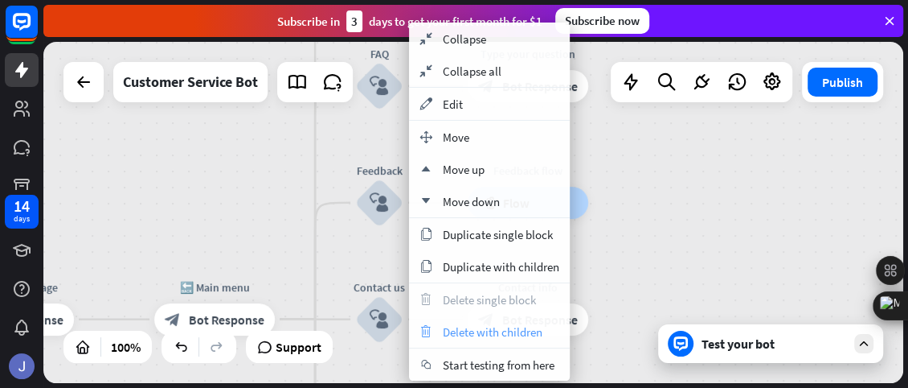
click at [451, 328] on span "Delete with children" at bounding box center [493, 331] width 100 height 15
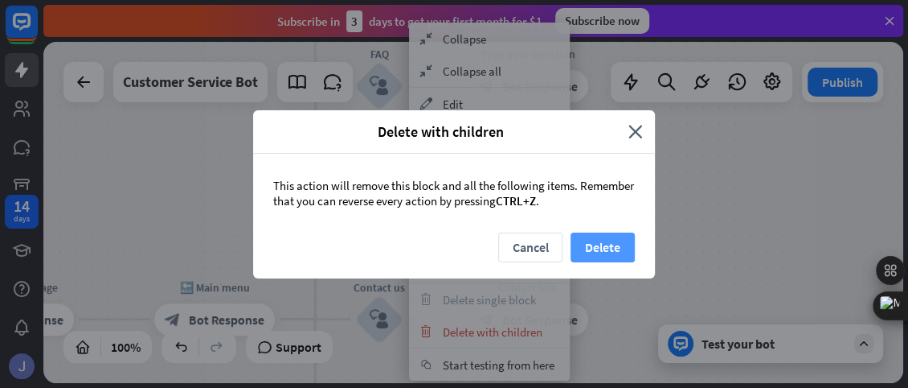
click at [602, 245] on button "Delete" at bounding box center [603, 247] width 64 height 30
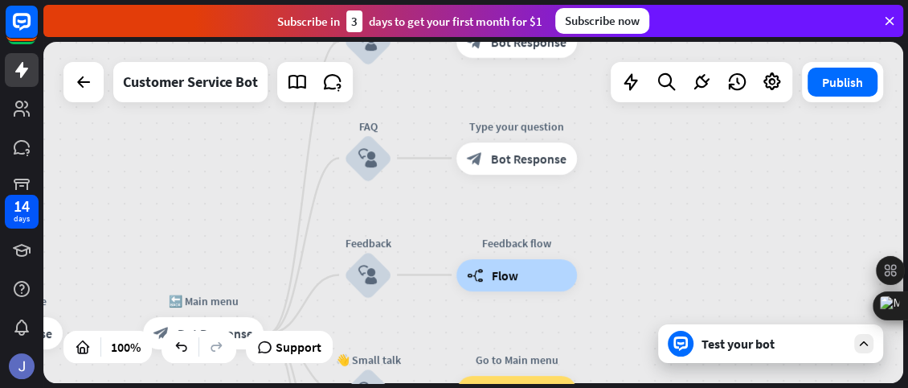
drag, startPoint x: 678, startPoint y: 180, endPoint x: 668, endPoint y: 161, distance: 21.6
click at [668, 161] on div "home_2 Start point Welcome message block_bot_response Bot Response 🔙 Main menu …" at bounding box center [473, 212] width 860 height 341
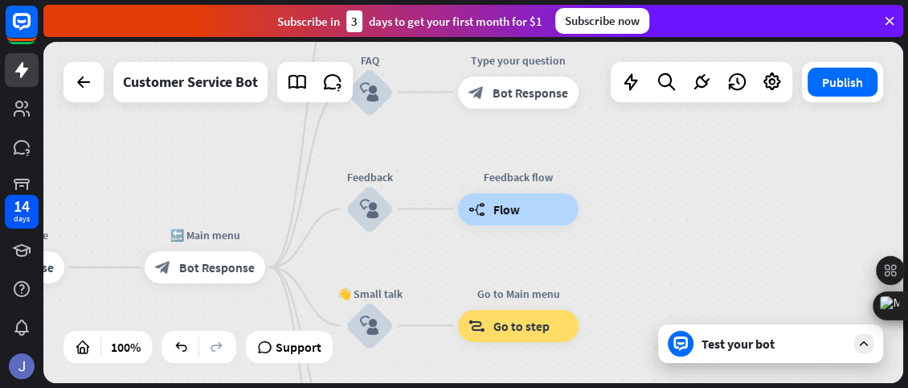
drag, startPoint x: 670, startPoint y: 278, endPoint x: 671, endPoint y: 215, distance: 62.7
click at [671, 215] on div "home_2 Start point Welcome message block_bot_response Bot Response 🔙 Main menu …" at bounding box center [473, 212] width 860 height 341
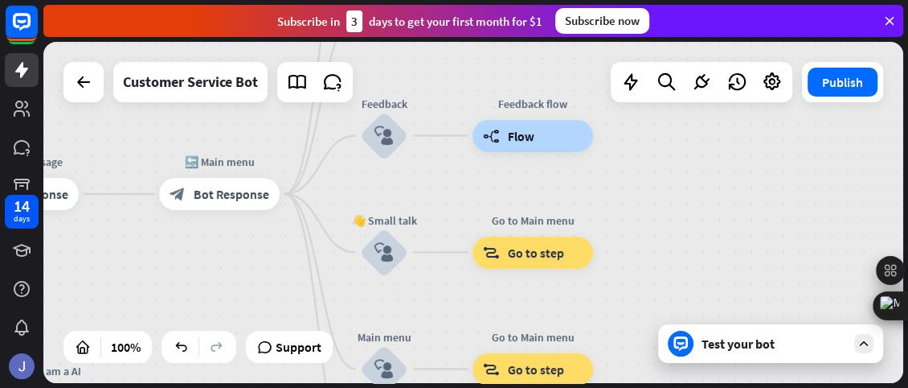
drag, startPoint x: 670, startPoint y: 293, endPoint x: 685, endPoint y: 218, distance: 76.3
click at [685, 218] on div "home_2 Start point Welcome message block_bot_response Bot Response 🔙 Main menu …" at bounding box center [473, 212] width 860 height 341
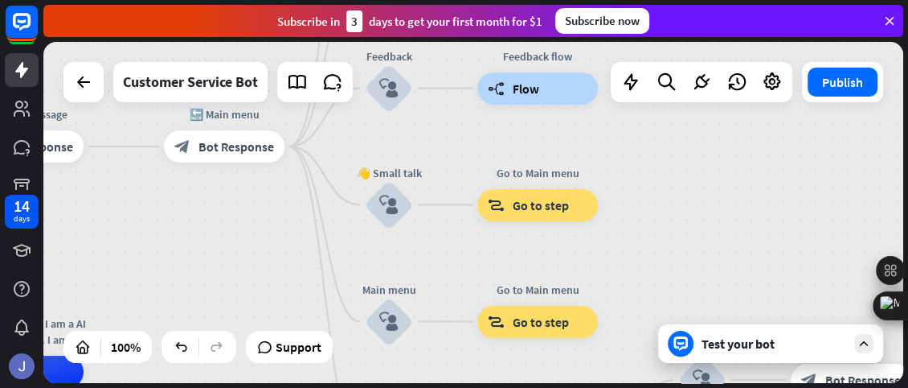
drag, startPoint x: 656, startPoint y: 269, endPoint x: 659, endPoint y: 224, distance: 45.1
click at [659, 224] on div "home_2 Start point Welcome message block_bot_response Bot Response 🔙 Main menu …" at bounding box center [473, 212] width 860 height 341
click at [424, 158] on icon "more_horiz" at bounding box center [422, 160] width 13 height 12
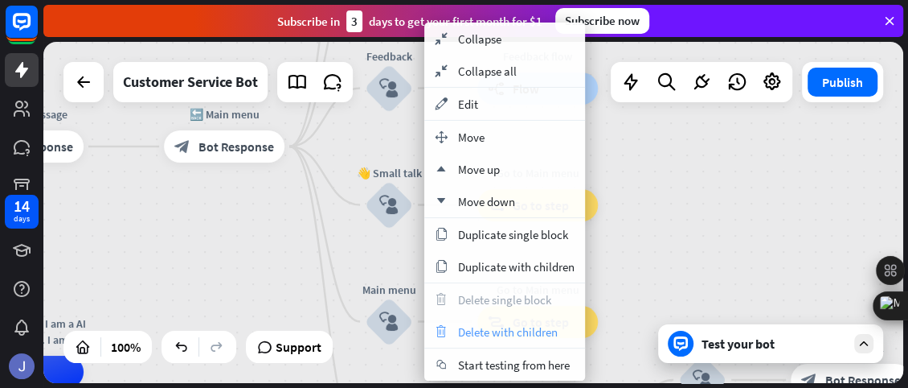
click at [479, 330] on span "Delete with children" at bounding box center [508, 331] width 100 height 15
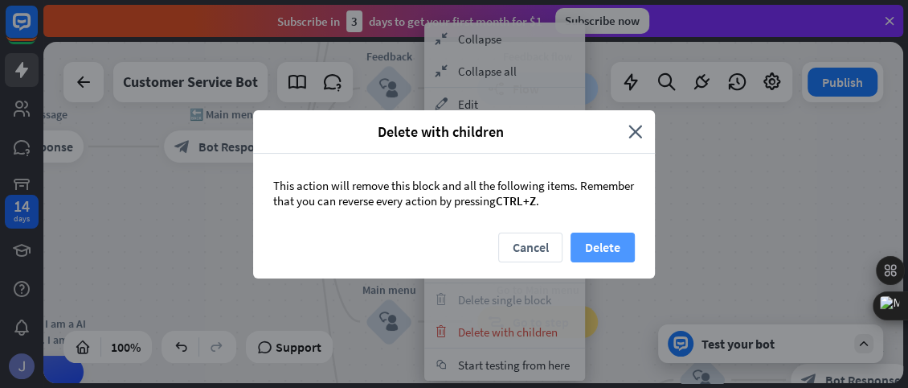
click at [599, 255] on button "Delete" at bounding box center [603, 247] width 64 height 30
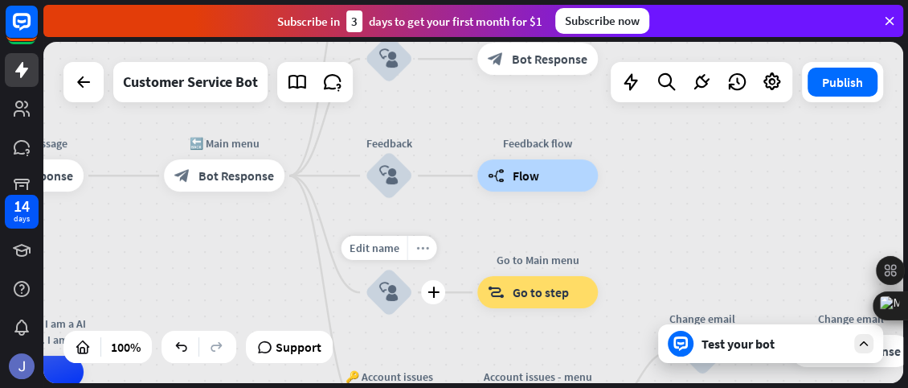
click at [420, 245] on icon "more_horiz" at bounding box center [422, 248] width 13 height 12
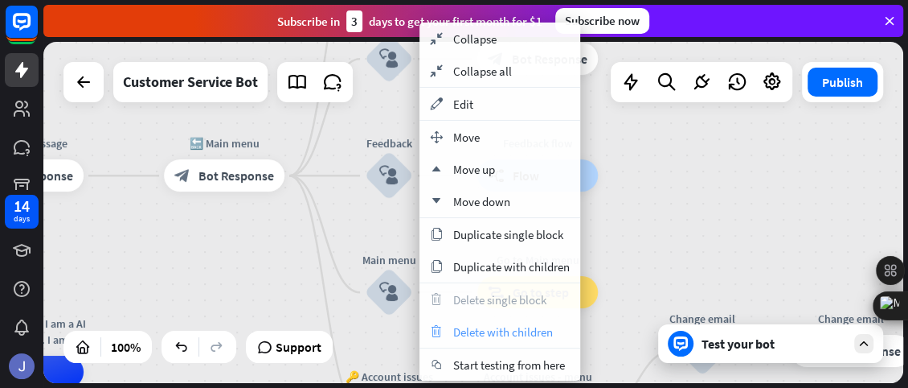
click at [476, 333] on span "Delete with children" at bounding box center [503, 331] width 100 height 15
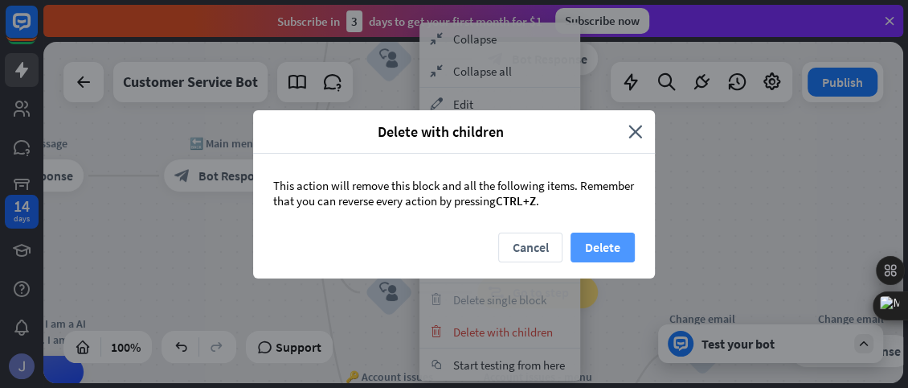
click at [608, 255] on button "Delete" at bounding box center [603, 247] width 64 height 30
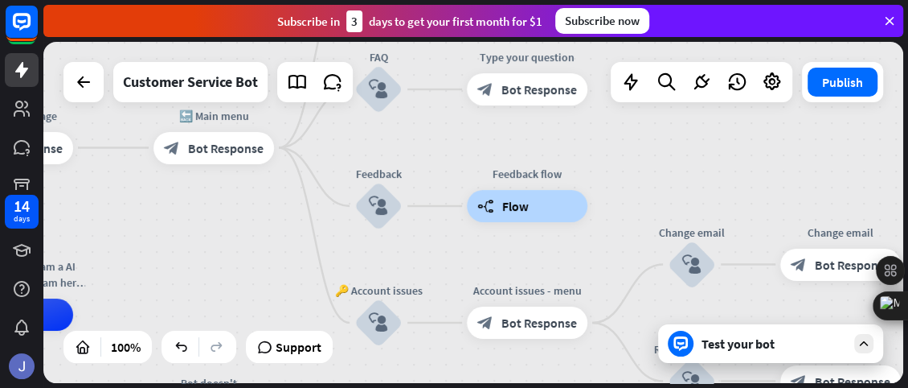
drag, startPoint x: 704, startPoint y: 186, endPoint x: 695, endPoint y: 128, distance: 58.7
click at [695, 128] on div "home_2 Start point Welcome message block_bot_response Bot Response 🔙 Main menu …" at bounding box center [473, 212] width 860 height 341
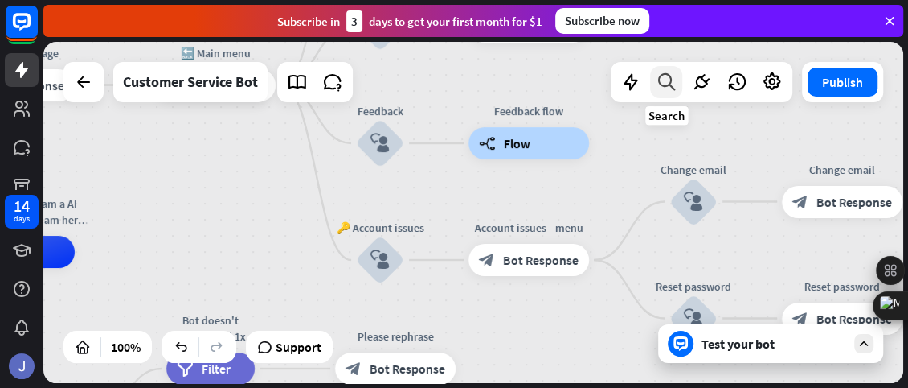
drag, startPoint x: 666, startPoint y: 156, endPoint x: 667, endPoint y: 94, distance: 61.9
click at [667, 94] on div "home_2 Start point Welcome message block_bot_response Bot Response 🔙 Main menu …" at bounding box center [473, 212] width 860 height 341
click at [412, 221] on icon "more_horiz" at bounding box center [414, 216] width 13 height 12
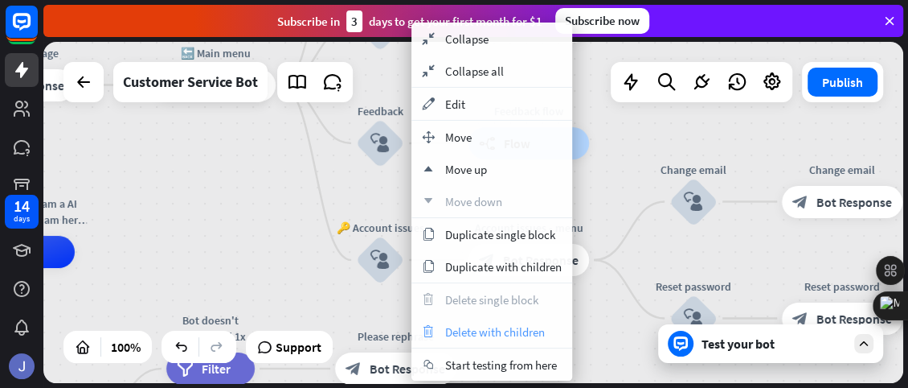
click at [440, 327] on div "trash Delete with children" at bounding box center [492, 331] width 161 height 32
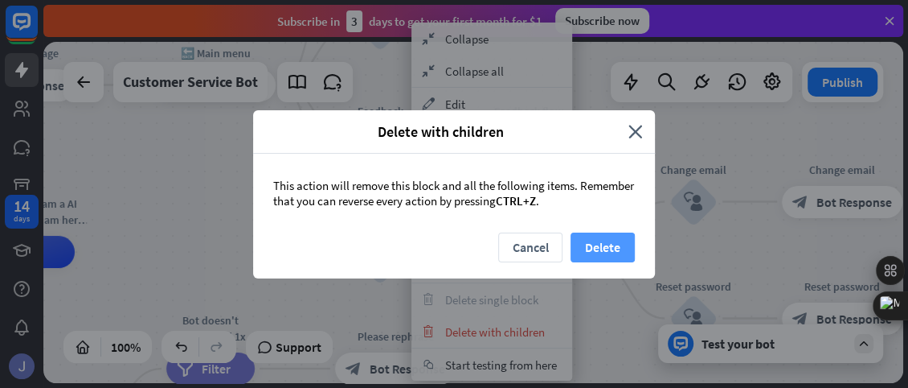
click at [625, 240] on button "Delete" at bounding box center [603, 247] width 64 height 30
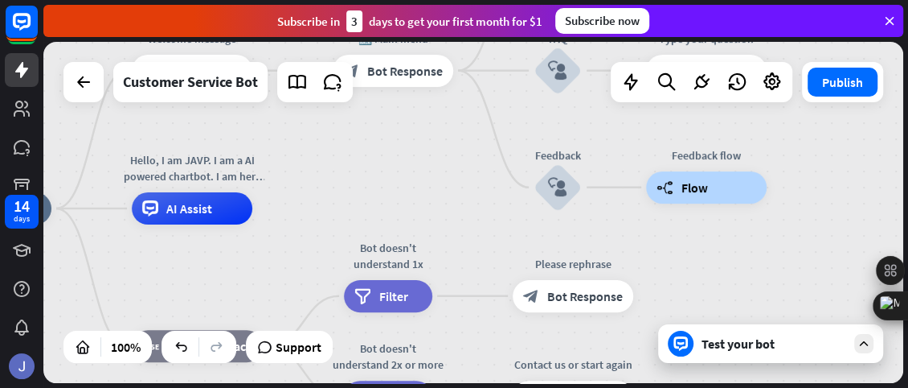
drag, startPoint x: 631, startPoint y: 301, endPoint x: 811, endPoint y: 259, distance: 184.9
click at [811, 259] on div "home_2 Start point Welcome message block_bot_response Bot Response 🔙 Main menu …" at bounding box center [473, 212] width 860 height 341
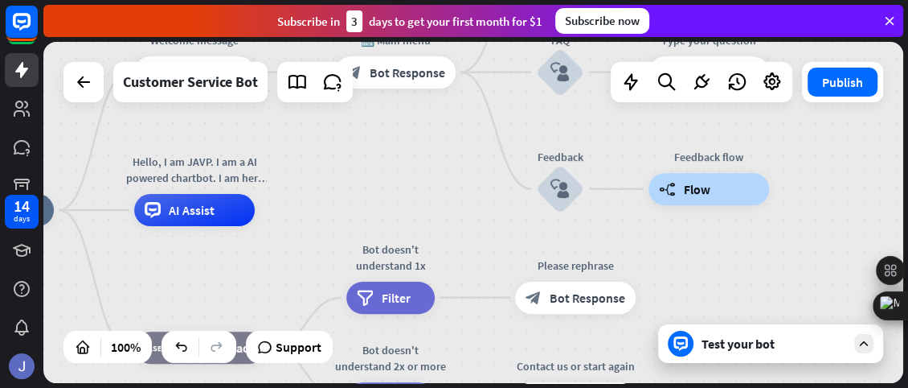
click at [394, 178] on div "home_2 Start point Welcome message block_bot_response Bot Response 🔙 Main menu …" at bounding box center [473, 212] width 860 height 341
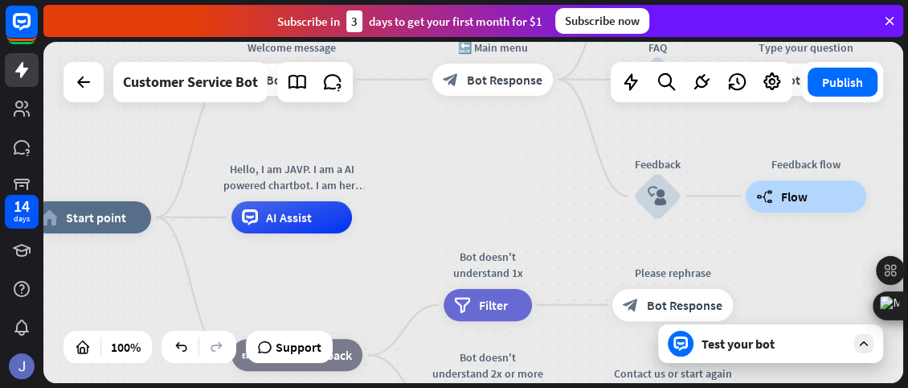
drag, startPoint x: 338, startPoint y: 232, endPoint x: 436, endPoint y: 232, distance: 97.3
click at [436, 232] on div "home_2 Start point Welcome message block_bot_response Bot Response 🔙 Main menu …" at bounding box center [461, 387] width 860 height 341
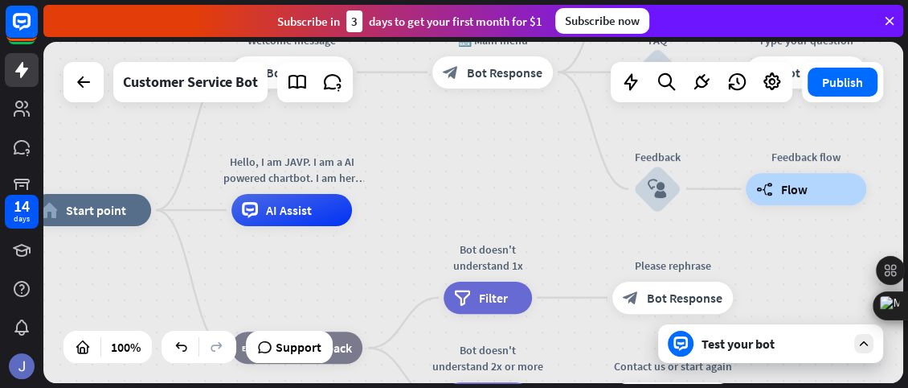
click at [724, 346] on div "Test your bot" at bounding box center [774, 343] width 145 height 16
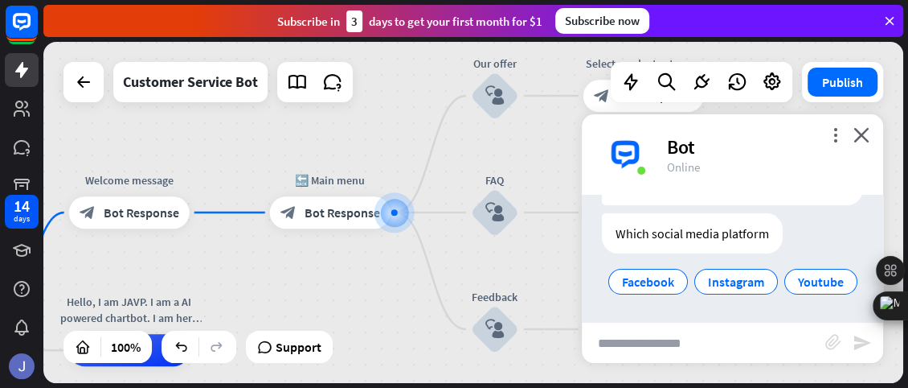
scroll to position [157, 0]
click at [826, 90] on button "Publish" at bounding box center [843, 82] width 70 height 29
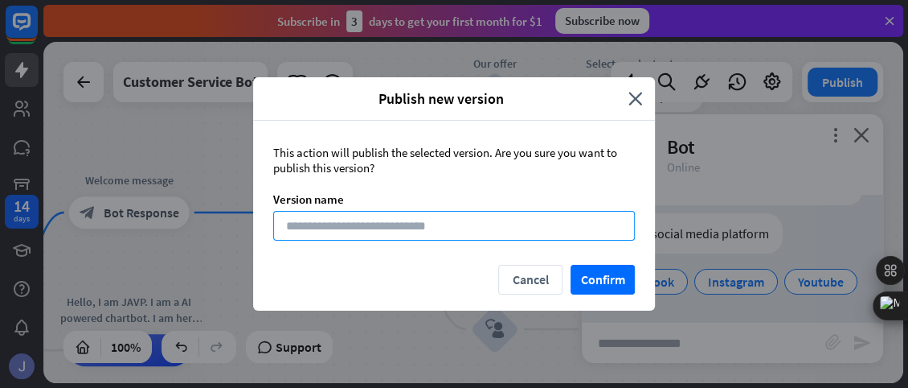
click at [528, 222] on input at bounding box center [454, 226] width 362 height 30
type input "*"
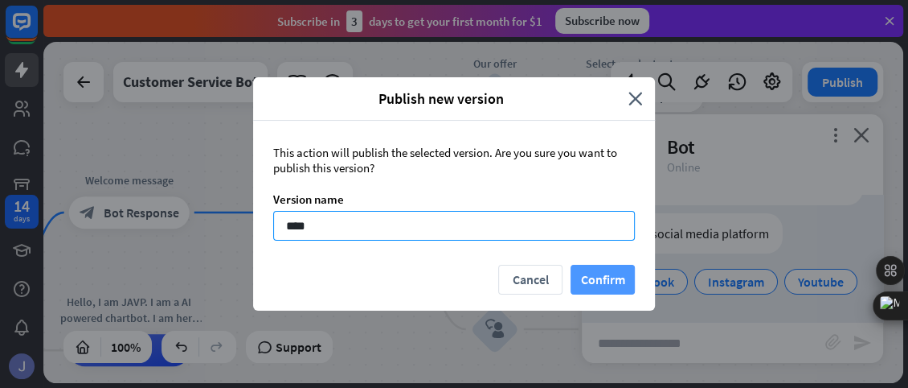
type input "****"
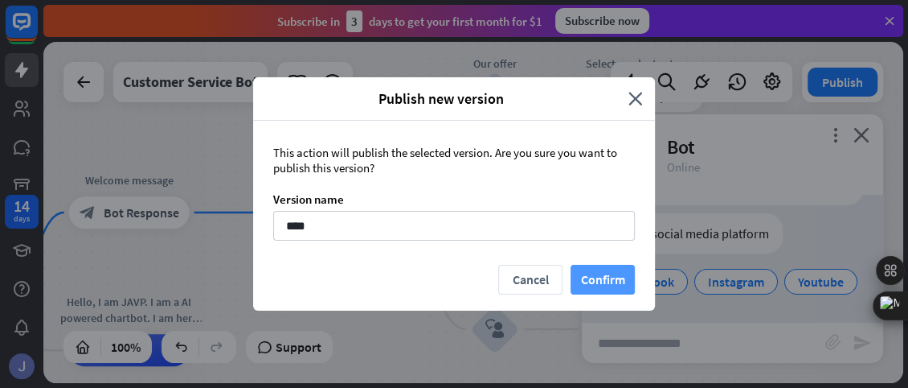
click at [606, 275] on button "Confirm" at bounding box center [603, 280] width 64 height 30
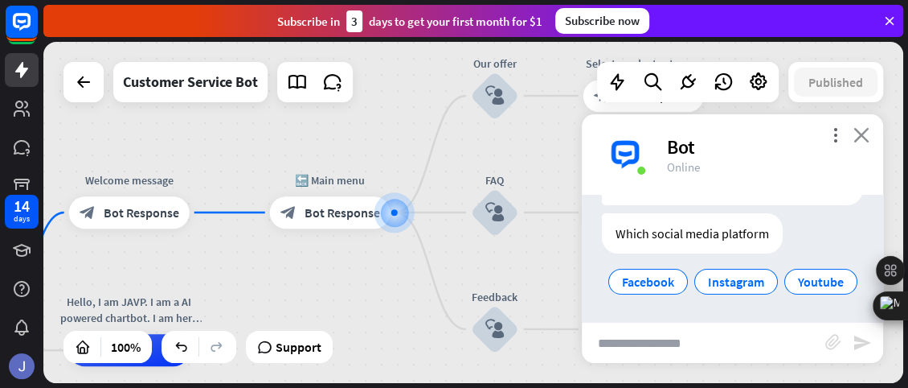
click at [867, 134] on icon "close" at bounding box center [862, 134] width 16 height 15
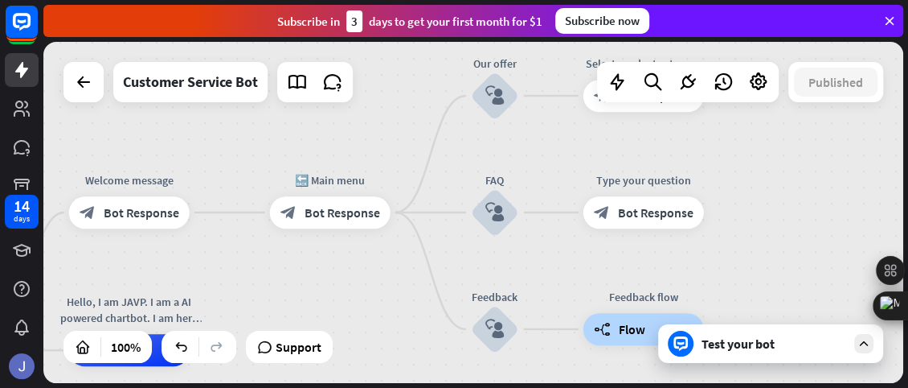
click at [786, 354] on div "Test your bot" at bounding box center [770, 343] width 225 height 39
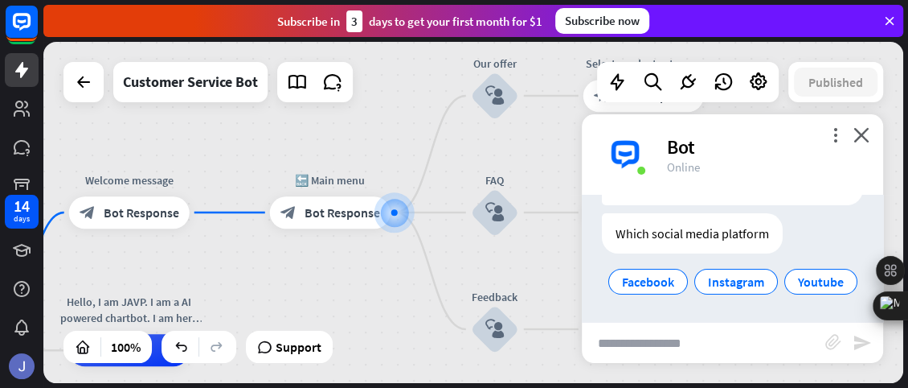
drag, startPoint x: 877, startPoint y: 282, endPoint x: 872, endPoint y: 229, distance: 53.3
click at [872, 229] on body "14 days close Product Help First steps Get started with ChatBot Help Center Fol…" at bounding box center [454, 194] width 908 height 388
click at [830, 305] on div "Which social media platform Facebook Instagram Youtube [DATE] 1:40 PM Show JSON" at bounding box center [732, 259] width 301 height 92
drag, startPoint x: 876, startPoint y: 284, endPoint x: 824, endPoint y: 301, distance: 55.2
click at [824, 301] on body "14 days close Product Help First steps Get started with ChatBot Help Center Fol…" at bounding box center [454, 194] width 908 height 388
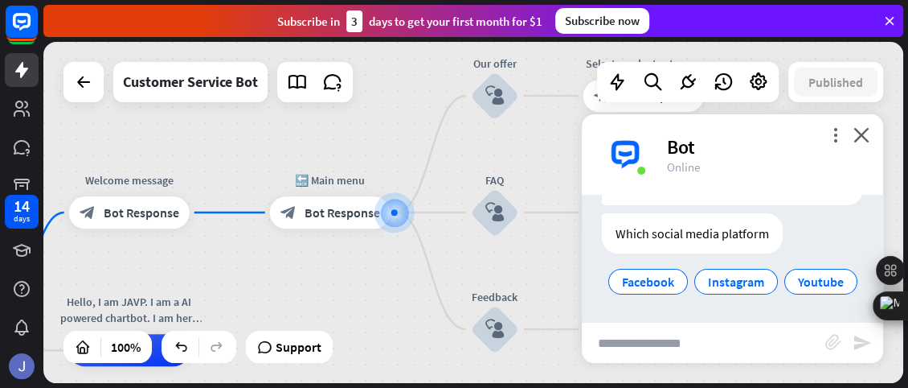
click at [824, 301] on div "Which social media platform Facebook Instagram Youtube [DATE] 1:40 PM Show JSON" at bounding box center [732, 259] width 301 height 92
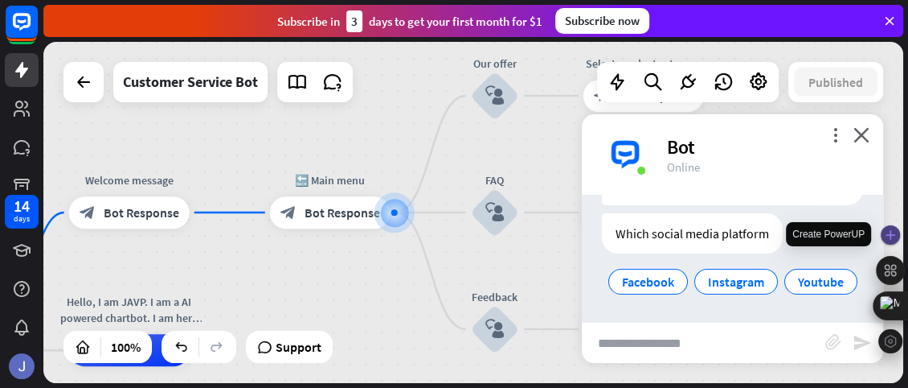
drag, startPoint x: 876, startPoint y: 279, endPoint x: 882, endPoint y: 228, distance: 51.8
click at [882, 228] on div at bounding box center [890, 287] width 29 height 135
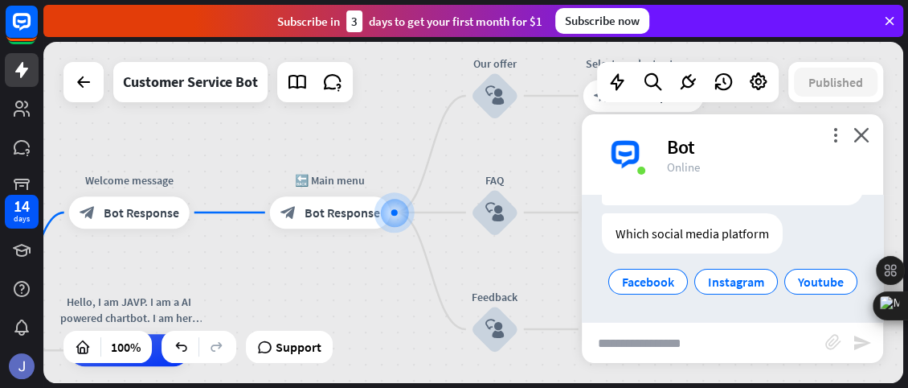
scroll to position [143, 0]
click at [765, 273] on span "Instagram" at bounding box center [736, 281] width 56 height 16
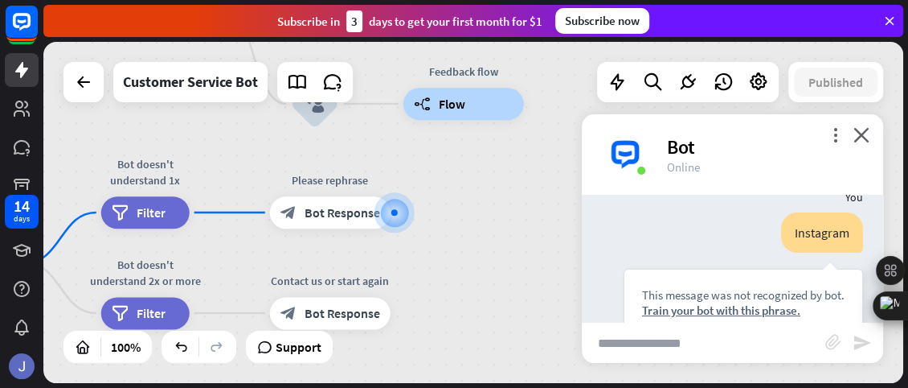
scroll to position [182, 0]
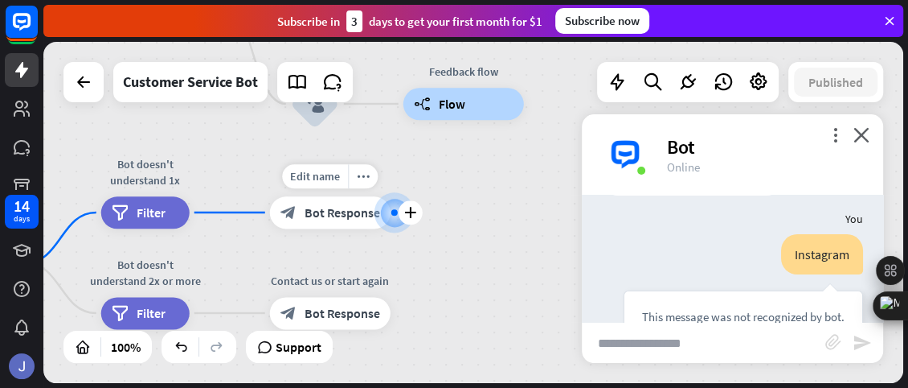
click at [394, 210] on div at bounding box center [395, 212] width 6 height 6
click at [859, 133] on icon "close" at bounding box center [862, 134] width 16 height 15
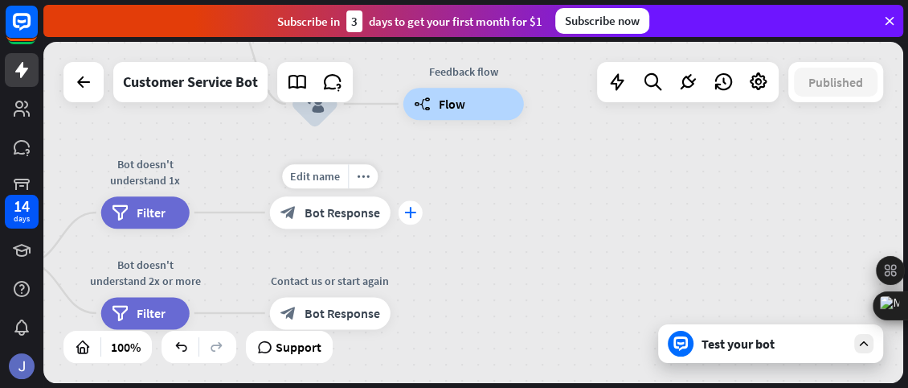
click at [404, 215] on icon "plus" at bounding box center [410, 212] width 12 height 11
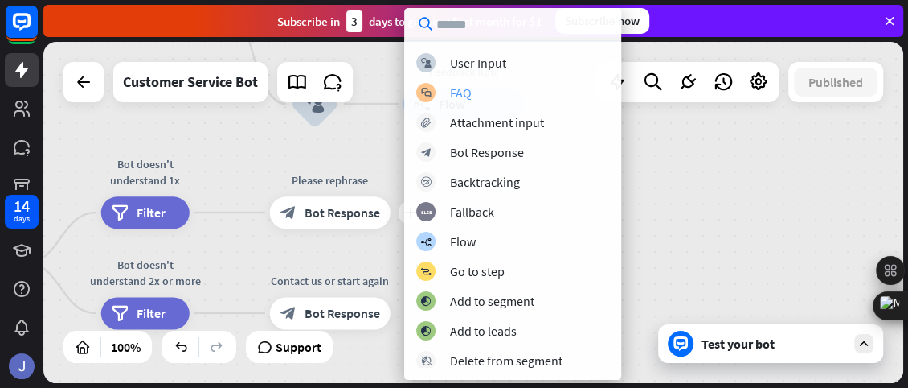
click at [461, 94] on div "FAQ" at bounding box center [461, 92] width 22 height 16
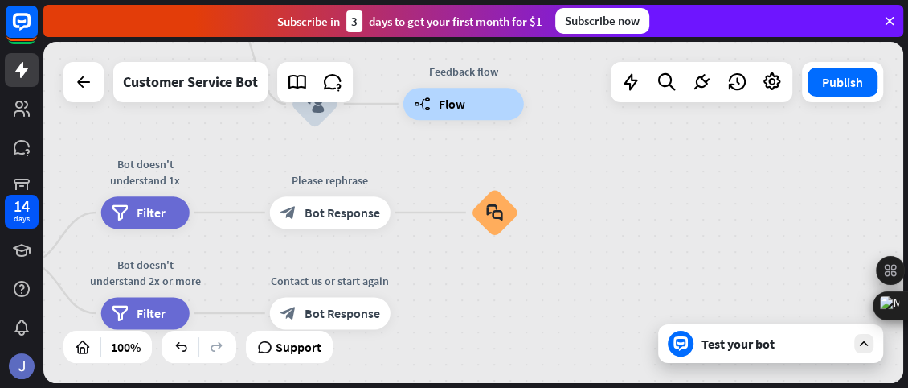
click at [731, 340] on div "Test your bot" at bounding box center [774, 343] width 145 height 16
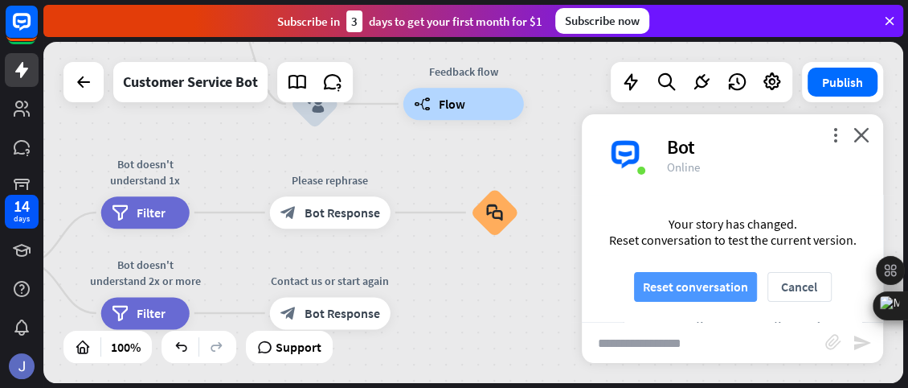
click at [736, 293] on button "Reset conversation" at bounding box center [695, 287] width 123 height 30
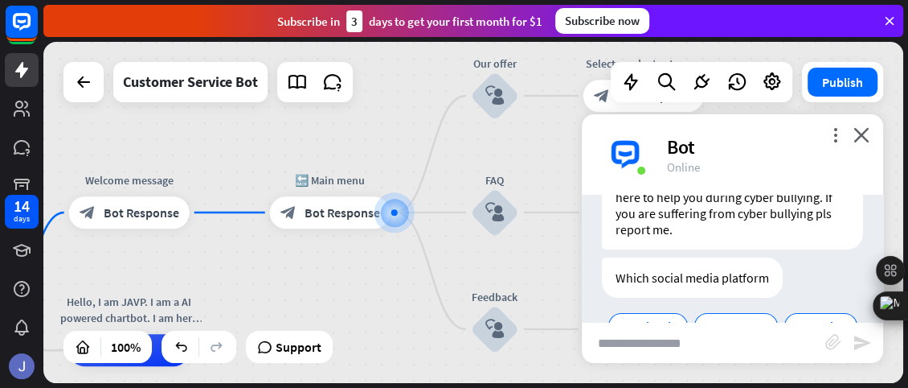
scroll to position [157, 0]
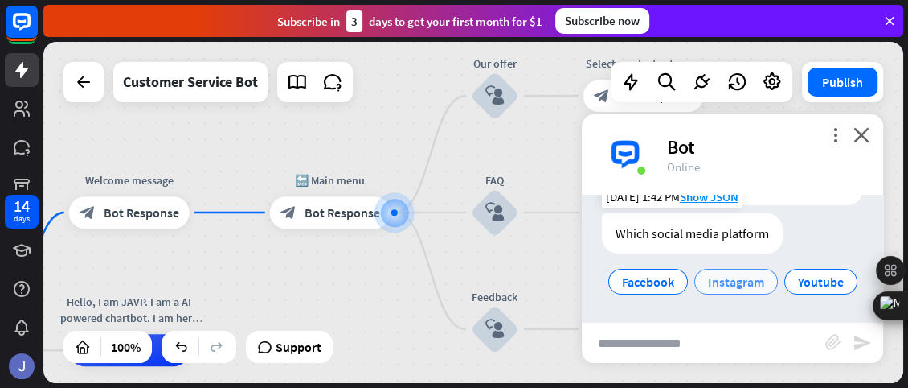
click at [765, 273] on span "Instagram" at bounding box center [736, 281] width 56 height 16
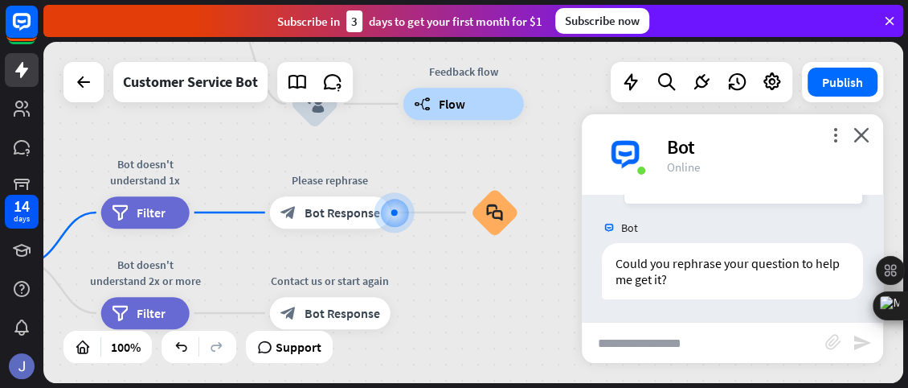
scroll to position [337, 0]
click at [861, 133] on icon "close" at bounding box center [862, 134] width 16 height 15
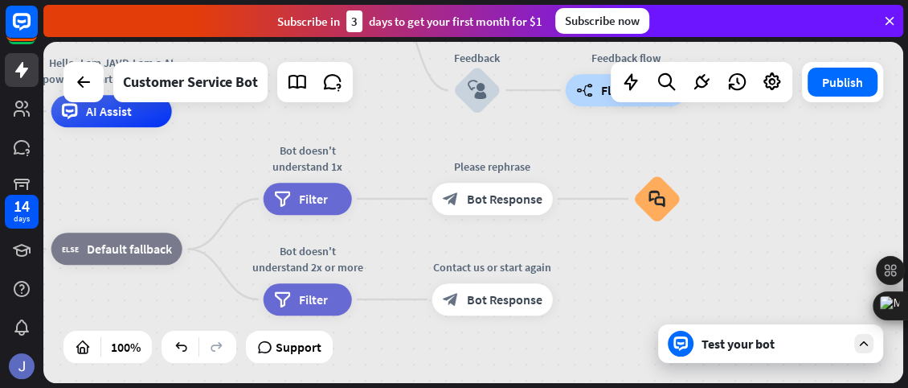
drag, startPoint x: 607, startPoint y: 287, endPoint x: 771, endPoint y: 276, distance: 164.4
click at [771, 276] on div "home_2 Start point Welcome message block_bot_response Bot Response 🔙 Main menu …" at bounding box center [473, 212] width 860 height 341
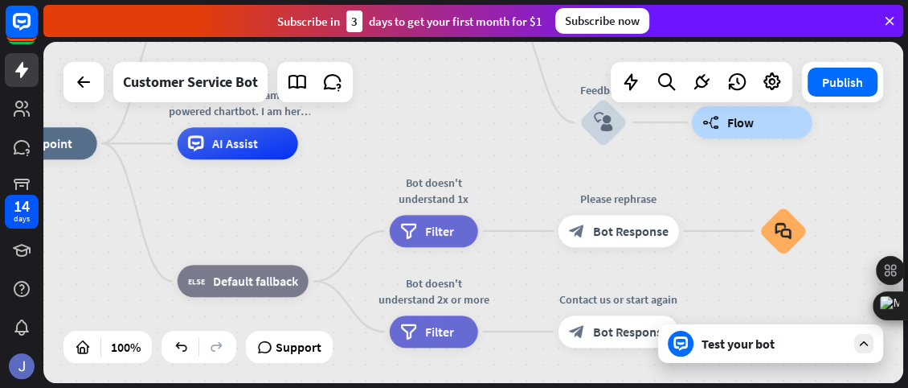
drag, startPoint x: 659, startPoint y: 281, endPoint x: 785, endPoint y: 312, distance: 129.1
click at [785, 312] on div "home_2 Start point Welcome message block_bot_response Bot Response 🔙 Main menu …" at bounding box center [407, 313] width 860 height 341
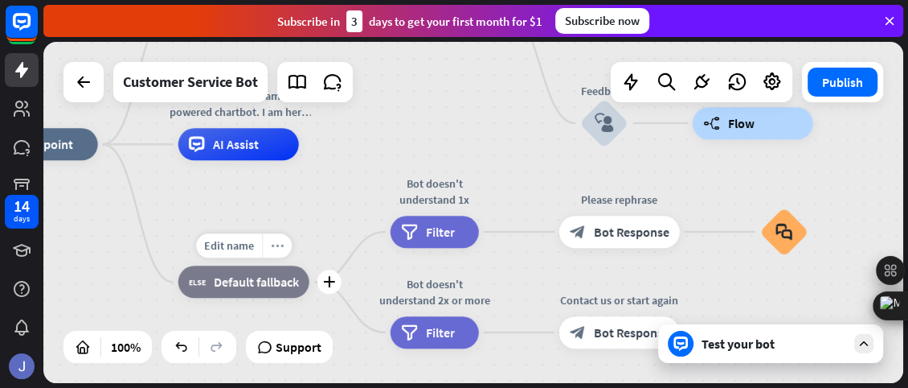
click at [282, 248] on icon "more_horiz" at bounding box center [277, 246] width 13 height 12
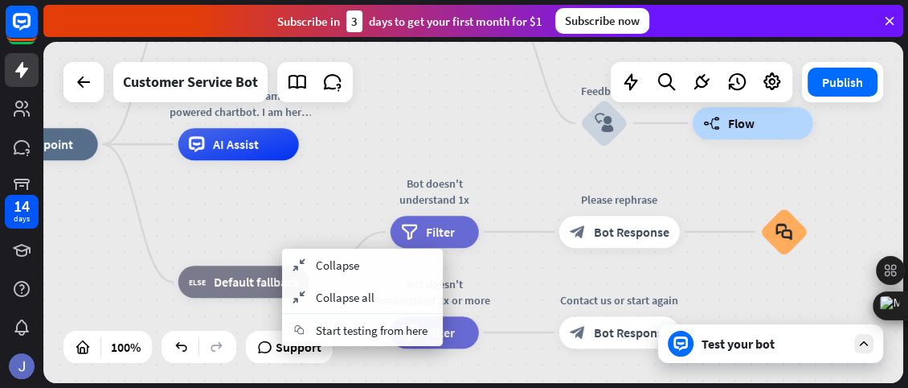
click at [248, 211] on div "home_2 Start point Welcome message block_bot_response Bot Response 🔙 Main menu …" at bounding box center [407, 314] width 860 height 341
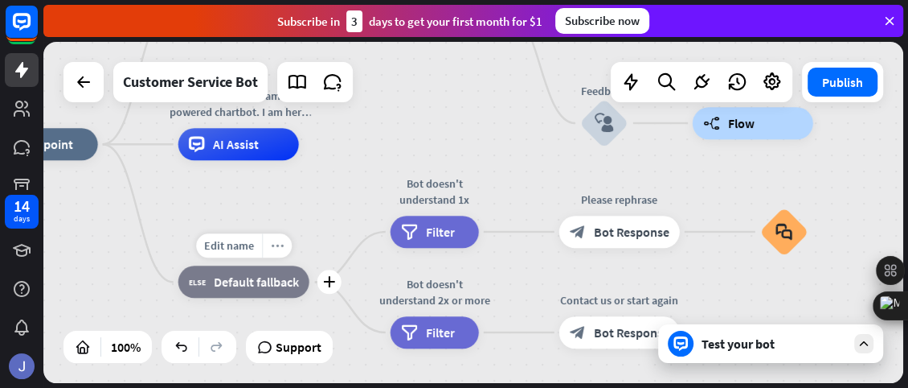
click at [272, 243] on icon "more_horiz" at bounding box center [277, 246] width 13 height 12
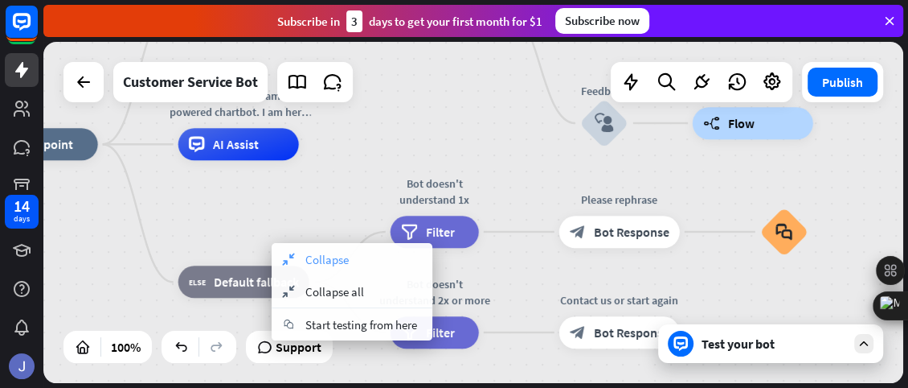
click at [326, 269] on div "collapse Collapse" at bounding box center [352, 259] width 161 height 32
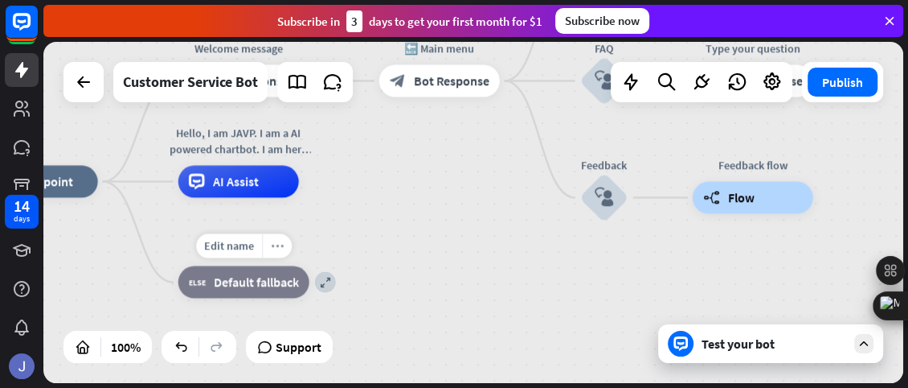
click at [274, 248] on icon "more_horiz" at bounding box center [277, 246] width 13 height 12
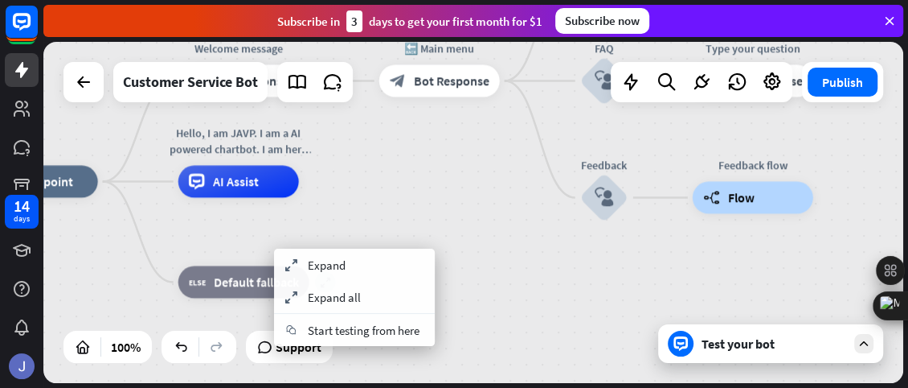
click at [352, 186] on div "home_2 Start point Welcome message block_bot_response Bot Response 🔙 Main menu …" at bounding box center [407, 352] width 860 height 341
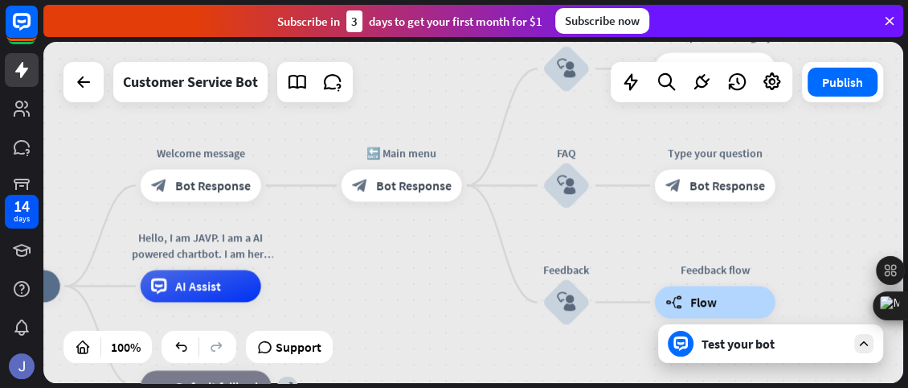
drag, startPoint x: 400, startPoint y: 184, endPoint x: 362, endPoint y: 289, distance: 111.1
click at [430, 151] on icon "more_horiz" at bounding box center [435, 149] width 13 height 12
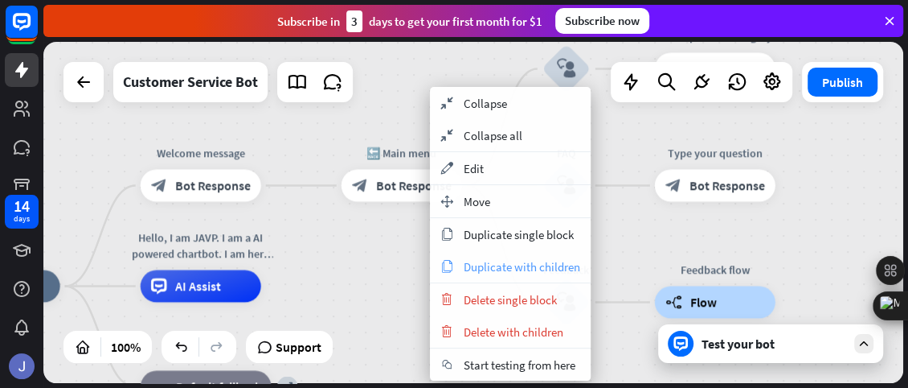
click at [465, 262] on span "Duplicate with children" at bounding box center [522, 266] width 117 height 15
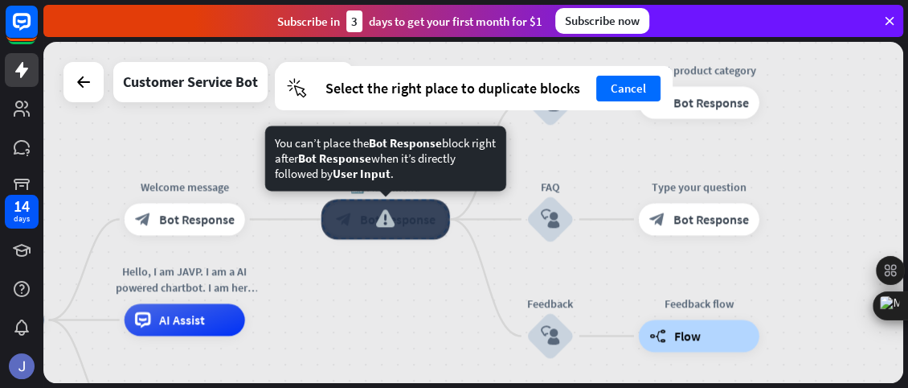
drag, startPoint x: 417, startPoint y: 182, endPoint x: 401, endPoint y: 216, distance: 37.4
click at [401, 216] on div at bounding box center [386, 219] width 129 height 40
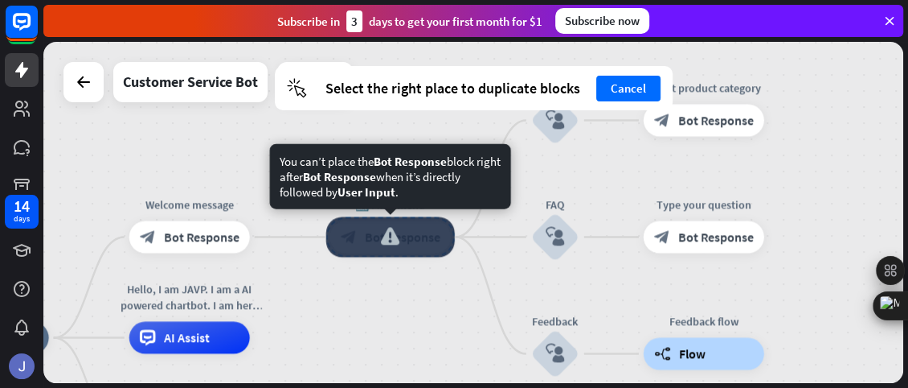
drag, startPoint x: 384, startPoint y: 227, endPoint x: 390, endPoint y: 244, distance: 17.8
click at [390, 244] on div at bounding box center [390, 237] width 129 height 40
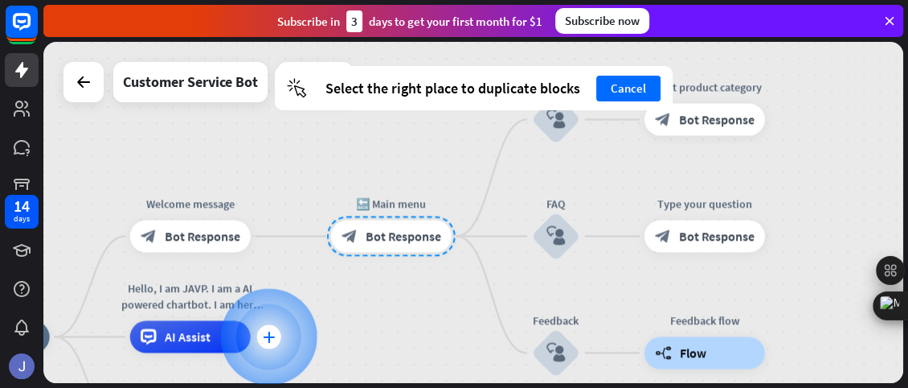
click at [260, 338] on div "plus" at bounding box center [268, 337] width 24 height 24
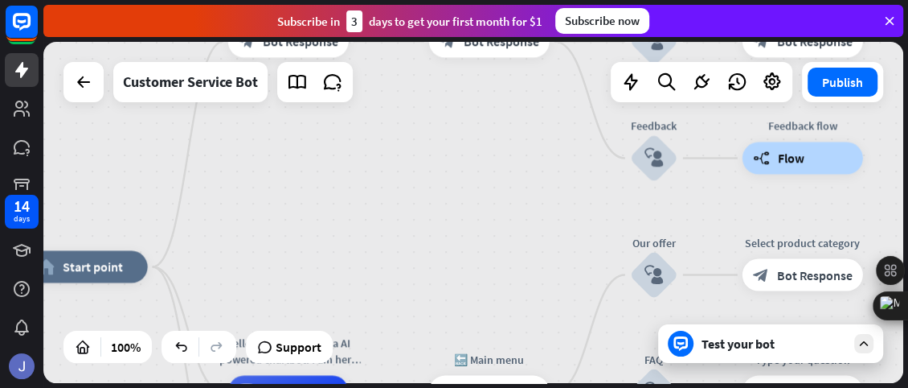
drag, startPoint x: 367, startPoint y: 244, endPoint x: 465, endPoint y: 171, distance: 122.4
click at [465, 171] on div "home_2 Start point Welcome message block_bot_response Bot Response 🔙 Main menu …" at bounding box center [473, 212] width 860 height 341
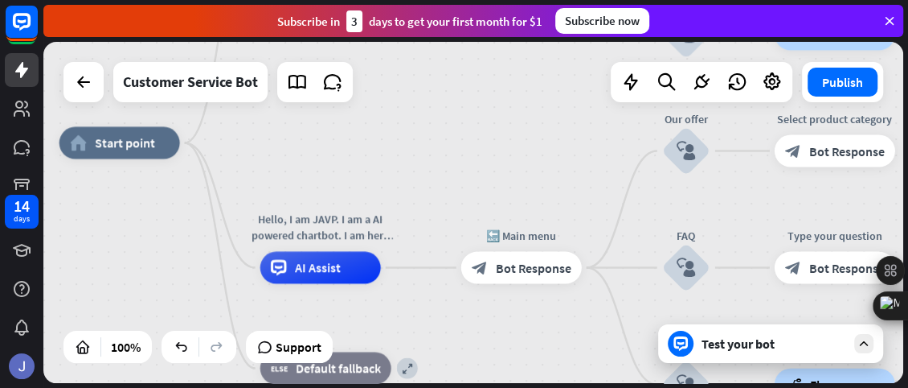
drag, startPoint x: 410, startPoint y: 253, endPoint x: 443, endPoint y: 132, distance: 125.8
click at [443, 132] on div "home_2 Start point Welcome message block_bot_response Bot Response 🔙 Main menu …" at bounding box center [473, 212] width 860 height 341
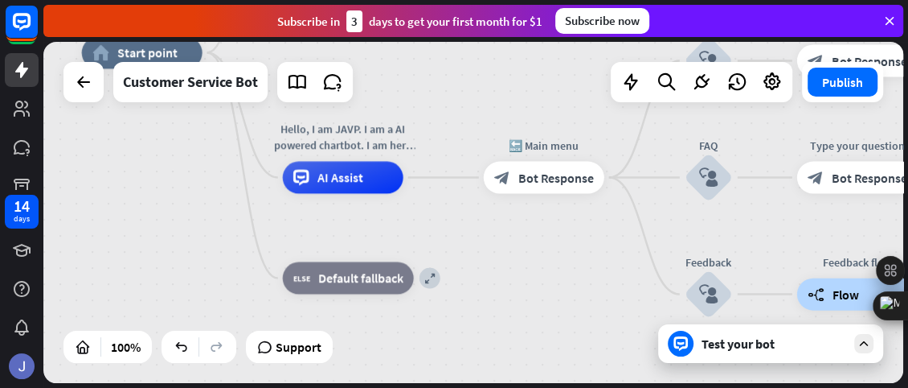
drag, startPoint x: 433, startPoint y: 334, endPoint x: 455, endPoint y: 243, distance: 93.6
click at [455, 243] on div "home_2 Start point Welcome message block_bot_response Bot Response 🔙 Main menu …" at bounding box center [512, 223] width 860 height 341
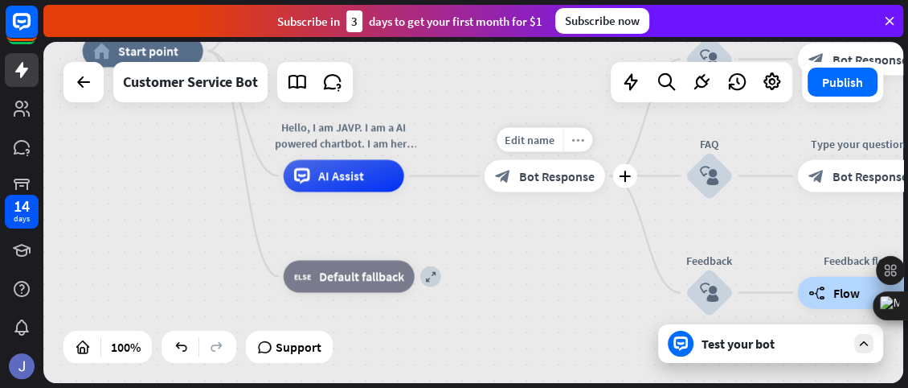
click at [572, 137] on icon "more_horiz" at bounding box center [578, 139] width 13 height 12
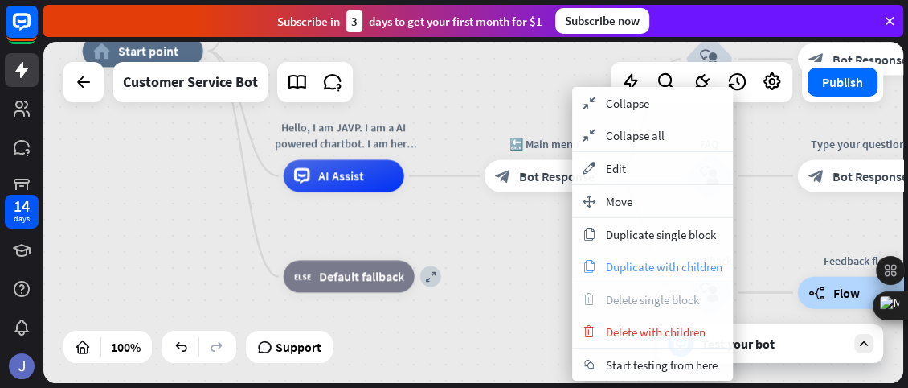
click at [613, 261] on span "Duplicate with children" at bounding box center [664, 266] width 117 height 15
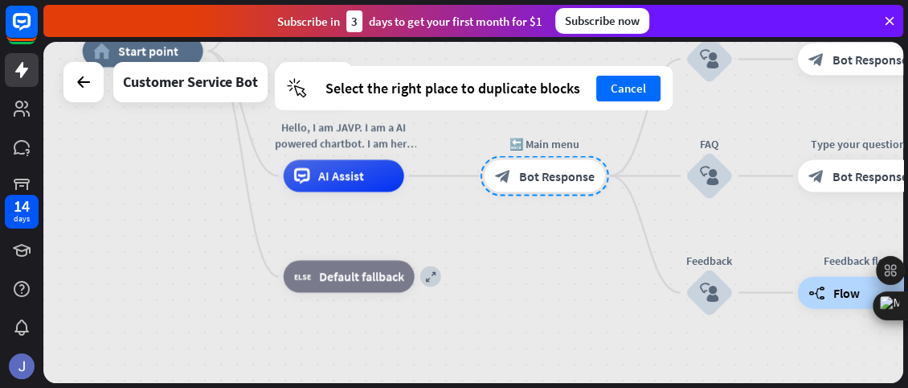
click at [560, 274] on div "home_2 Start point Welcome message block_bot_response Bot Response 🔙 Main menu …" at bounding box center [513, 221] width 860 height 341
click at [627, 88] on button "Cancel" at bounding box center [629, 89] width 64 height 26
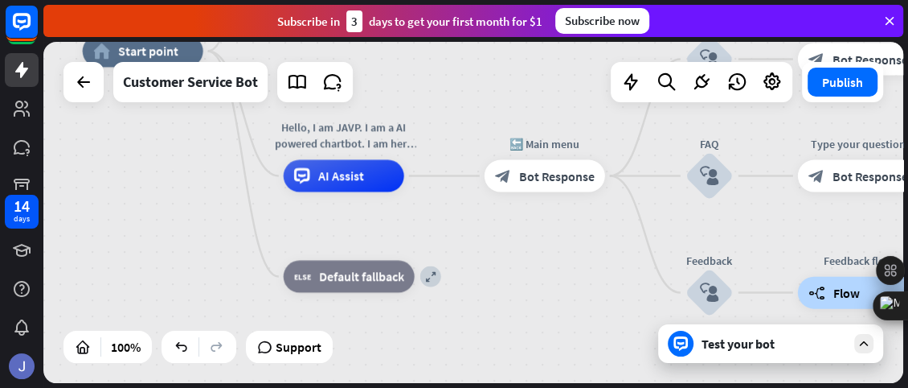
click at [681, 338] on icon at bounding box center [681, 343] width 14 height 14
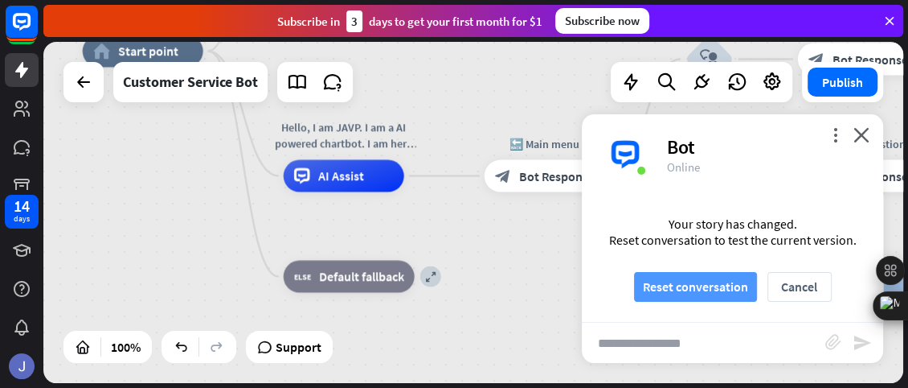
click at [711, 277] on button "Reset conversation" at bounding box center [695, 287] width 123 height 30
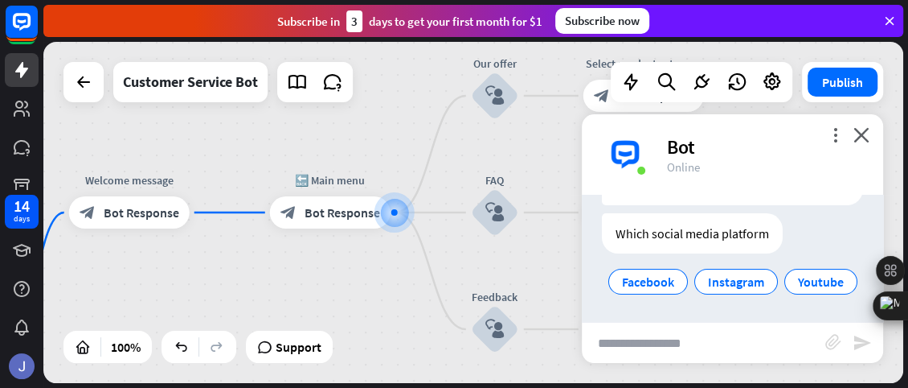
scroll to position [157, 0]
click at [750, 273] on span "Instagram" at bounding box center [736, 281] width 56 height 16
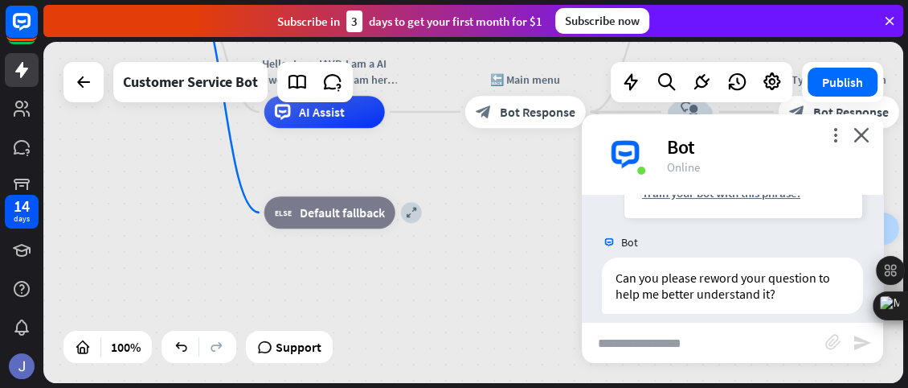
scroll to position [337, 0]
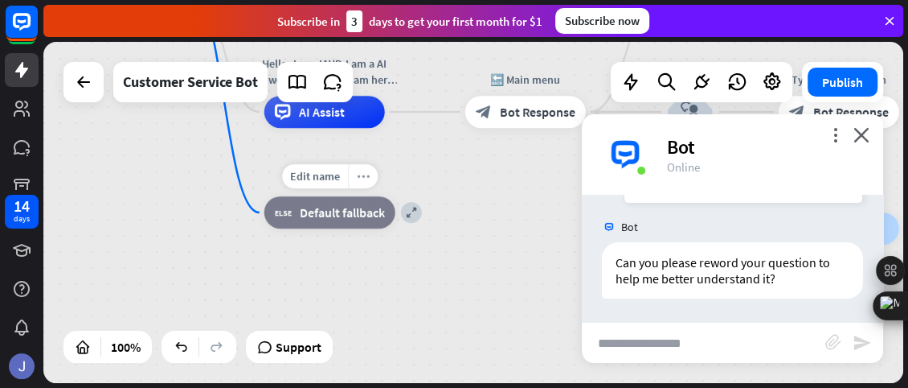
click at [363, 182] on icon "more_horiz" at bounding box center [363, 176] width 13 height 12
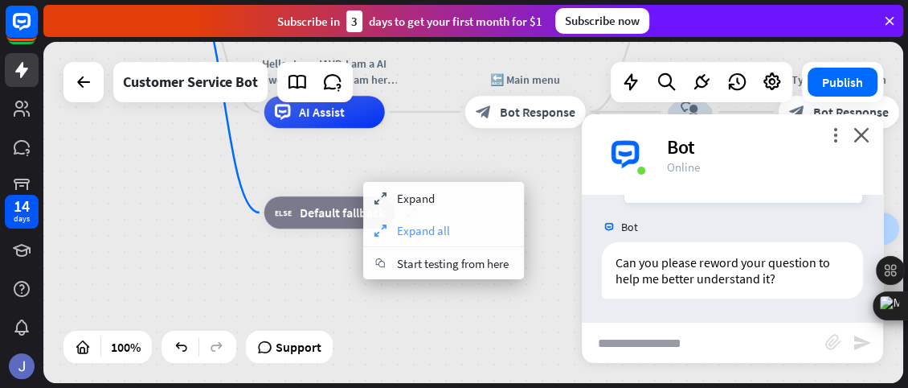
click at [397, 224] on span "Expand all" at bounding box center [423, 230] width 53 height 15
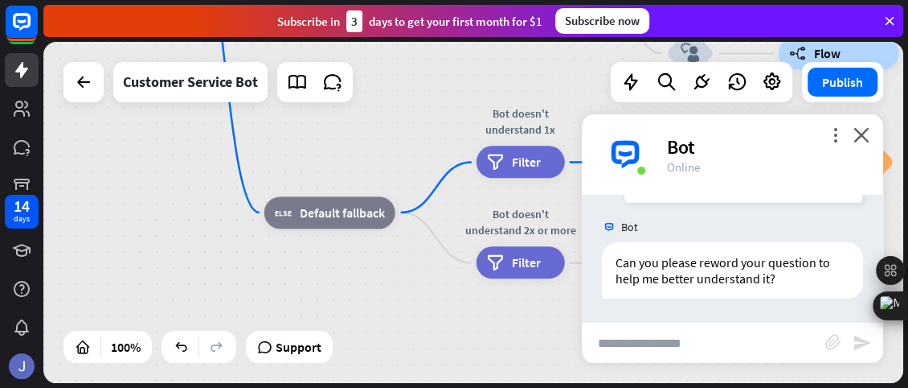
drag, startPoint x: 416, startPoint y: 214, endPoint x: 432, endPoint y: 214, distance: 16.1
click at [550, 117] on div "more_horiz" at bounding box center [554, 126] width 30 height 24
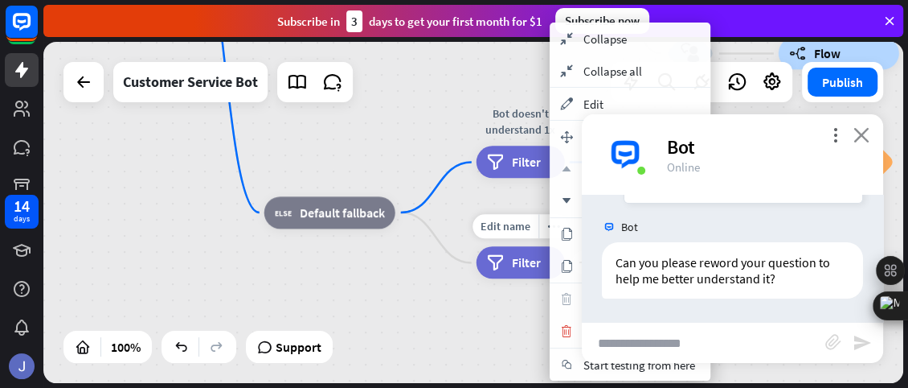
click at [865, 129] on icon "close" at bounding box center [862, 134] width 16 height 15
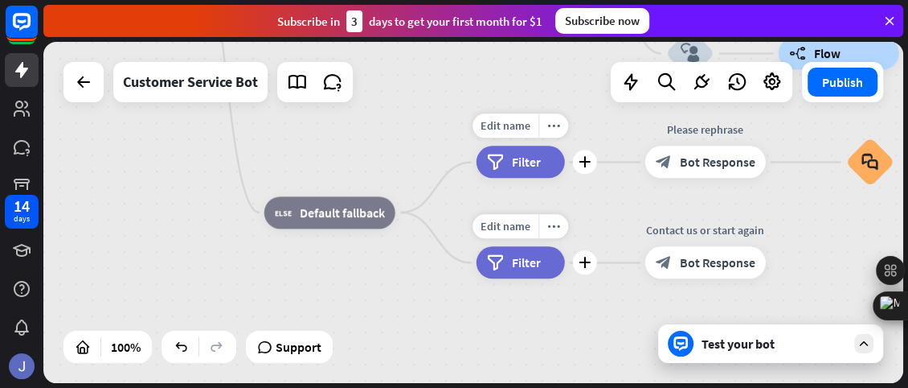
click at [549, 171] on div "filter Filter" at bounding box center [521, 162] width 88 height 32
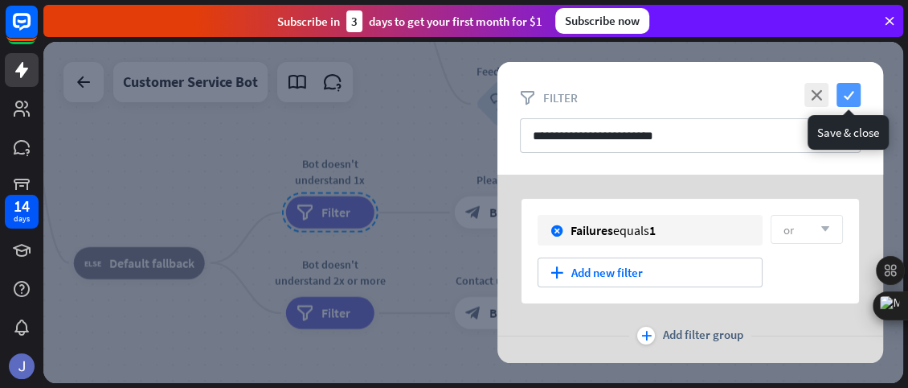
click at [852, 92] on icon "check" at bounding box center [849, 95] width 24 height 24
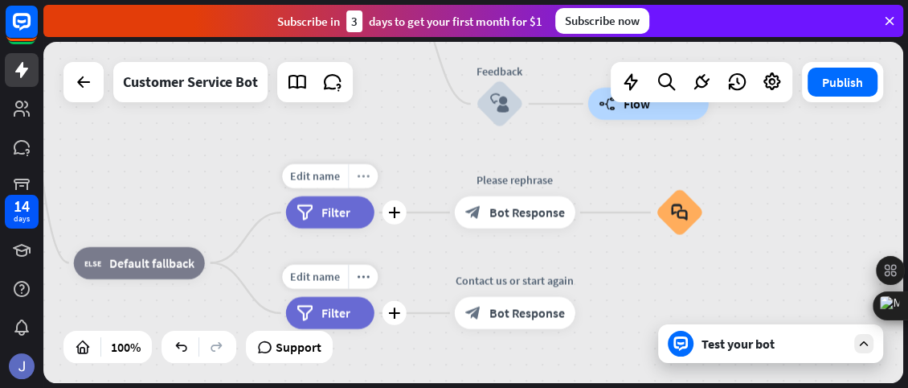
click at [365, 167] on div "more_horiz" at bounding box center [363, 176] width 30 height 24
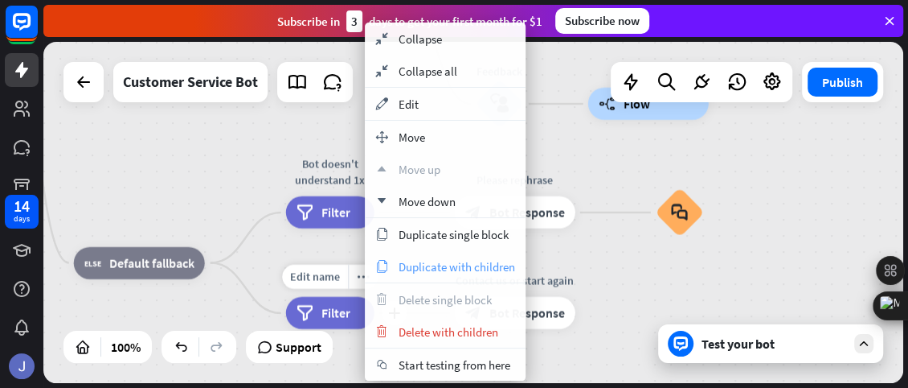
click at [453, 260] on span "Duplicate with children" at bounding box center [457, 266] width 117 height 15
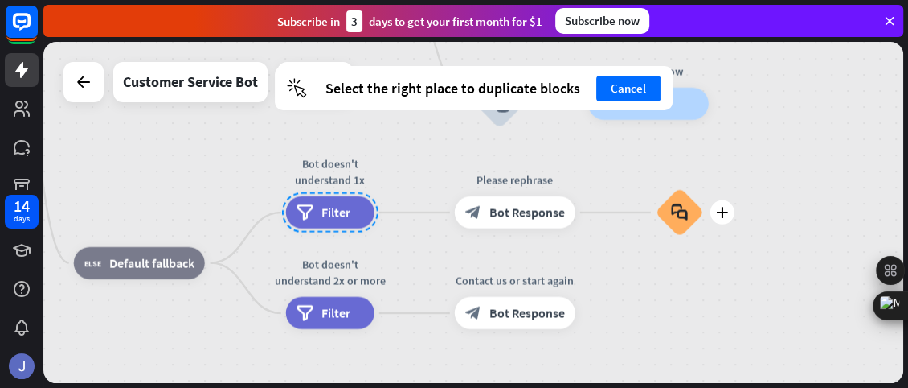
click at [662, 219] on div "block_faq" at bounding box center [680, 212] width 48 height 48
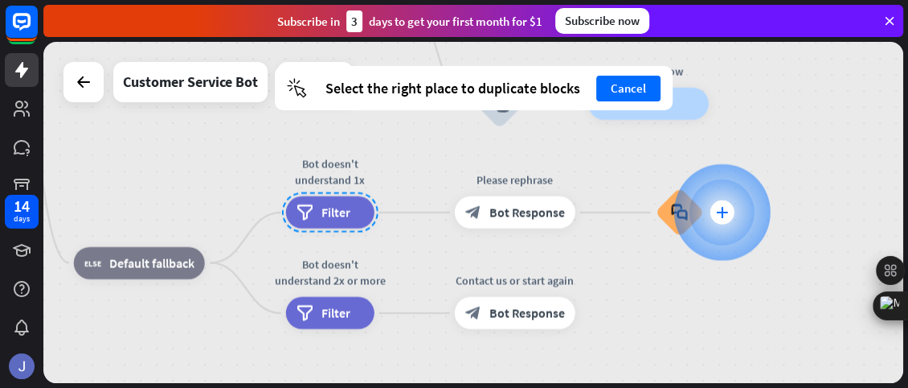
click at [679, 203] on div at bounding box center [722, 212] width 96 height 96
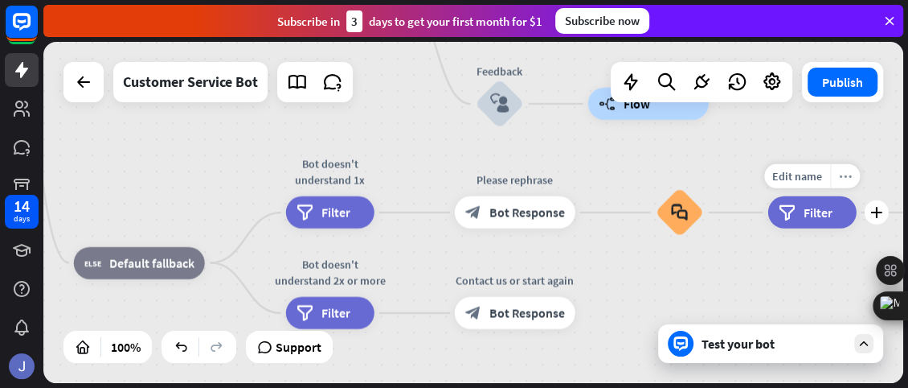
click at [842, 186] on div "more_horiz" at bounding box center [845, 176] width 30 height 24
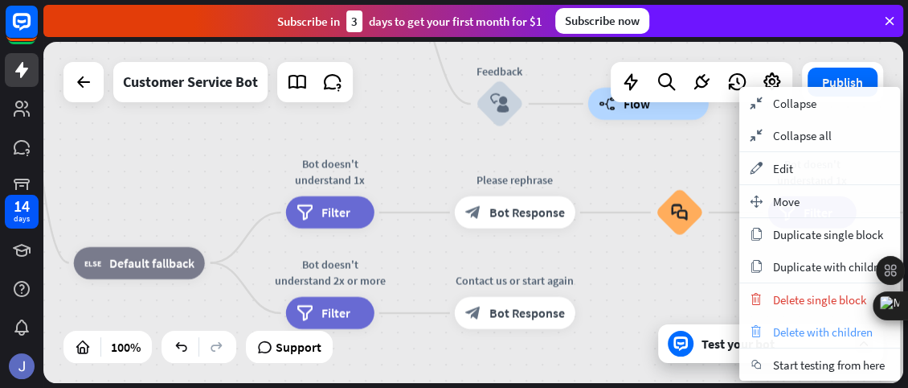
click at [797, 326] on span "Delete with children" at bounding box center [823, 331] width 100 height 15
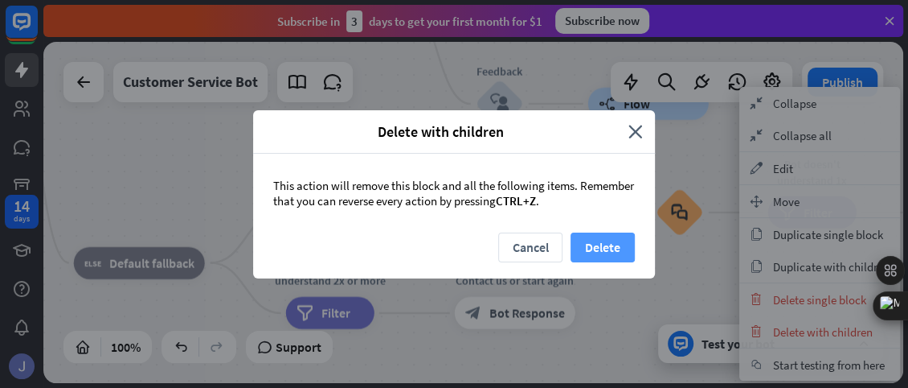
click at [589, 252] on button "Delete" at bounding box center [603, 247] width 64 height 30
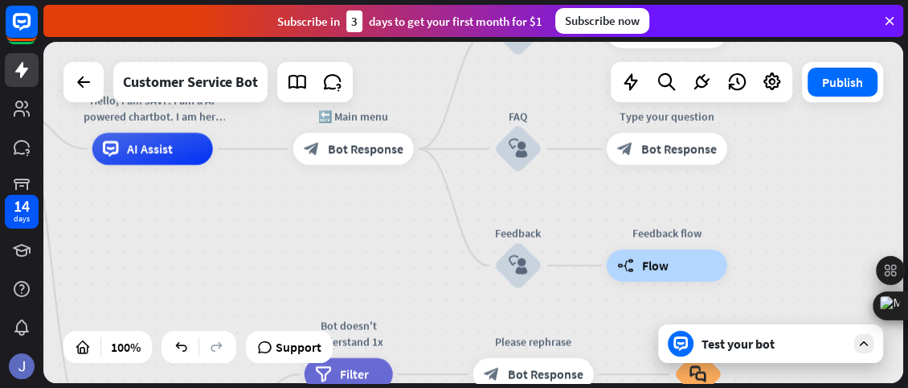
drag, startPoint x: 815, startPoint y: 197, endPoint x: 834, endPoint y: 359, distance: 162.7
click at [834, 359] on div "home_2 Start point Welcome message block_bot_response Bot Response 🔙 Main menu …" at bounding box center [473, 212] width 860 height 341
click at [383, 113] on icon "more_horiz" at bounding box center [386, 113] width 13 height 12
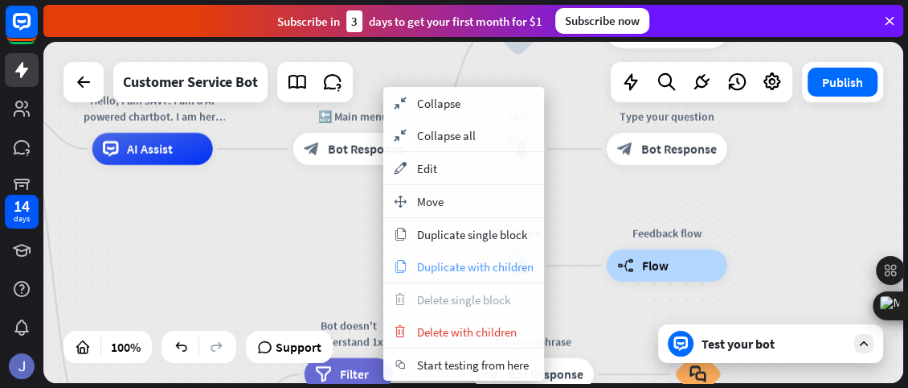
click at [456, 255] on div "copy Duplicate with children" at bounding box center [463, 266] width 161 height 32
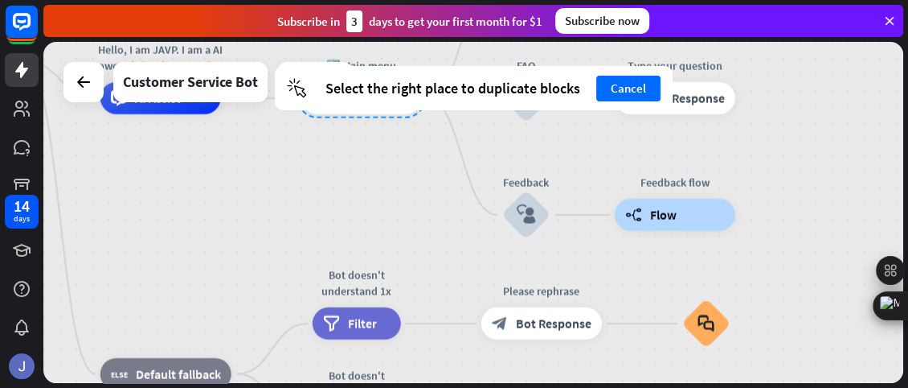
drag, startPoint x: 850, startPoint y: 260, endPoint x: 859, endPoint y: 205, distance: 55.4
click at [859, 205] on div "home_2 Start point Welcome message block_bot_response Bot Response 🔙 Main menu …" at bounding box center [473, 212] width 860 height 341
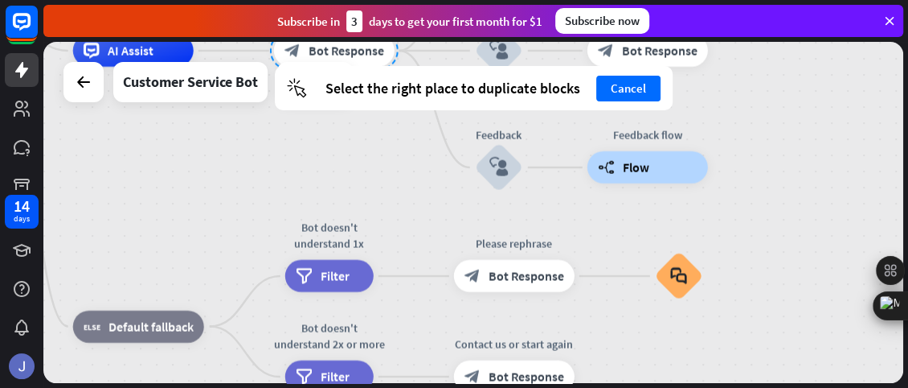
drag, startPoint x: 814, startPoint y: 264, endPoint x: 772, endPoint y: 205, distance: 72.1
click at [772, 205] on div "home_2 Start point Welcome message block_bot_response Bot Response 🔙 Main menu …" at bounding box center [473, 212] width 860 height 341
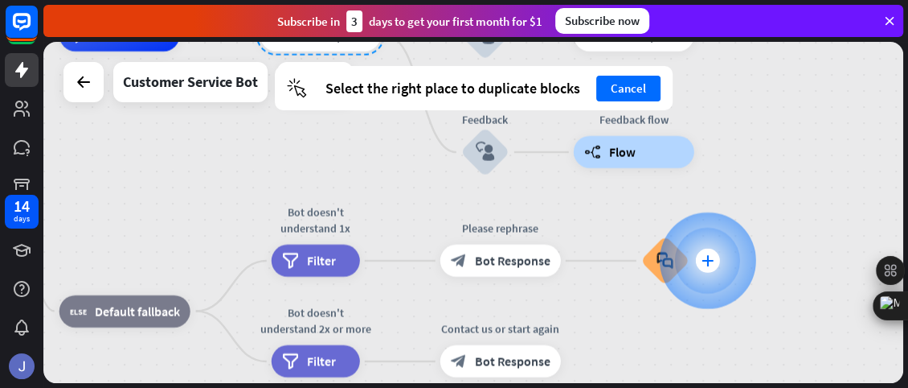
click at [700, 251] on div "plus" at bounding box center [707, 260] width 24 height 24
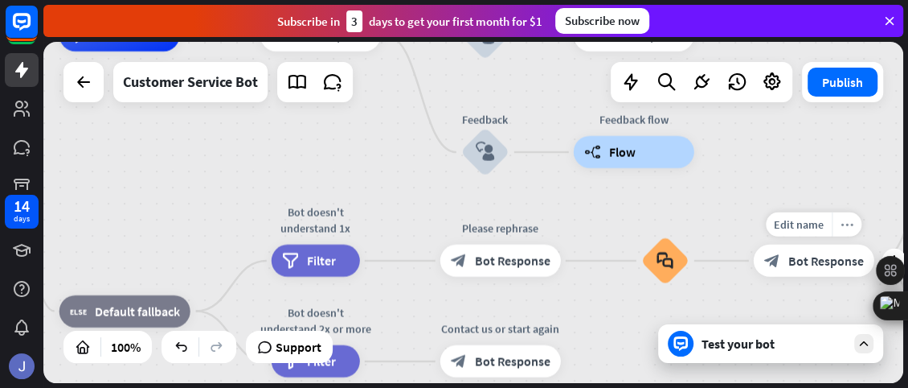
click at [845, 231] on div "more_horiz" at bounding box center [847, 224] width 30 height 24
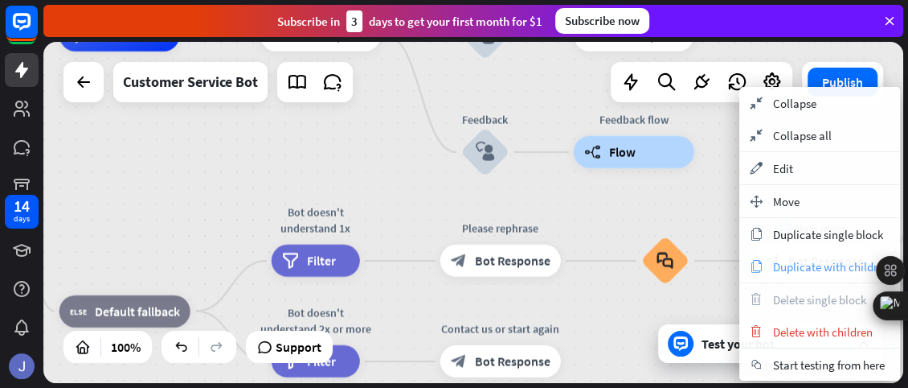
click at [826, 263] on span "Duplicate with children" at bounding box center [831, 266] width 117 height 15
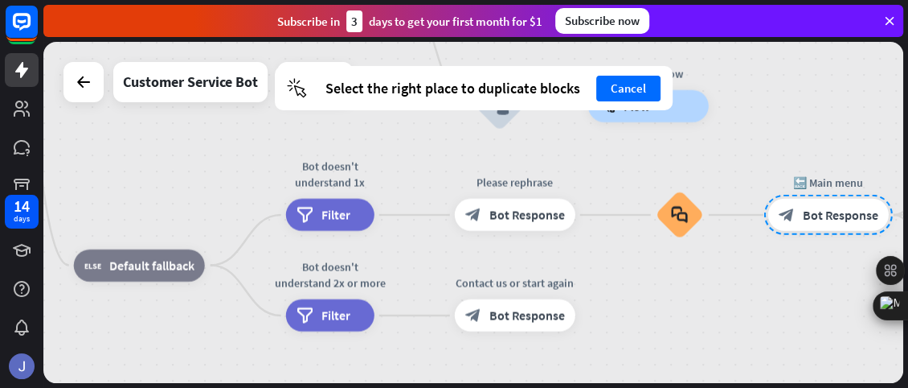
drag, startPoint x: 639, startPoint y: 343, endPoint x: 658, endPoint y: 290, distance: 56.2
click at [658, 290] on div "home_2 Start point Welcome message block_bot_response Bot Response 🔙 Main menu …" at bounding box center [473, 212] width 860 height 341
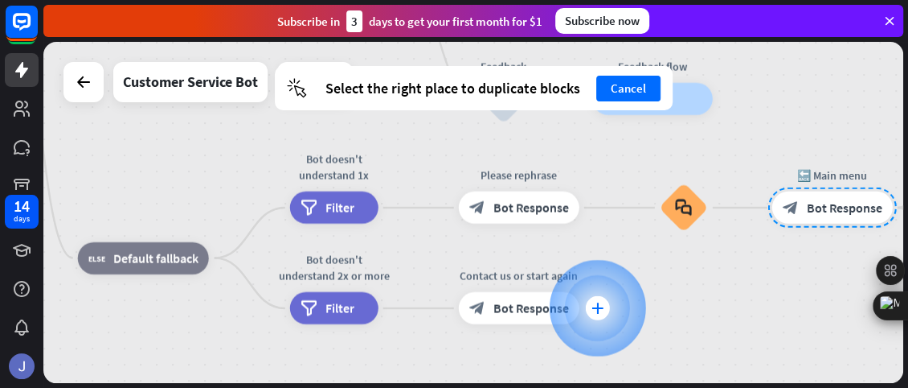
click at [590, 305] on div "plus" at bounding box center [597, 308] width 24 height 24
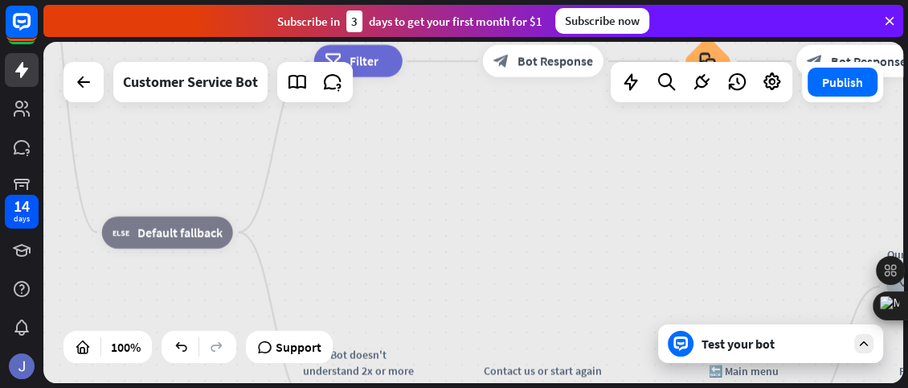
drag, startPoint x: 520, startPoint y: 299, endPoint x: 549, endPoint y: 205, distance: 98.4
click at [549, 205] on div "home_2 Start point Welcome message block_bot_response Bot Response 🔙 Main menu …" at bounding box center [473, 212] width 860 height 341
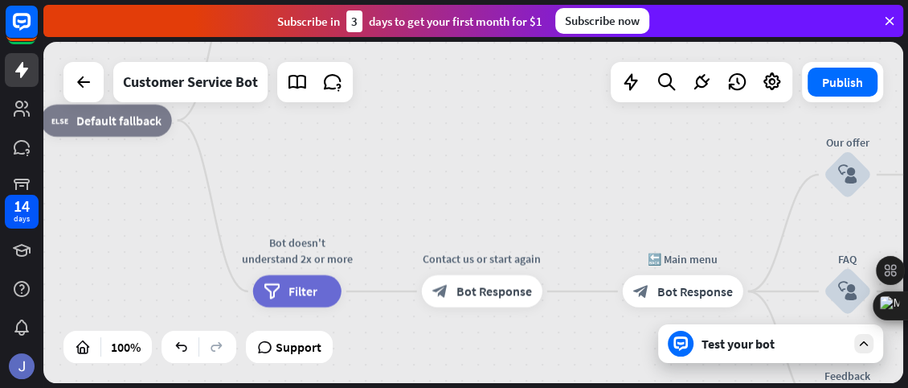
drag, startPoint x: 482, startPoint y: 245, endPoint x: 515, endPoint y: 159, distance: 92.4
click at [515, 159] on div "home_2 Start point Welcome message block_bot_response Bot Response 🔙 Main menu …" at bounding box center [473, 212] width 860 height 341
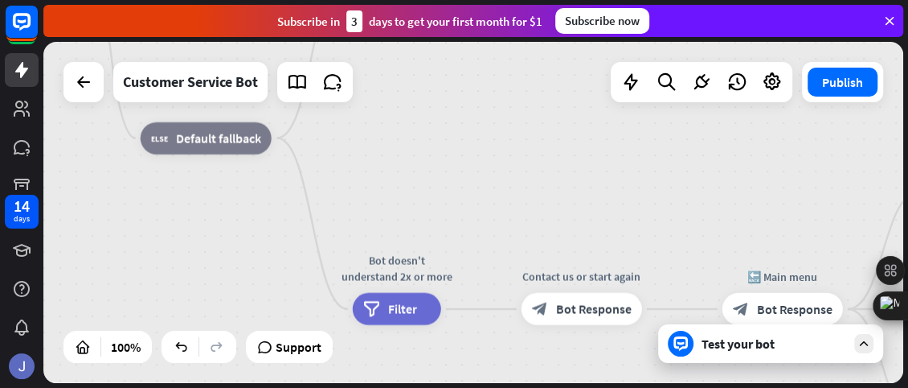
click at [783, 331] on div "Test your bot" at bounding box center [770, 343] width 225 height 39
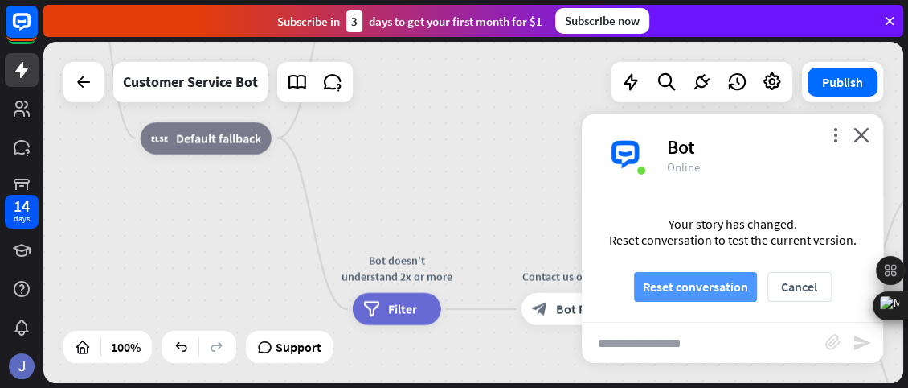
click at [720, 281] on button "Reset conversation" at bounding box center [695, 287] width 123 height 30
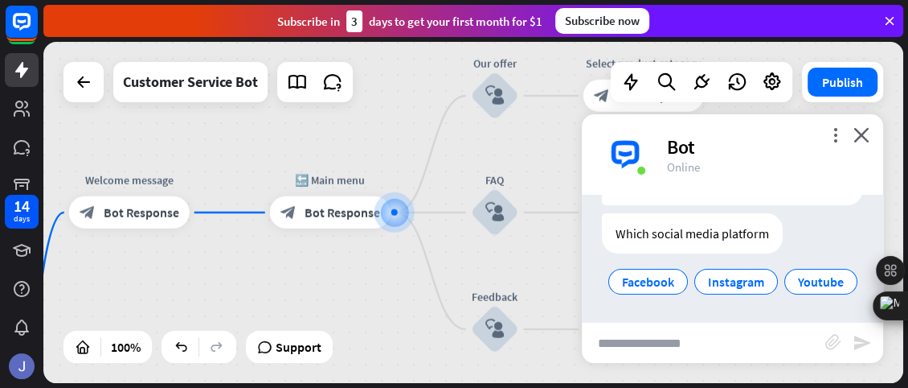
scroll to position [157, 0]
click at [675, 273] on span "Facebook" at bounding box center [648, 281] width 52 height 16
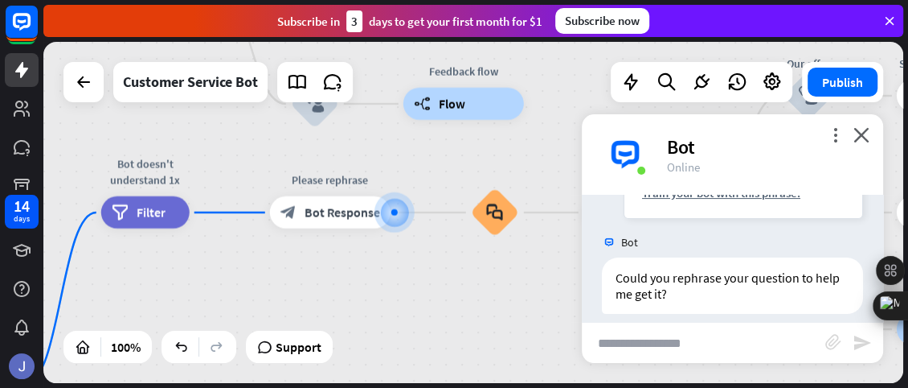
scroll to position [337, 0]
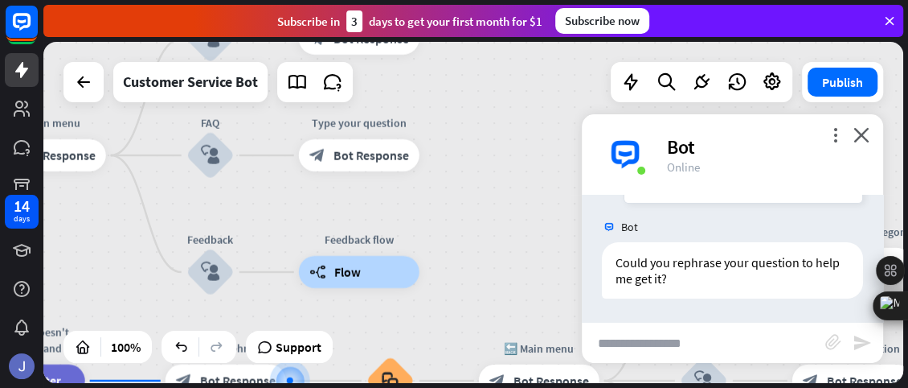
drag, startPoint x: 232, startPoint y: 123, endPoint x: 118, endPoint y: 330, distance: 236.1
click at [118, 330] on div "home_2 Start point Welcome message block_bot_response Bot Response 🔙 Main menu …" at bounding box center [473, 212] width 860 height 341
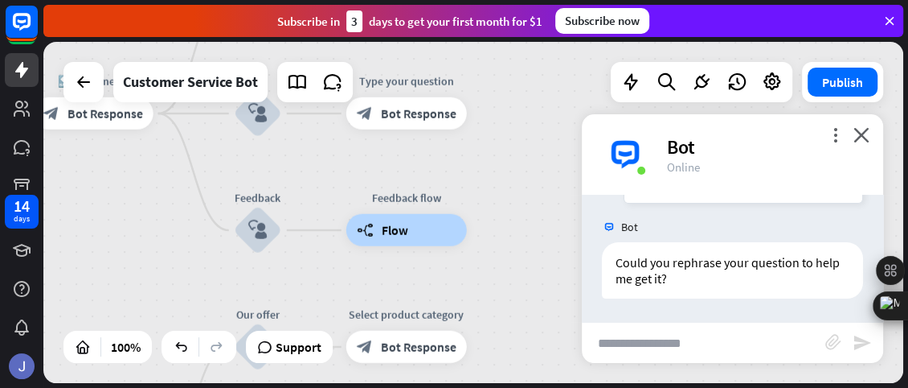
drag, startPoint x: 490, startPoint y: 121, endPoint x: 547, endPoint y: 396, distance: 280.8
click at [547, 387] on html "14 days close Product Help First steps Get started with ChatBot Help Center Fol…" at bounding box center [454, 194] width 908 height 388
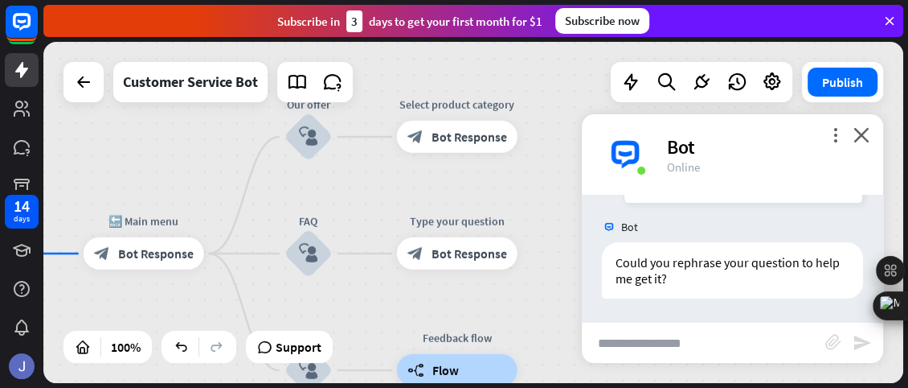
drag, startPoint x: 562, startPoint y: 93, endPoint x: 613, endPoint y: 228, distance: 143.5
click at [613, 228] on div "home_2 Start point Welcome message block_bot_response Bot Response 🔙 Main menu …" at bounding box center [473, 212] width 860 height 341
click at [437, 133] on span "Bot Response" at bounding box center [470, 137] width 76 height 16
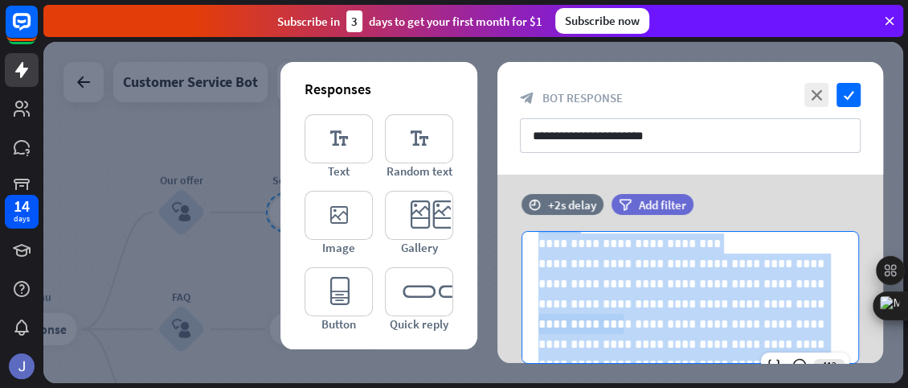
scroll to position [314, 0]
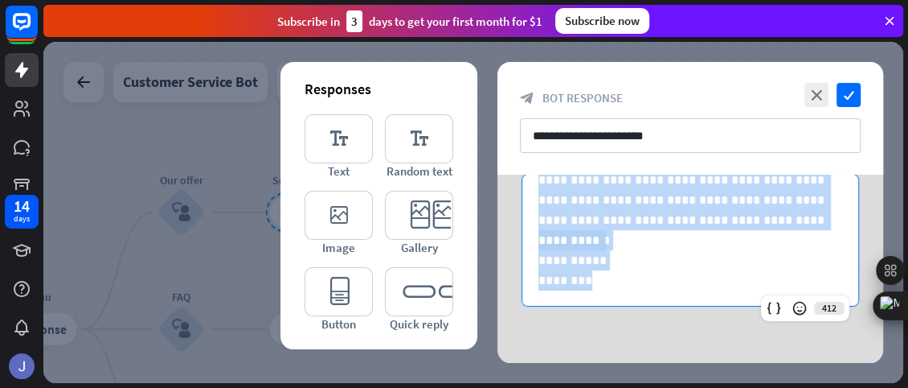
drag, startPoint x: 535, startPoint y: 269, endPoint x: 565, endPoint y: 212, distance: 64.4
click at [565, 212] on div "**********" at bounding box center [691, 268] width 426 height 188
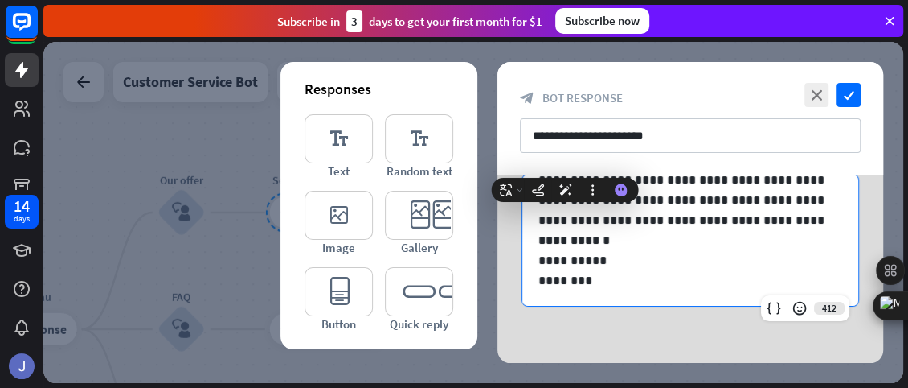
click at [565, 212] on div "**********" at bounding box center [691, 268] width 426 height 188
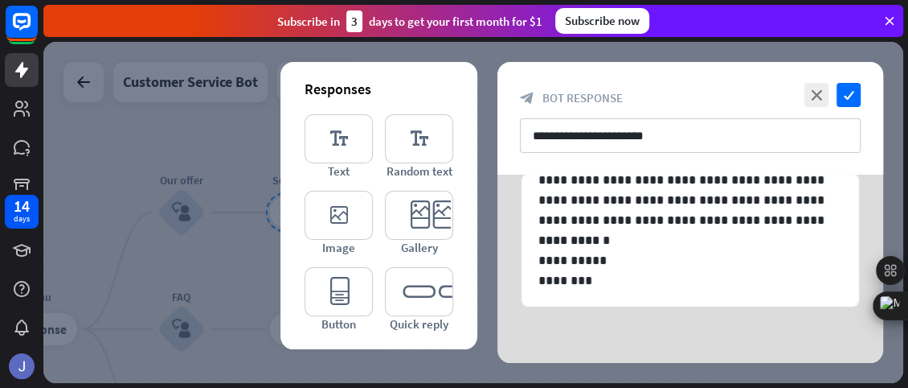
click at [643, 206] on div "**********" at bounding box center [691, 268] width 426 height 188
click at [810, 86] on icon "close" at bounding box center [817, 95] width 24 height 24
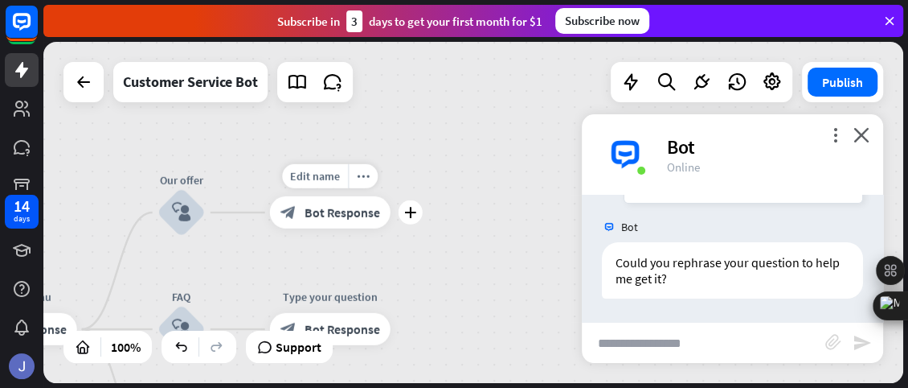
click at [354, 223] on div "block_bot_response Bot Response" at bounding box center [330, 212] width 121 height 32
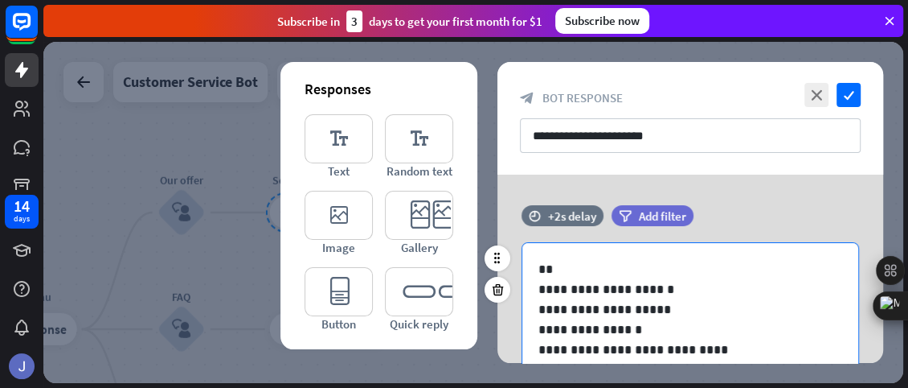
click at [539, 268] on p "**" at bounding box center [685, 269] width 292 height 20
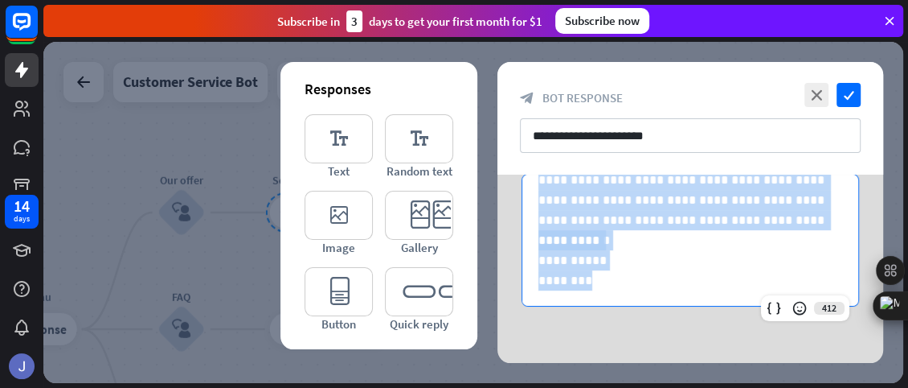
scroll to position [211, 0]
drag, startPoint x: 538, startPoint y: 268, endPoint x: 580, endPoint y: 192, distance: 86.8
click at [580, 192] on div "**********" at bounding box center [691, 234] width 386 height 256
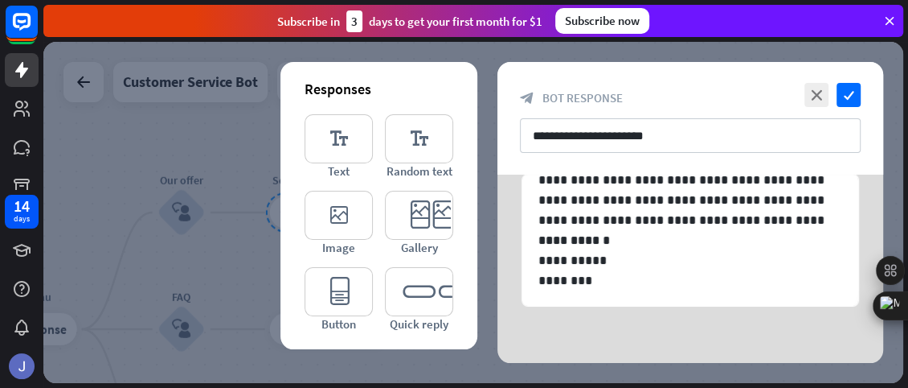
drag, startPoint x: 580, startPoint y: 192, endPoint x: 556, endPoint y: 258, distance: 70.2
click at [556, 258] on div "**********" at bounding box center [691, 268] width 426 height 188
click at [754, 210] on div "**********" at bounding box center [691, 234] width 386 height 256
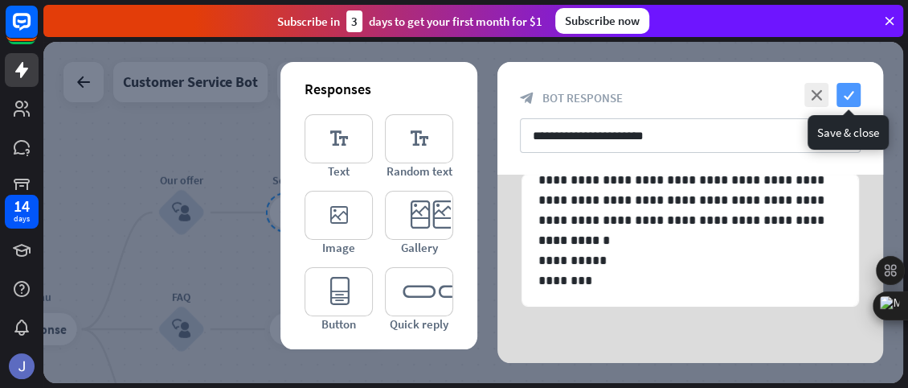
click at [852, 95] on icon "check" at bounding box center [849, 95] width 24 height 24
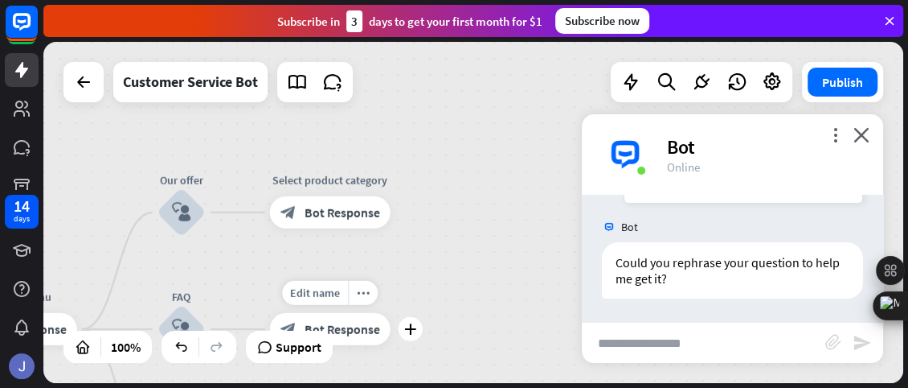
click at [356, 321] on span "Bot Response" at bounding box center [343, 329] width 76 height 16
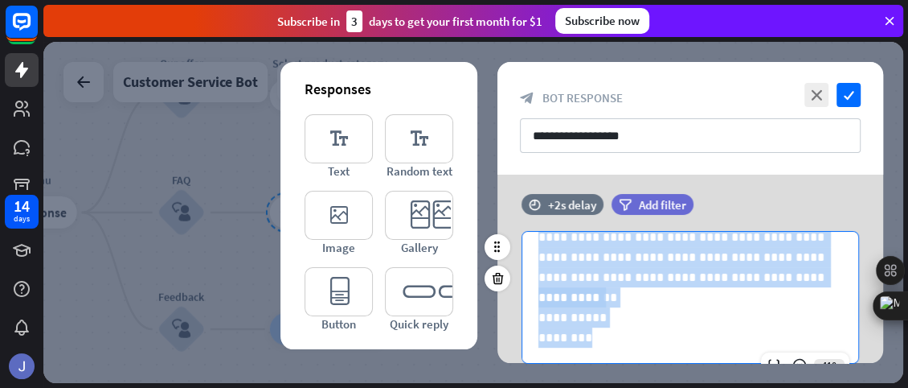
scroll to position [103, 0]
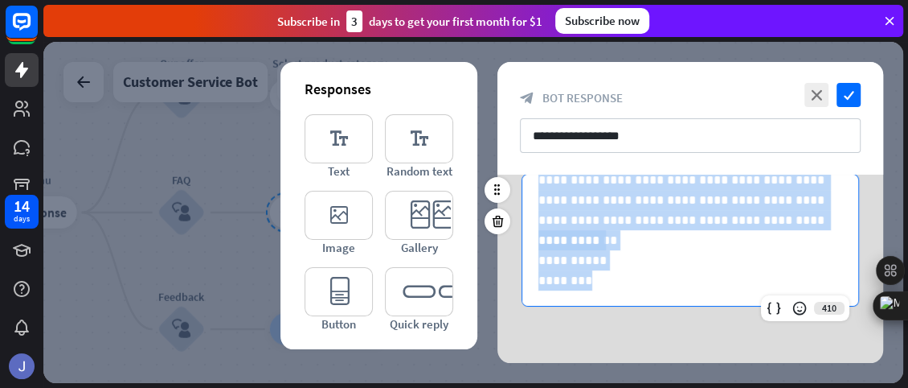
drag, startPoint x: 538, startPoint y: 266, endPoint x: 598, endPoint y: 242, distance: 64.9
click at [598, 242] on div "**********" at bounding box center [691, 89] width 336 height 434
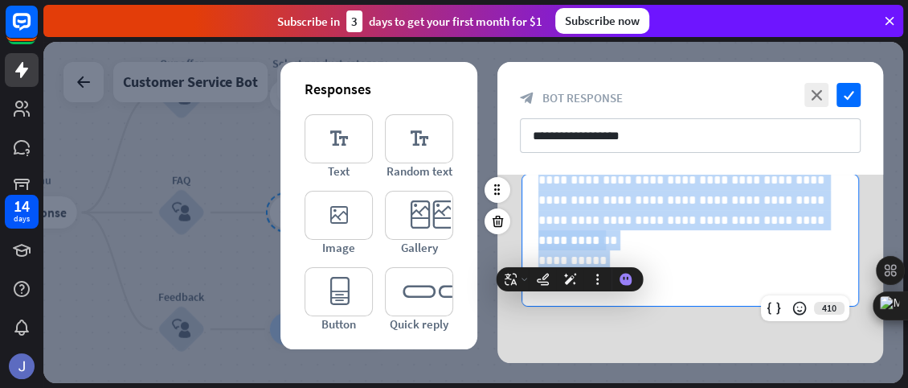
copy div "**********"
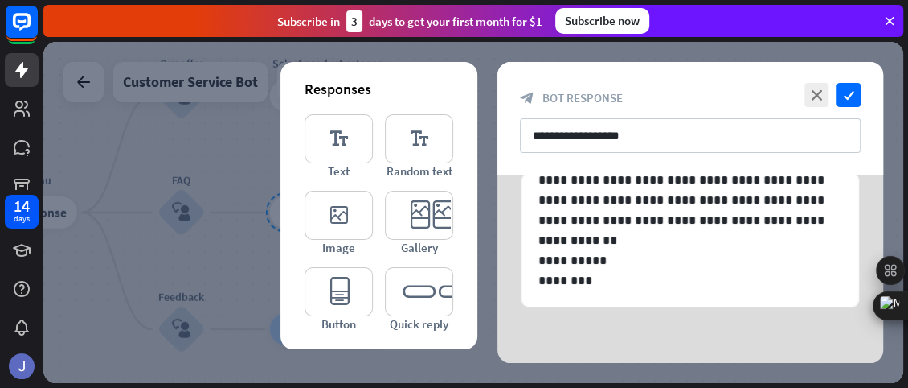
click at [88, 47] on div at bounding box center [473, 212] width 860 height 341
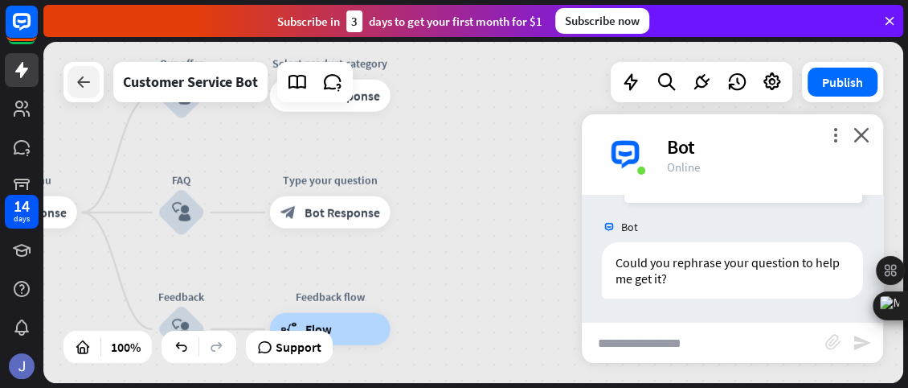
click at [84, 80] on icon at bounding box center [83, 81] width 19 height 19
